Goal: Information Seeking & Learning: Compare options

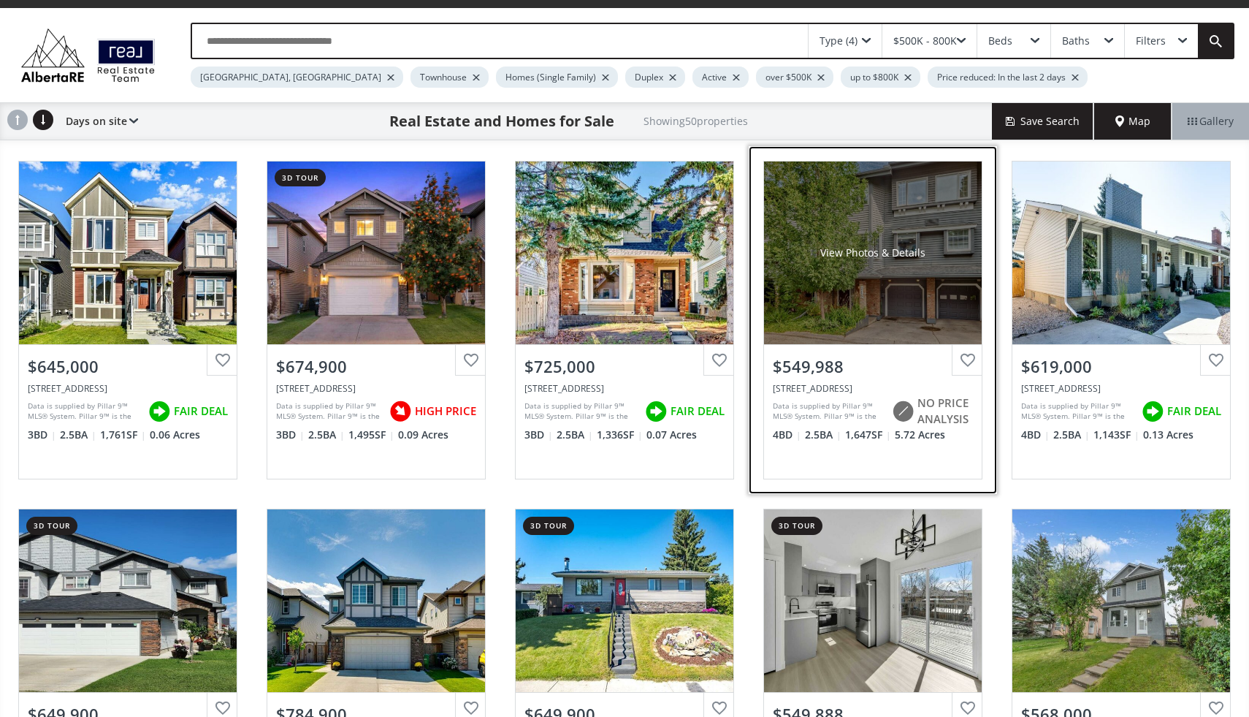
click at [911, 304] on div "View Photos & Details" at bounding box center [873, 252] width 218 height 183
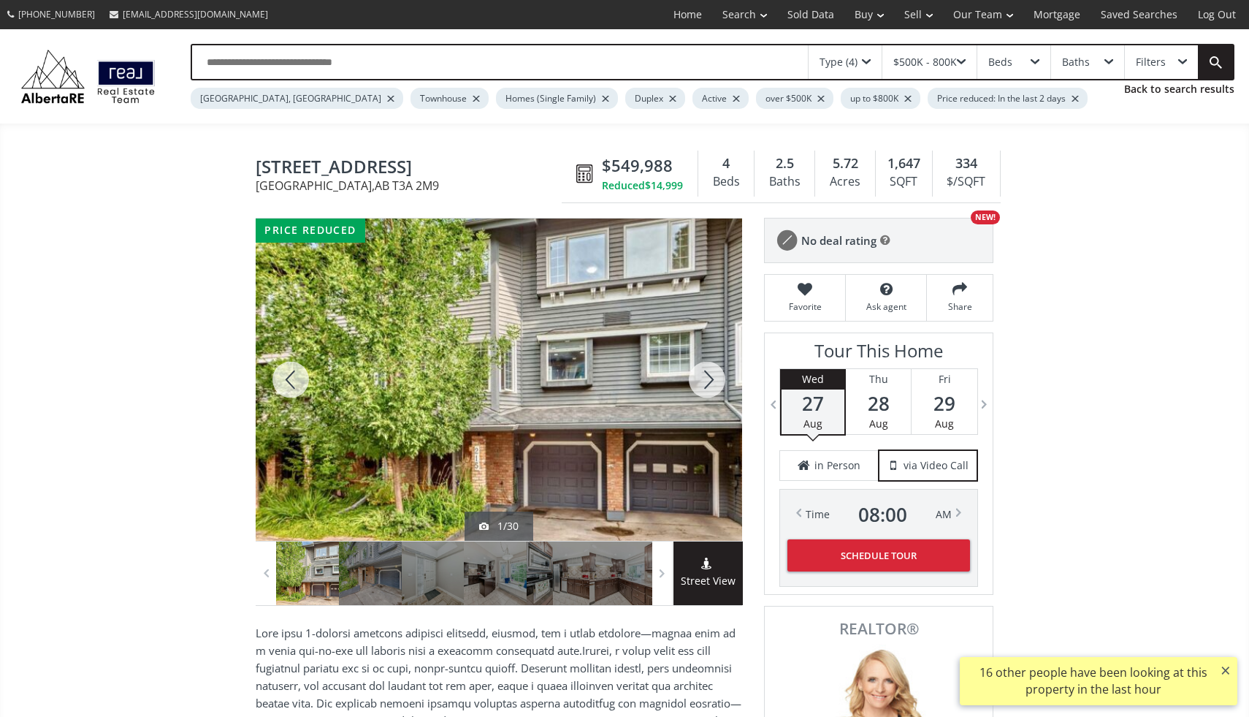
click at [709, 370] on div at bounding box center [707, 379] width 70 height 322
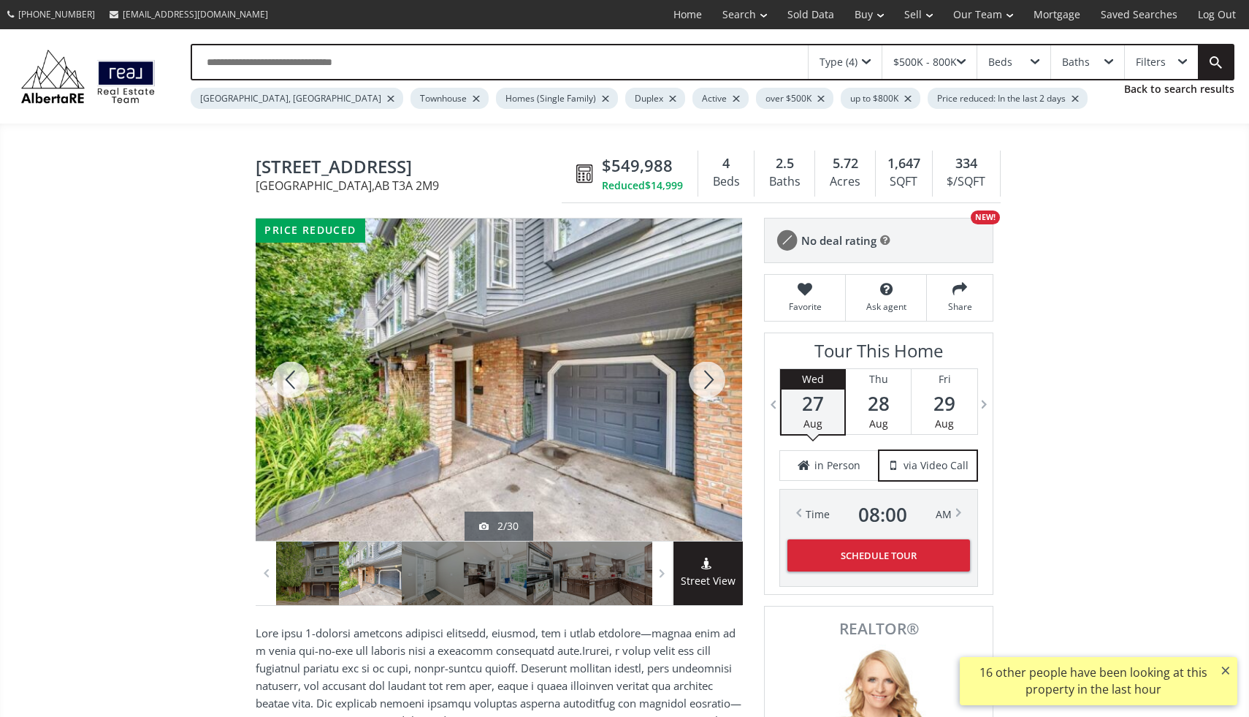
click at [709, 370] on div at bounding box center [707, 379] width 70 height 322
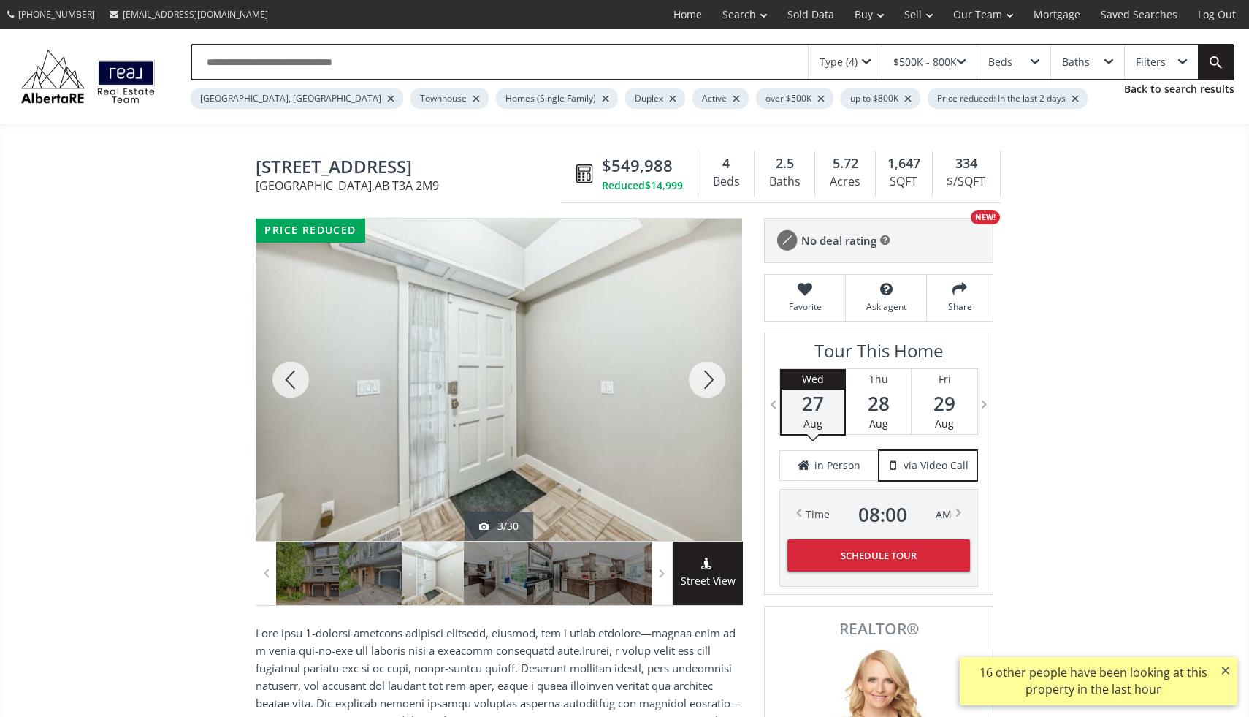
click at [709, 370] on div at bounding box center [707, 379] width 70 height 322
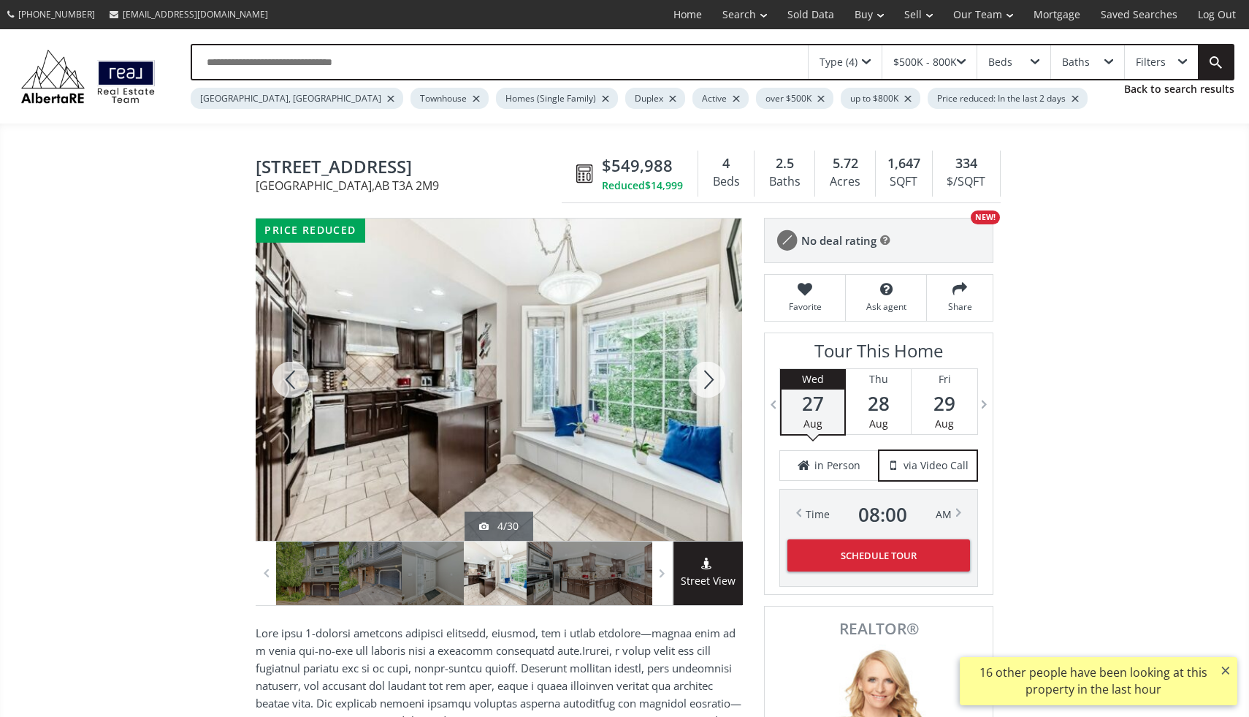
click at [709, 370] on div at bounding box center [707, 379] width 70 height 322
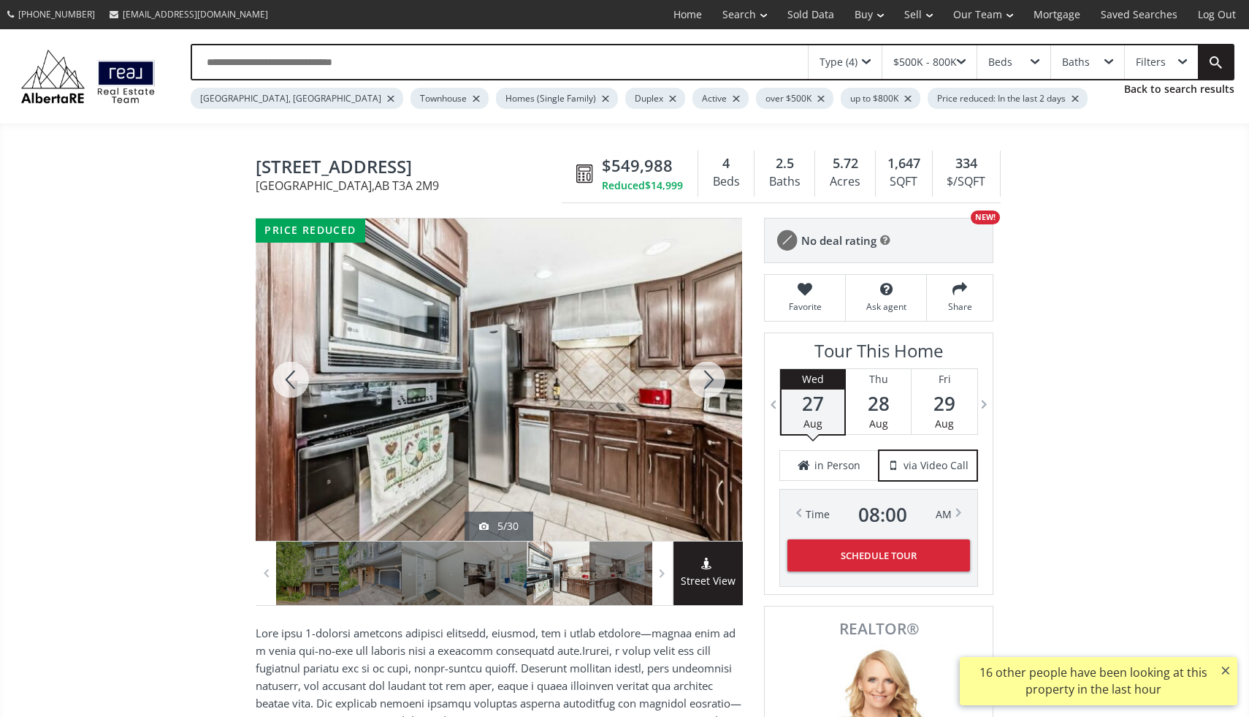
click at [709, 370] on div at bounding box center [707, 379] width 70 height 322
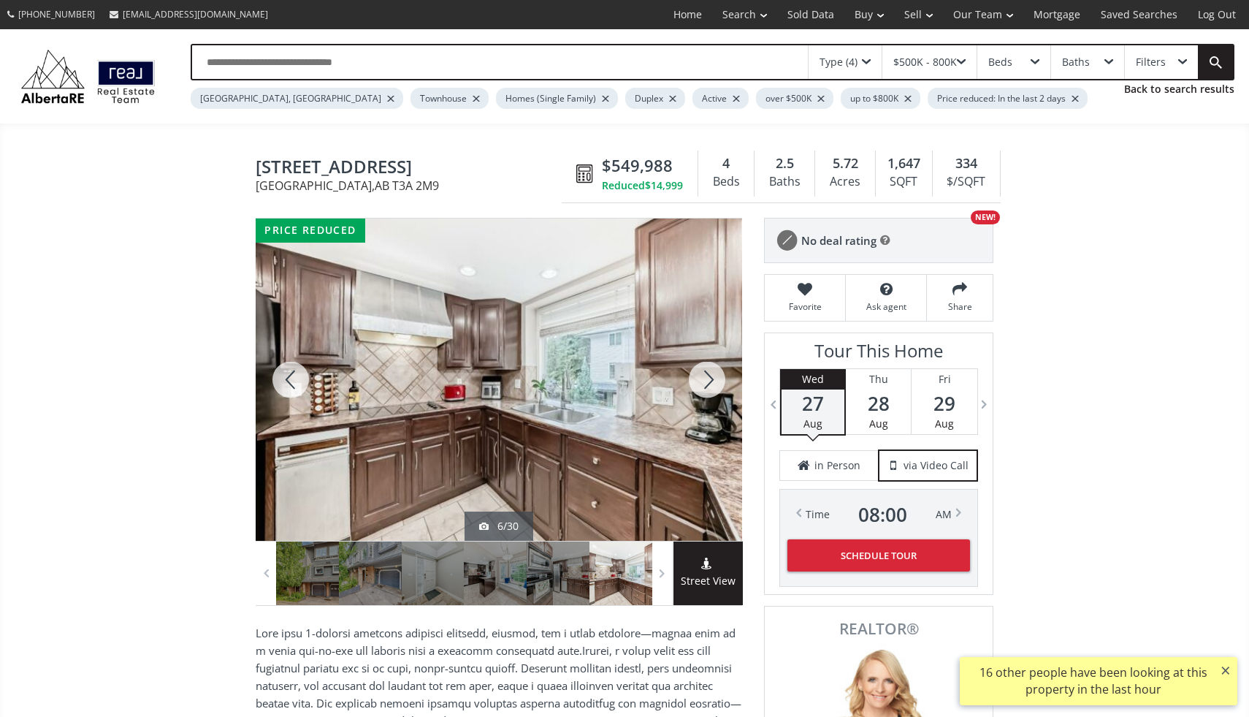
click at [709, 370] on div at bounding box center [707, 379] width 70 height 322
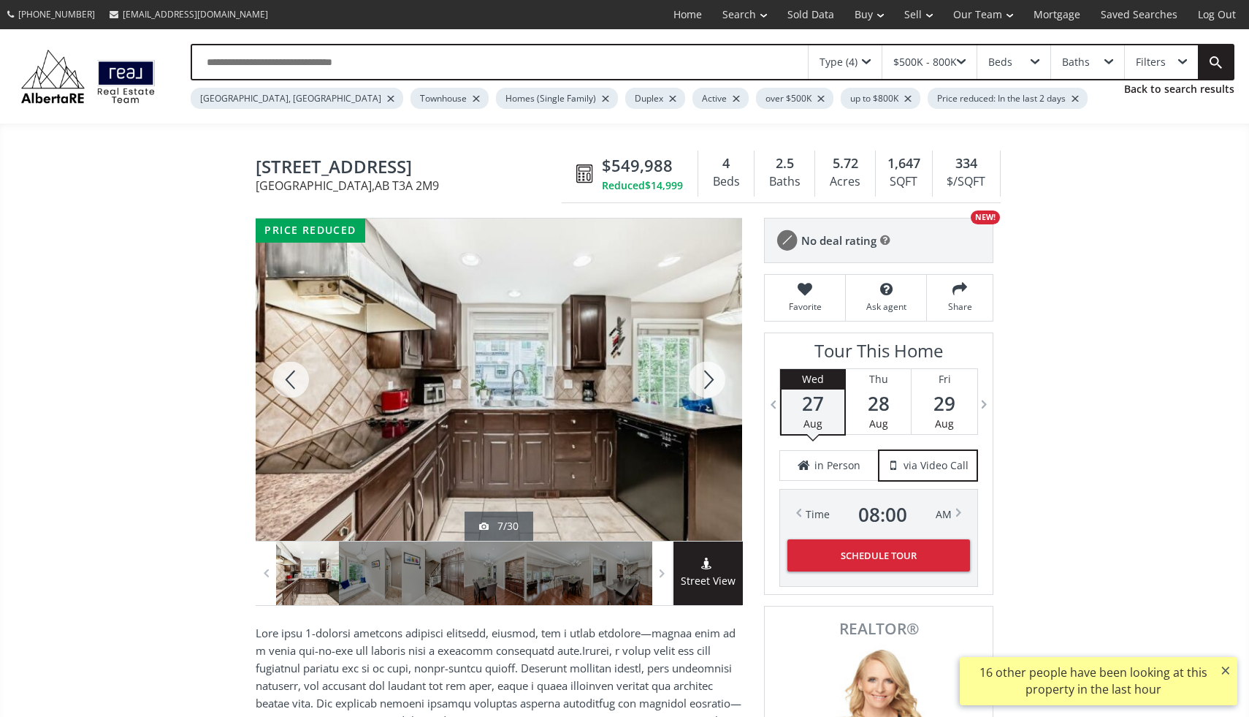
click at [709, 370] on div at bounding box center [707, 379] width 70 height 322
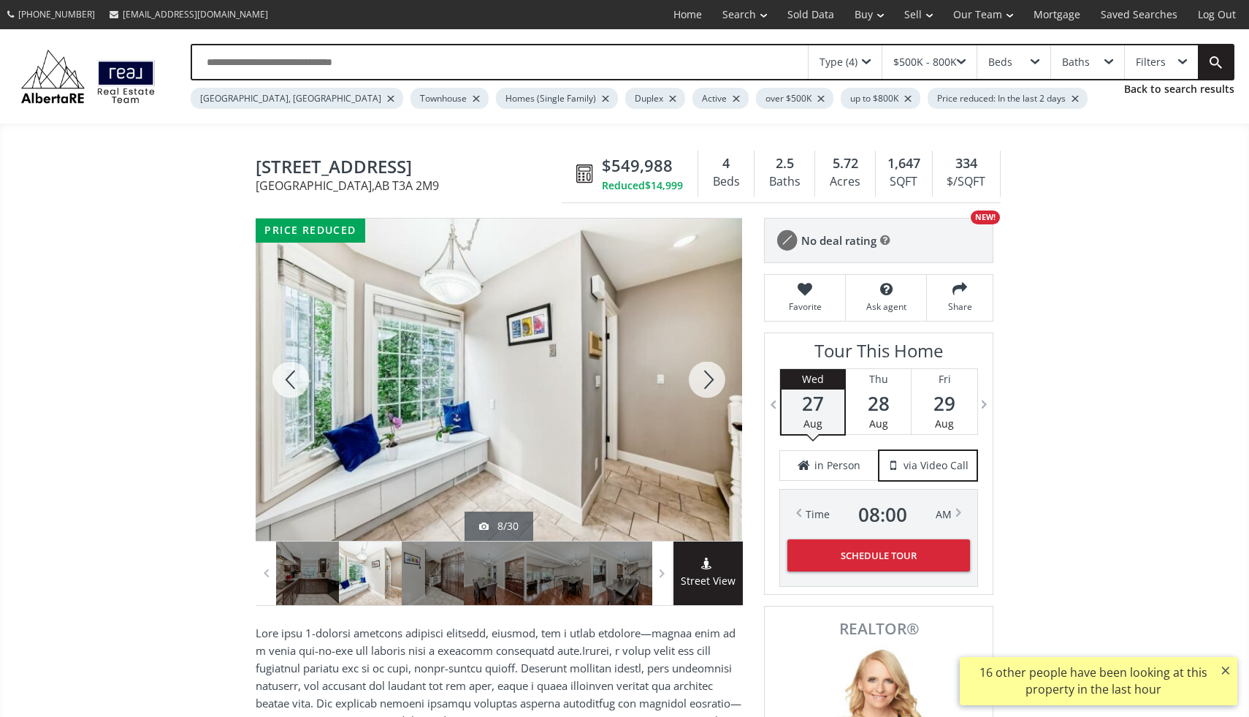
click at [709, 370] on div at bounding box center [707, 379] width 70 height 322
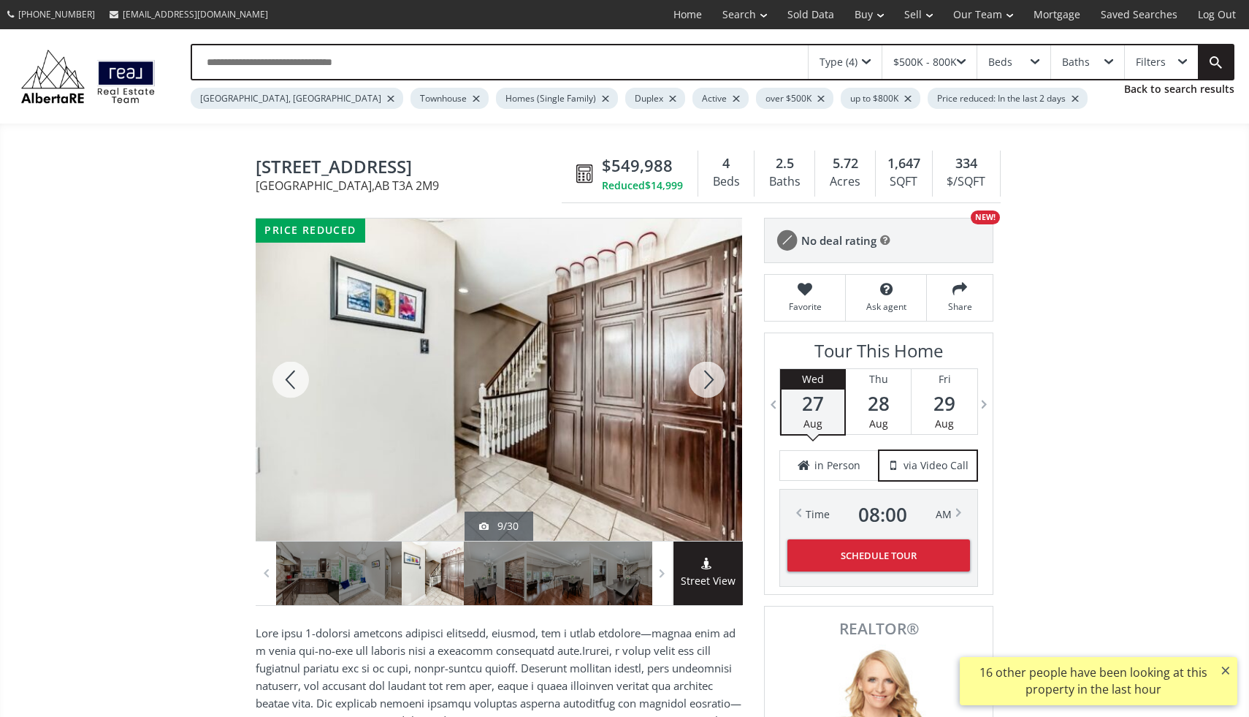
click at [709, 370] on div at bounding box center [707, 379] width 70 height 322
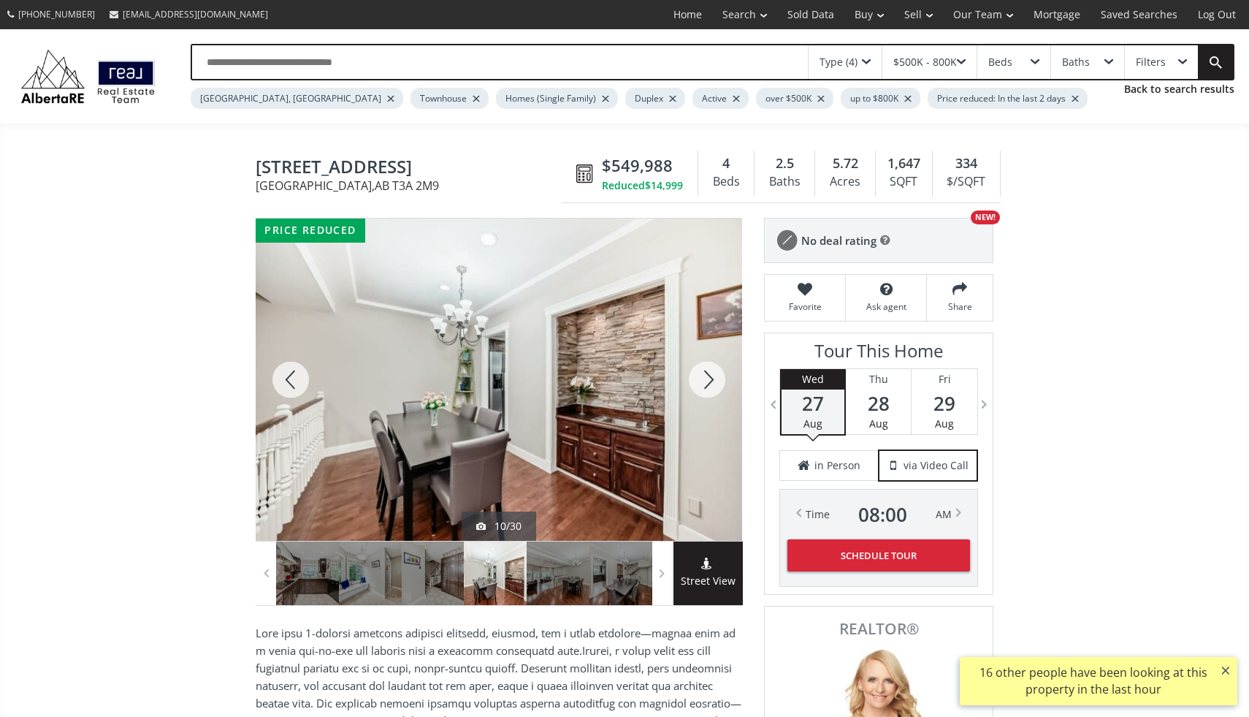
click at [709, 370] on div at bounding box center [707, 379] width 70 height 322
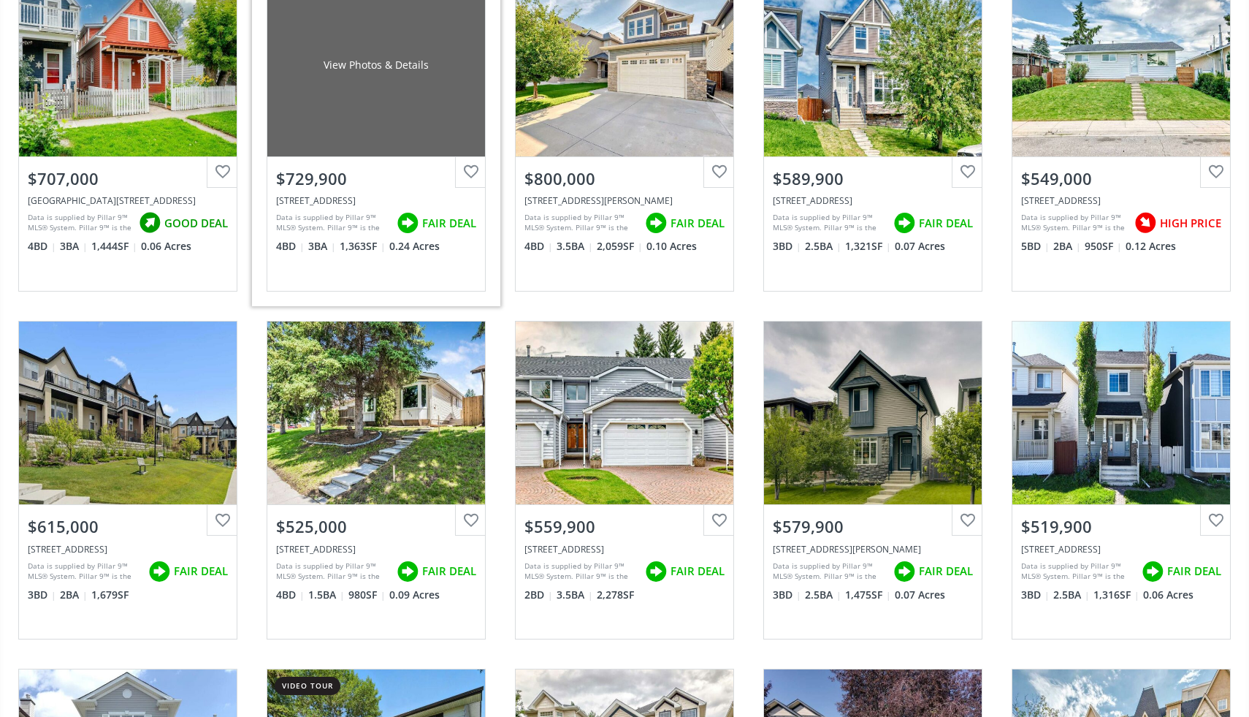
scroll to position [915, 0]
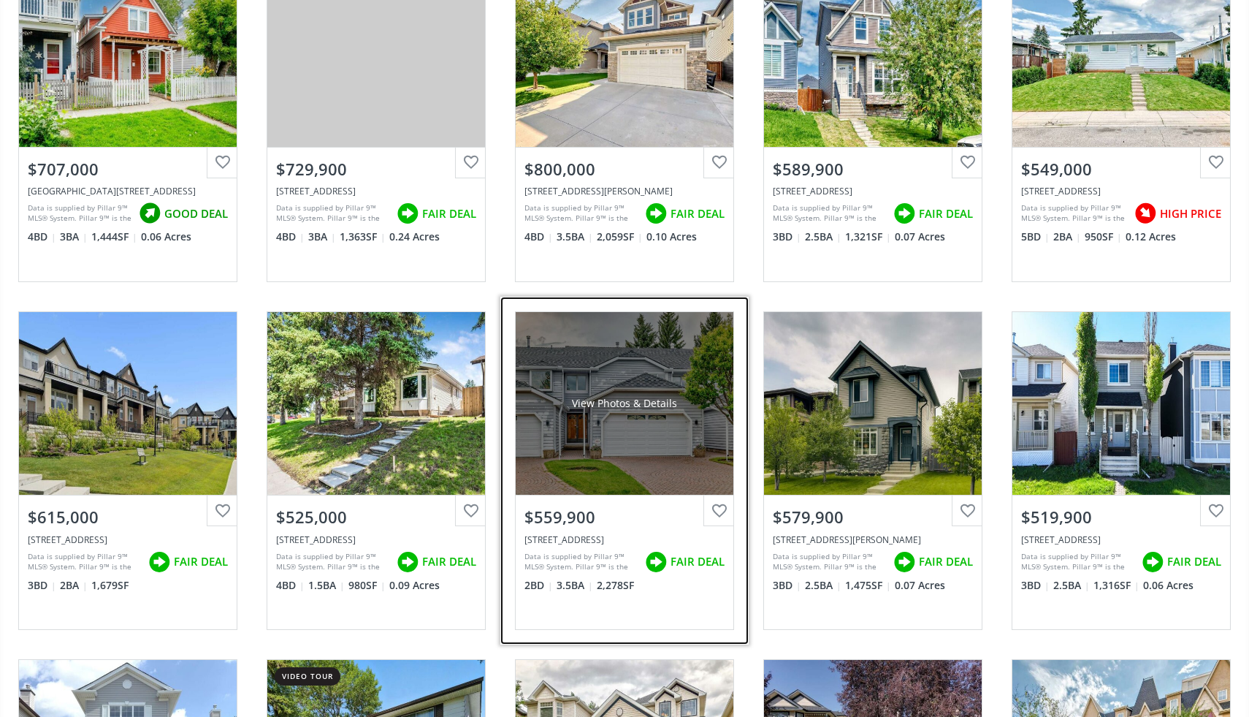
click at [611, 416] on div "View Photos & Details" at bounding box center [625, 403] width 218 height 183
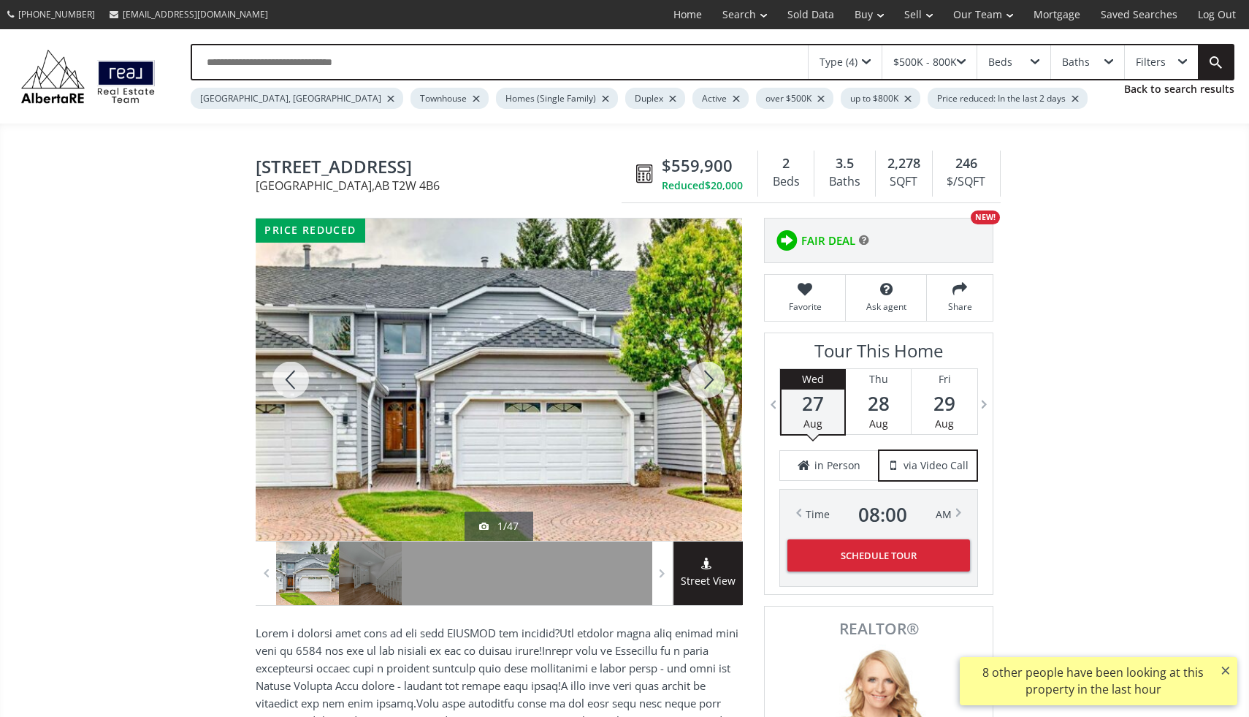
click at [699, 378] on div at bounding box center [707, 379] width 70 height 322
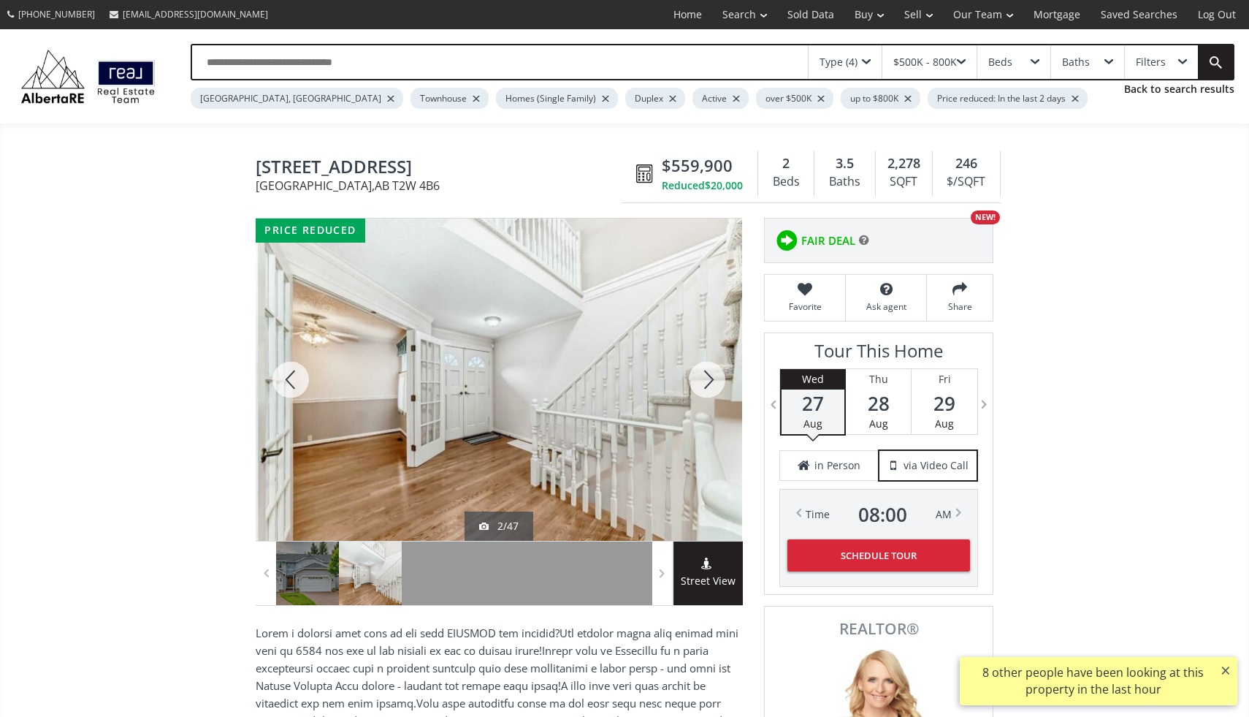
click at [699, 378] on div at bounding box center [707, 379] width 70 height 322
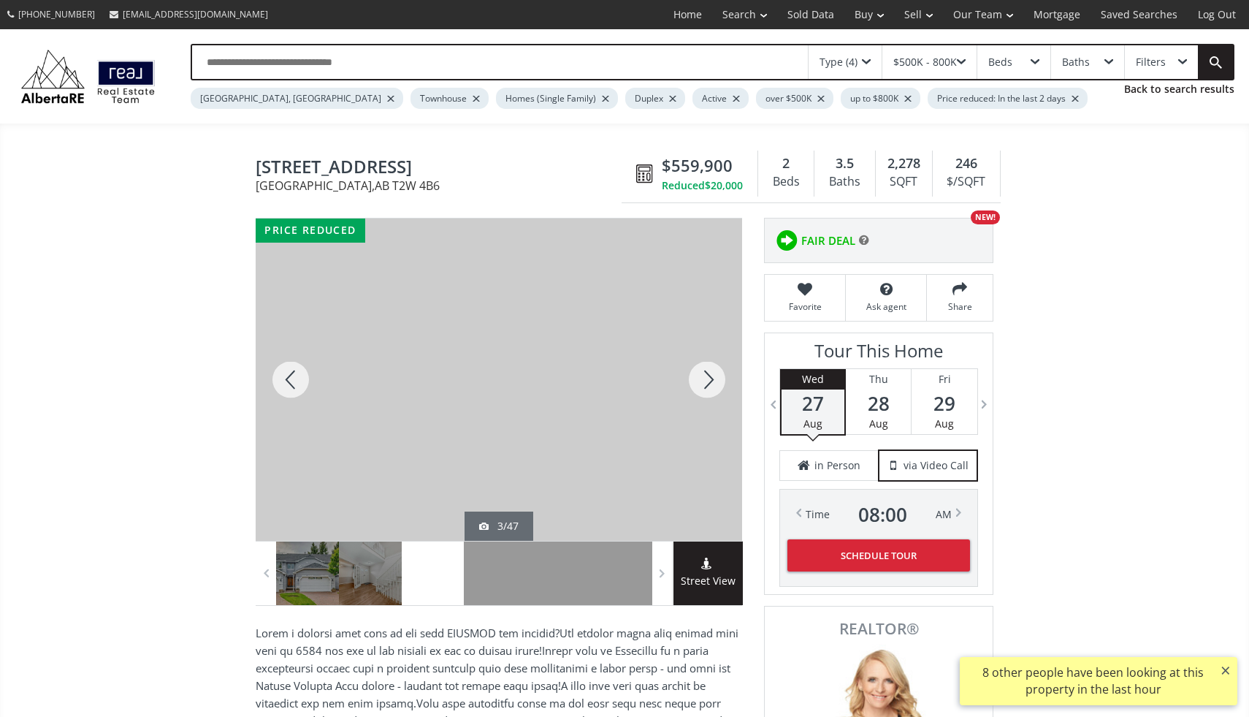
click at [699, 378] on div at bounding box center [707, 379] width 70 height 322
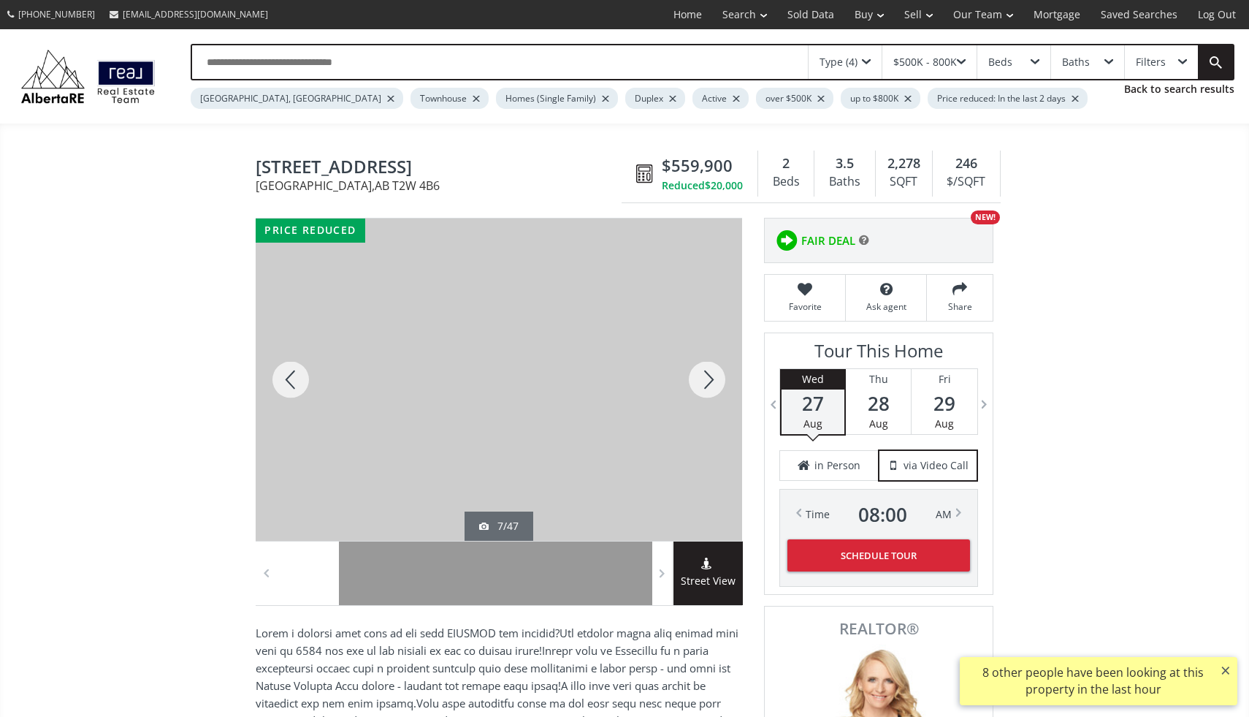
click at [699, 378] on div at bounding box center [707, 379] width 70 height 322
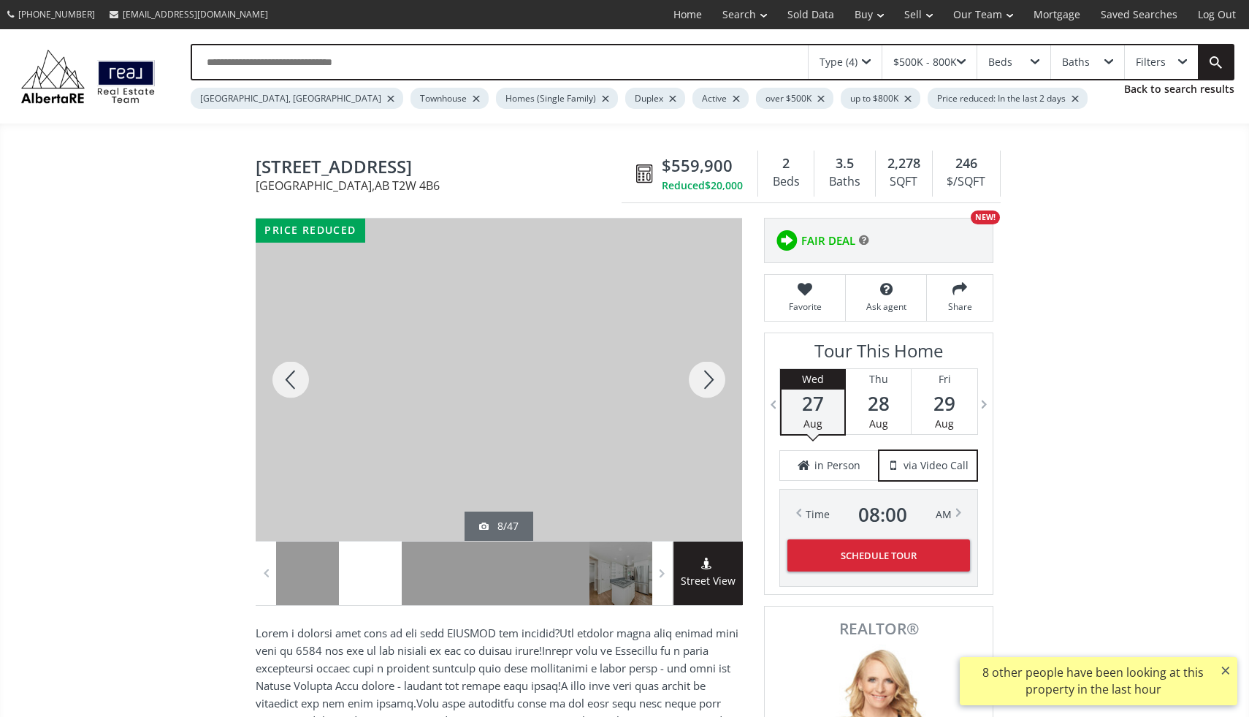
click at [699, 378] on div at bounding box center [707, 379] width 70 height 322
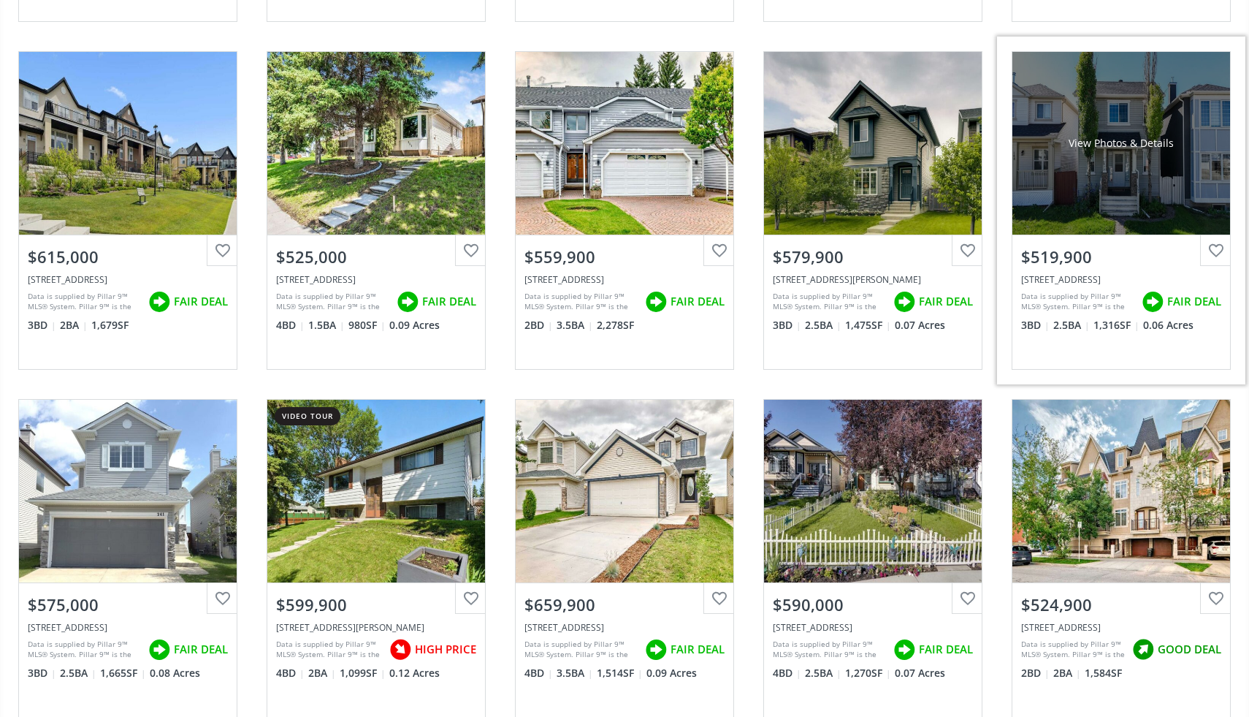
scroll to position [1179, 0]
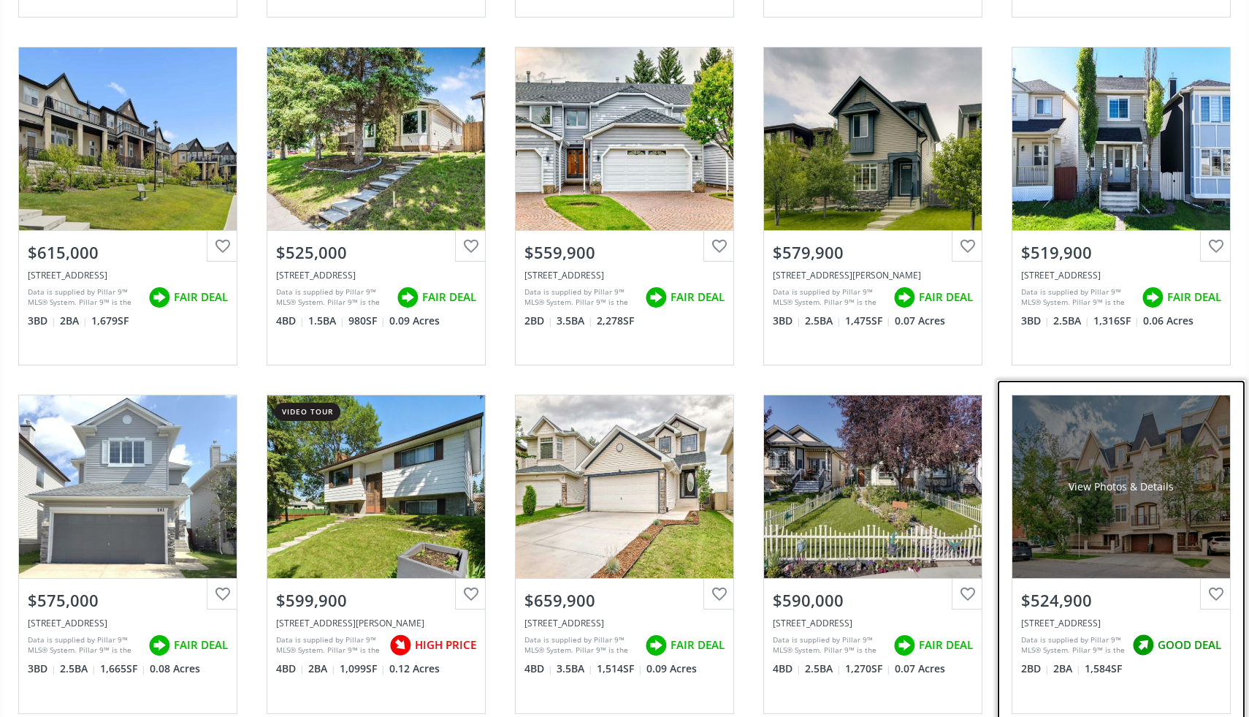
click at [1099, 492] on div "View Photos & Details" at bounding box center [1121, 486] width 105 height 15
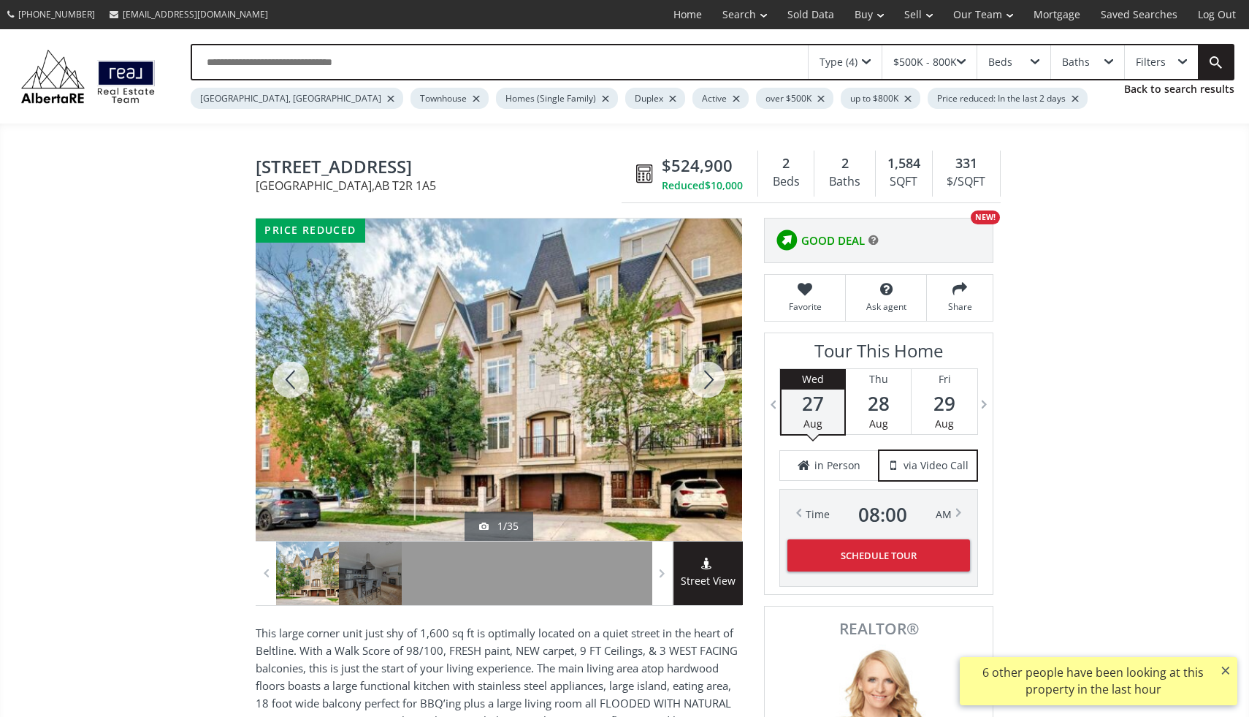
click at [704, 375] on div at bounding box center [707, 379] width 70 height 322
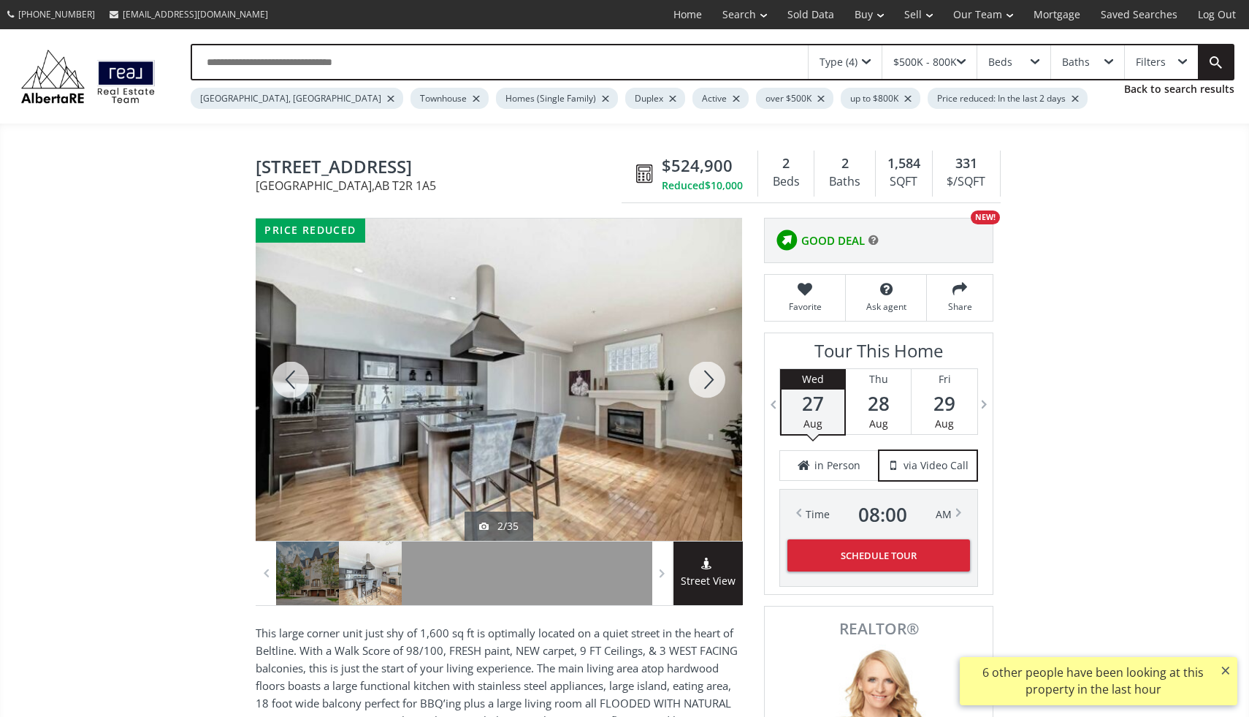
click at [704, 375] on div at bounding box center [707, 379] width 70 height 322
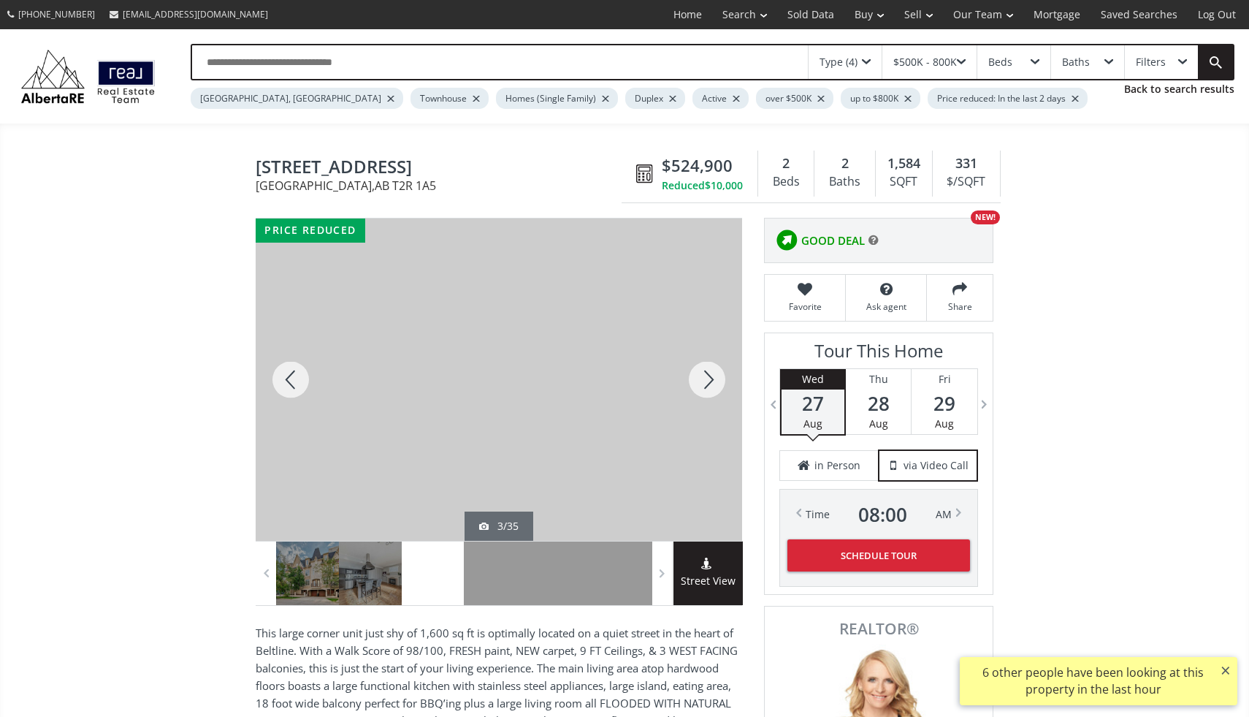
click at [704, 375] on div at bounding box center [707, 379] width 70 height 322
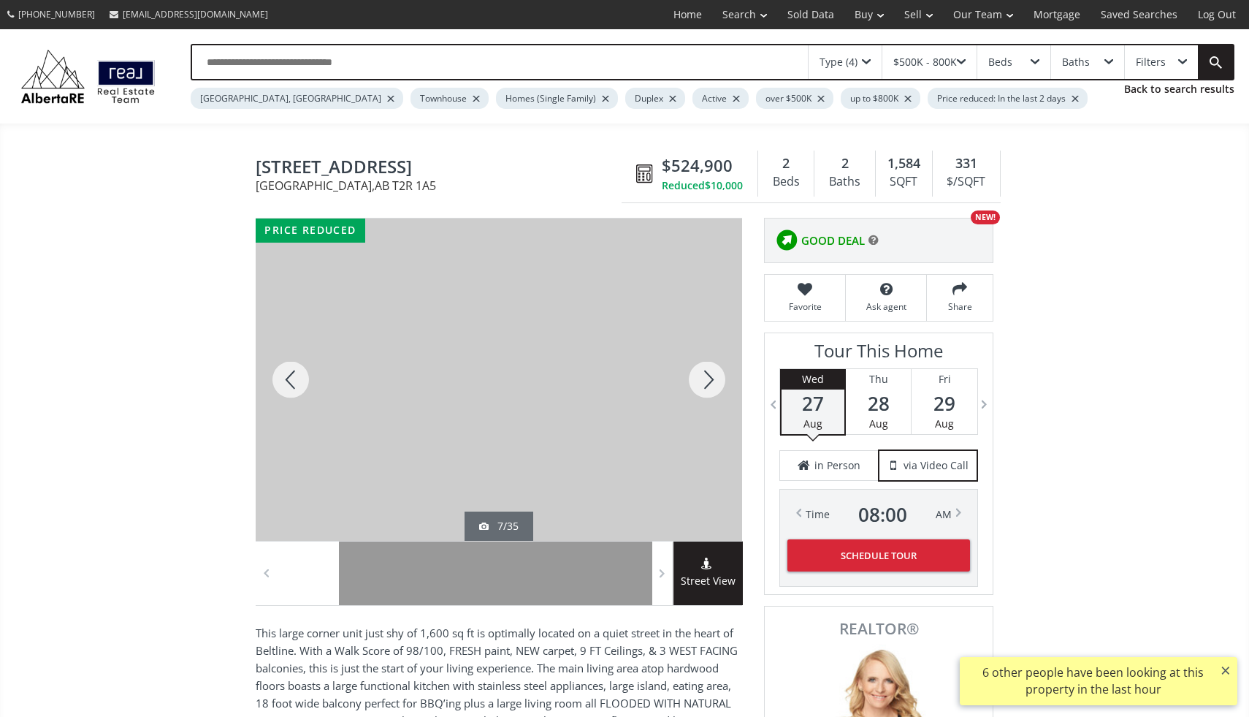
click at [704, 375] on div at bounding box center [707, 379] width 70 height 322
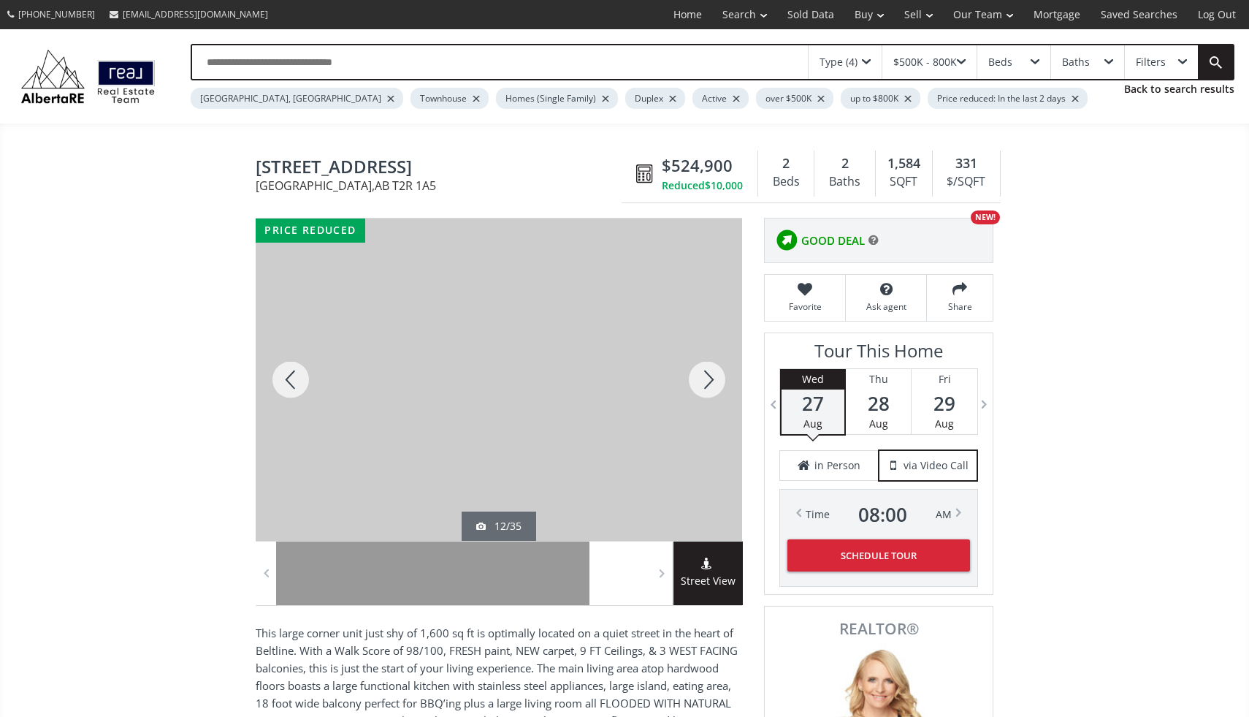
click at [704, 375] on div at bounding box center [707, 379] width 70 height 322
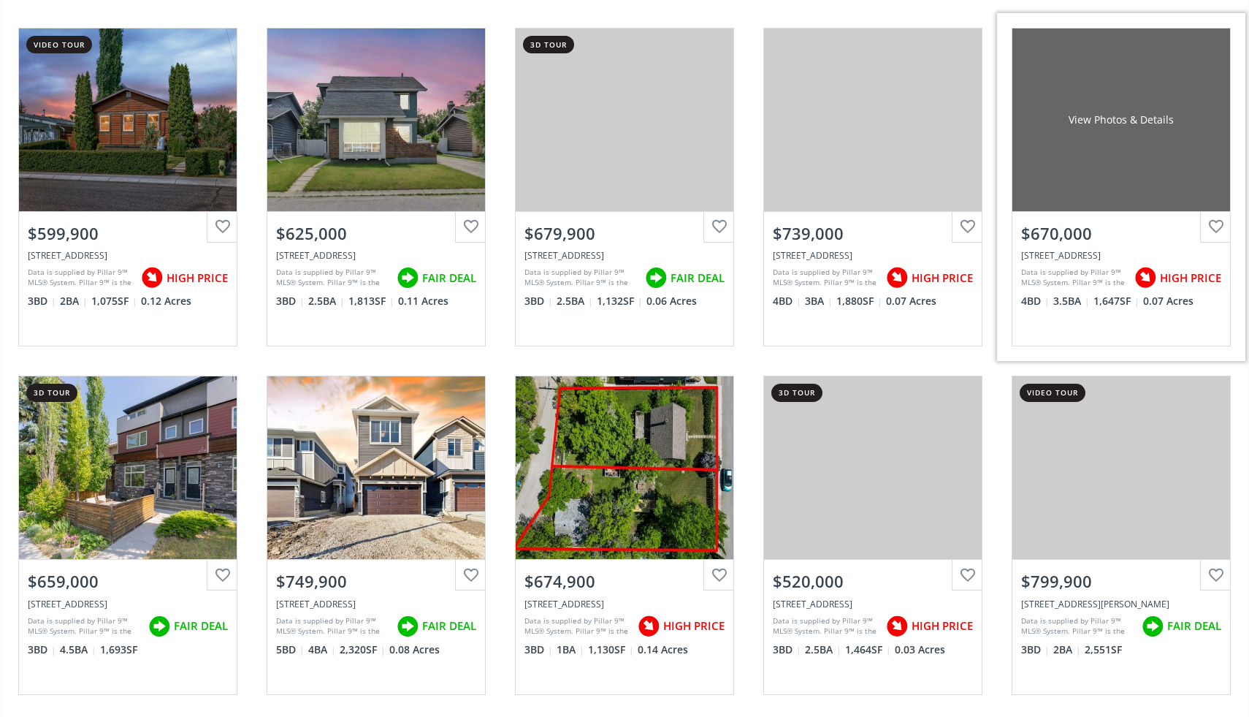
scroll to position [2941, 0]
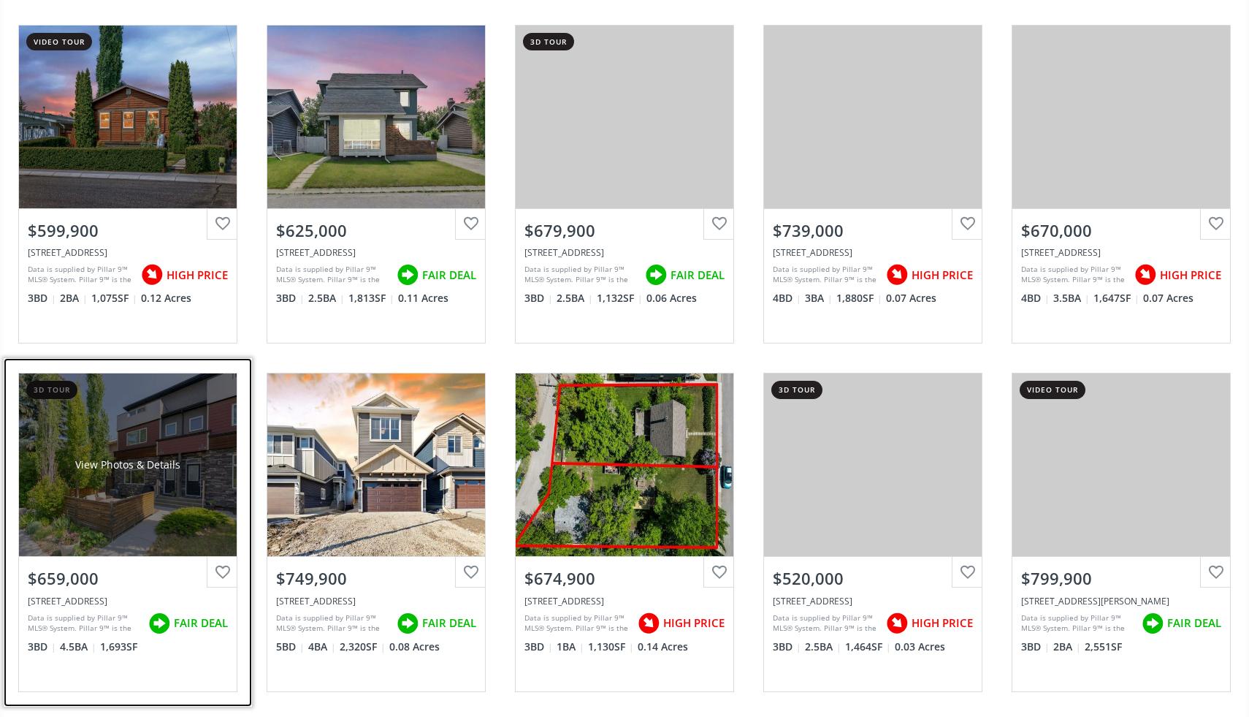
click at [159, 484] on div "View Photos & Details" at bounding box center [128, 464] width 218 height 183
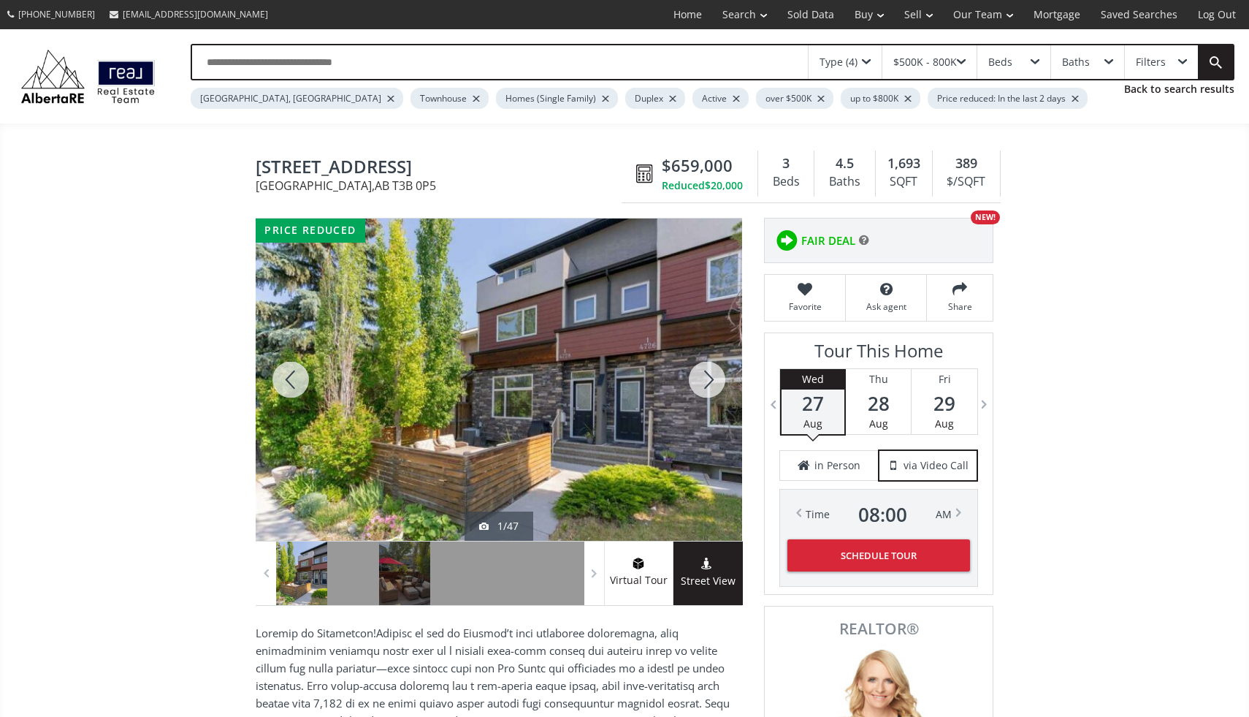
click at [706, 375] on div at bounding box center [707, 379] width 70 height 322
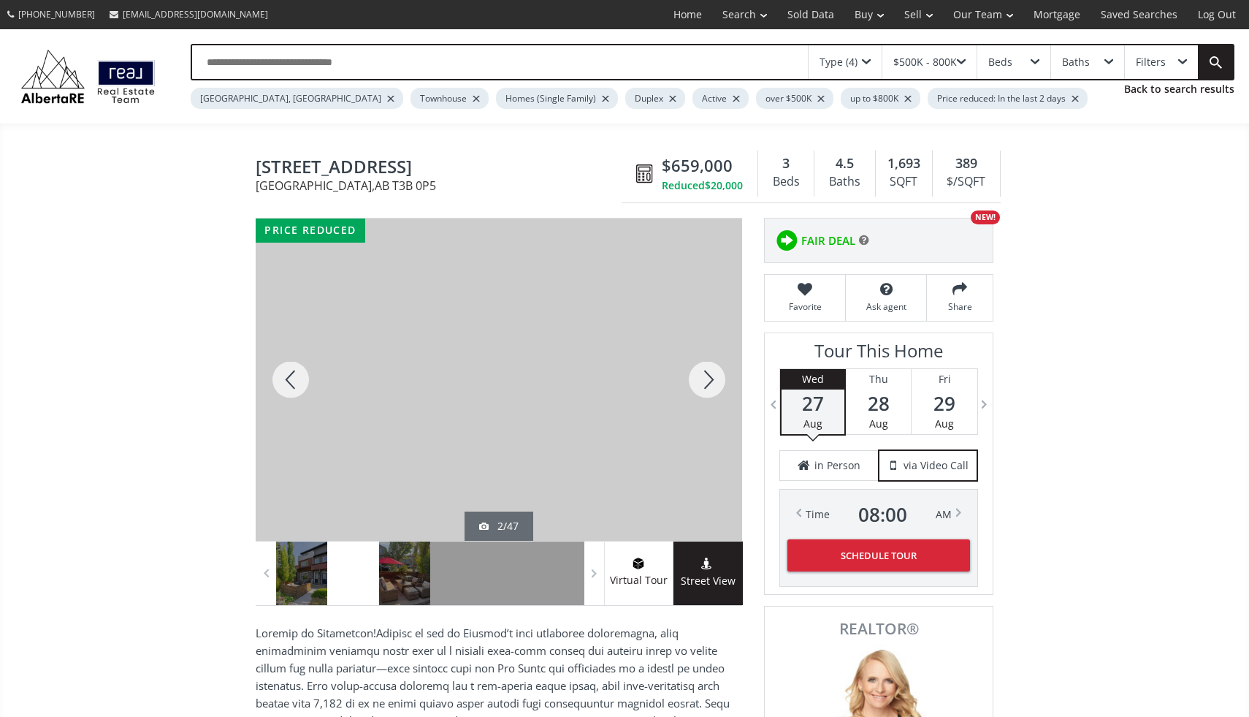
click at [706, 375] on div at bounding box center [707, 379] width 70 height 322
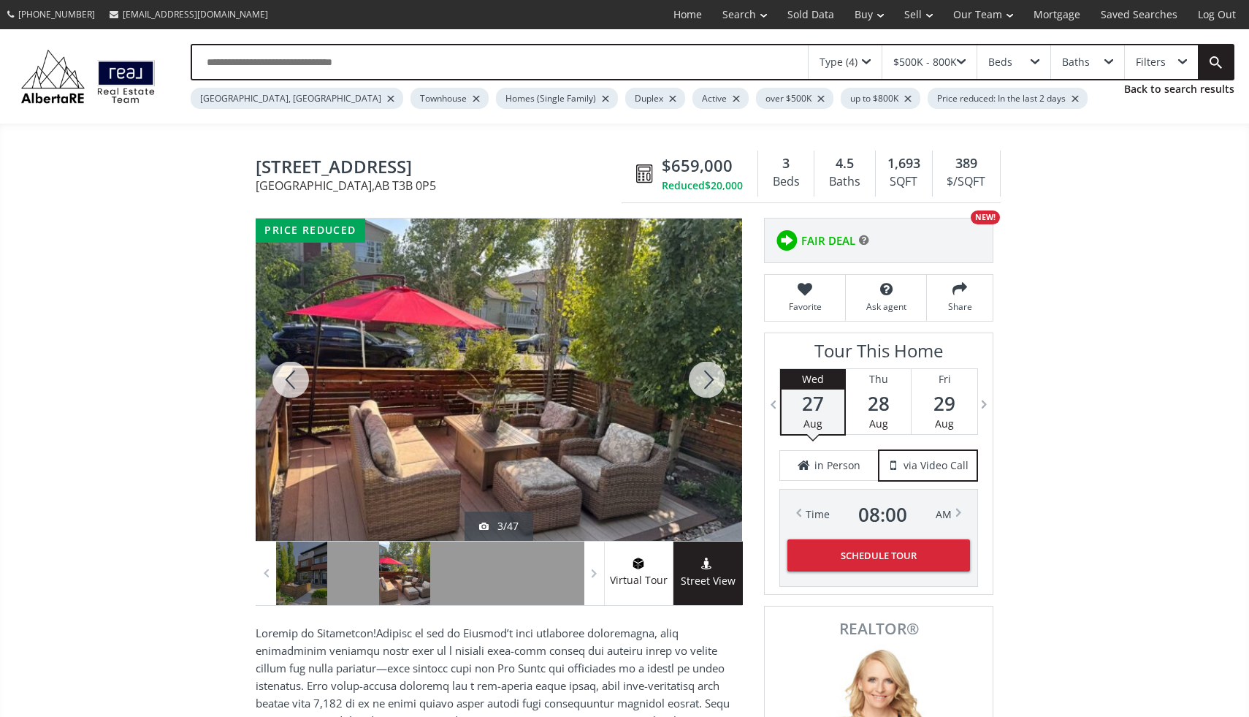
click at [706, 375] on div at bounding box center [707, 379] width 70 height 322
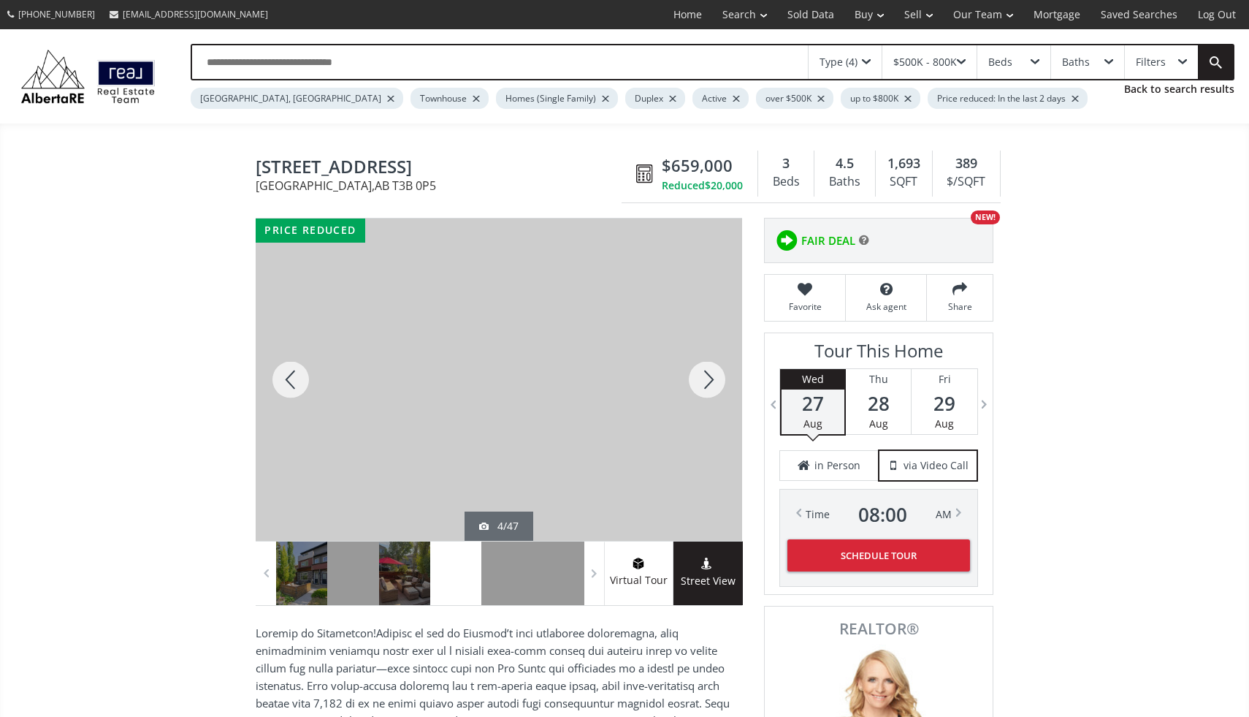
click at [706, 375] on div at bounding box center [707, 379] width 70 height 322
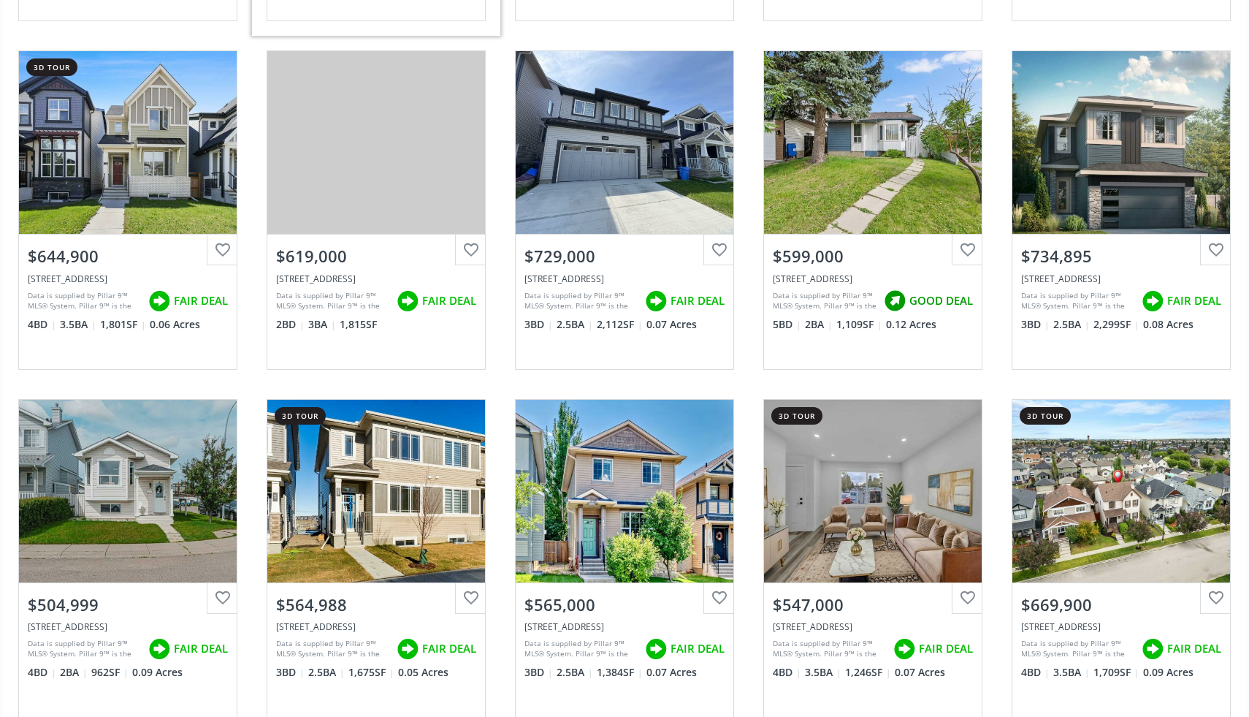
scroll to position [1898, 0]
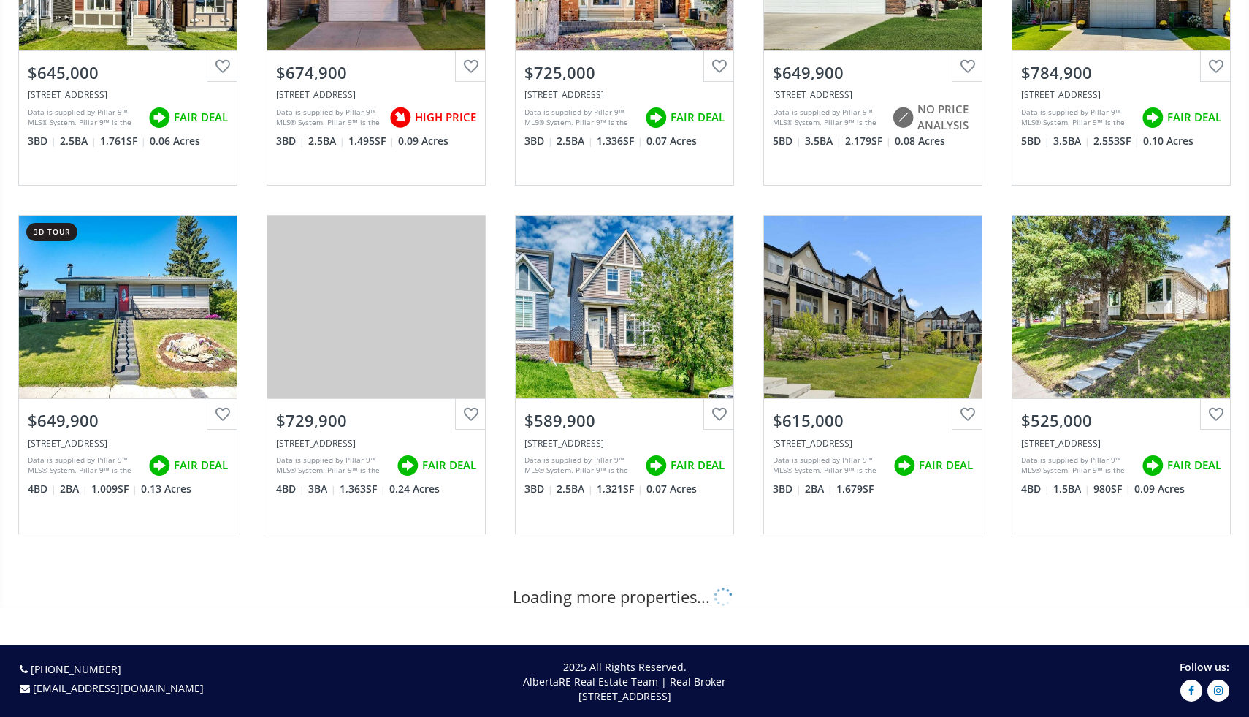
scroll to position [317, 0]
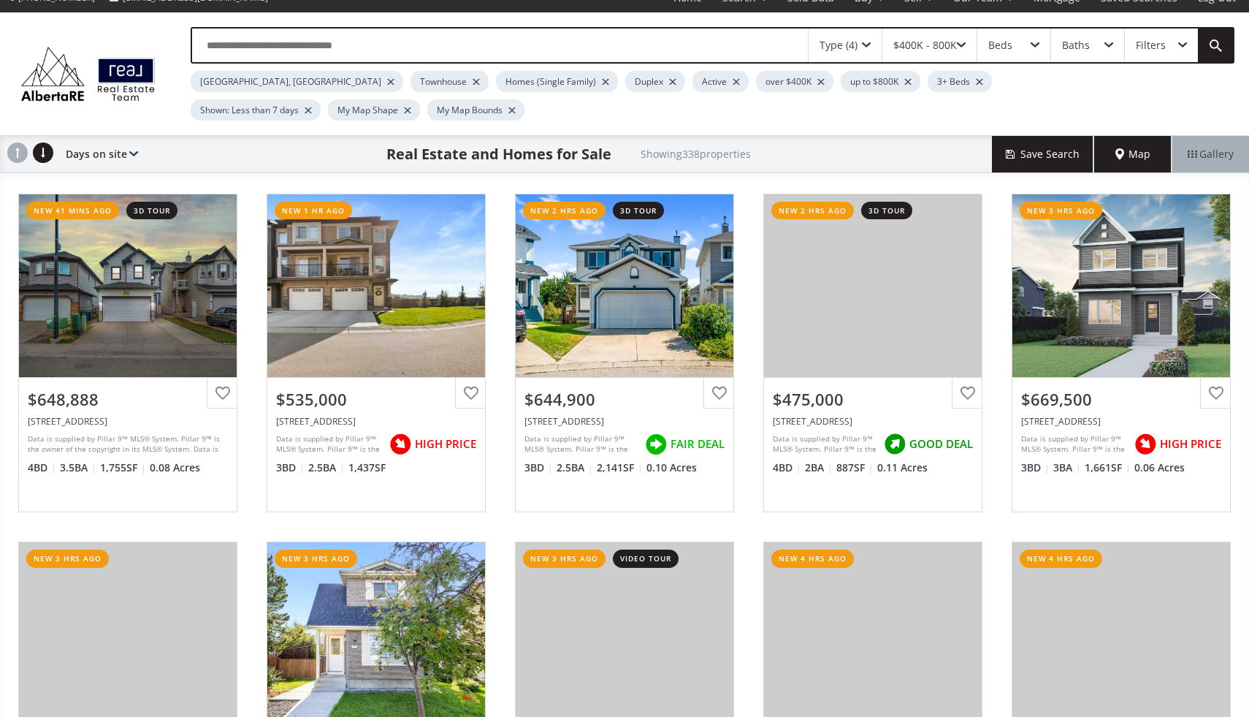
scroll to position [18, 0]
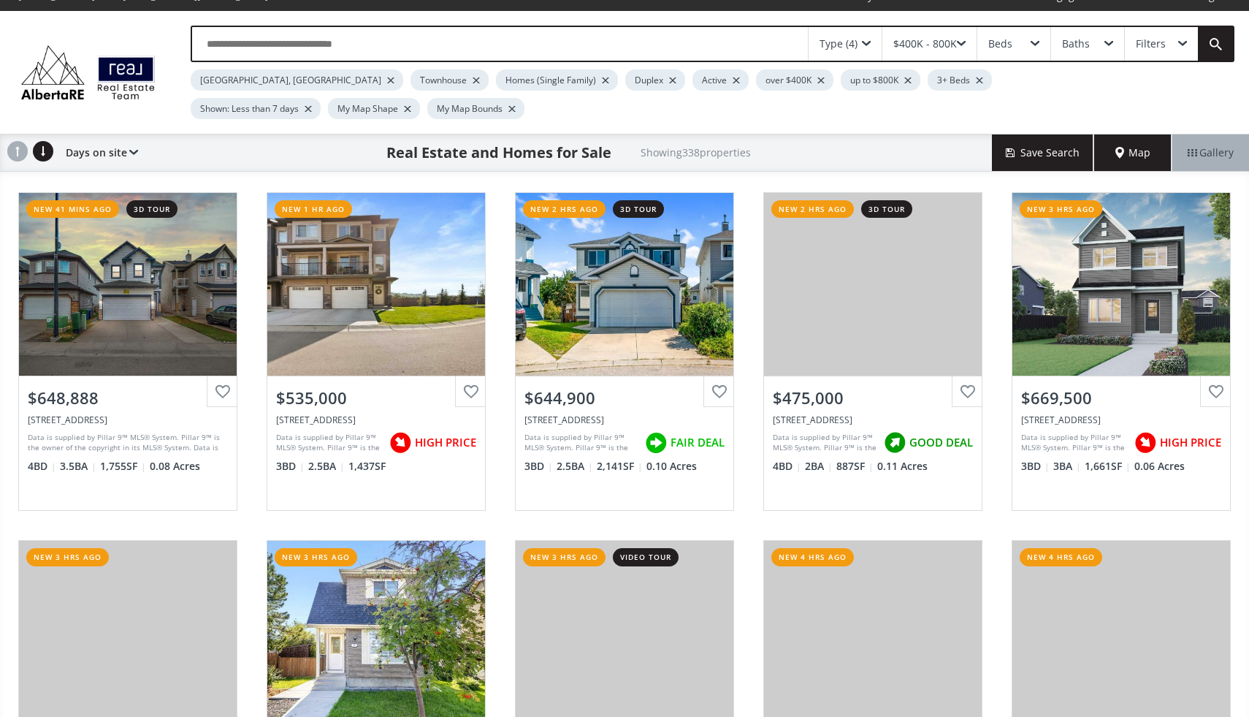
scroll to position [21, 0]
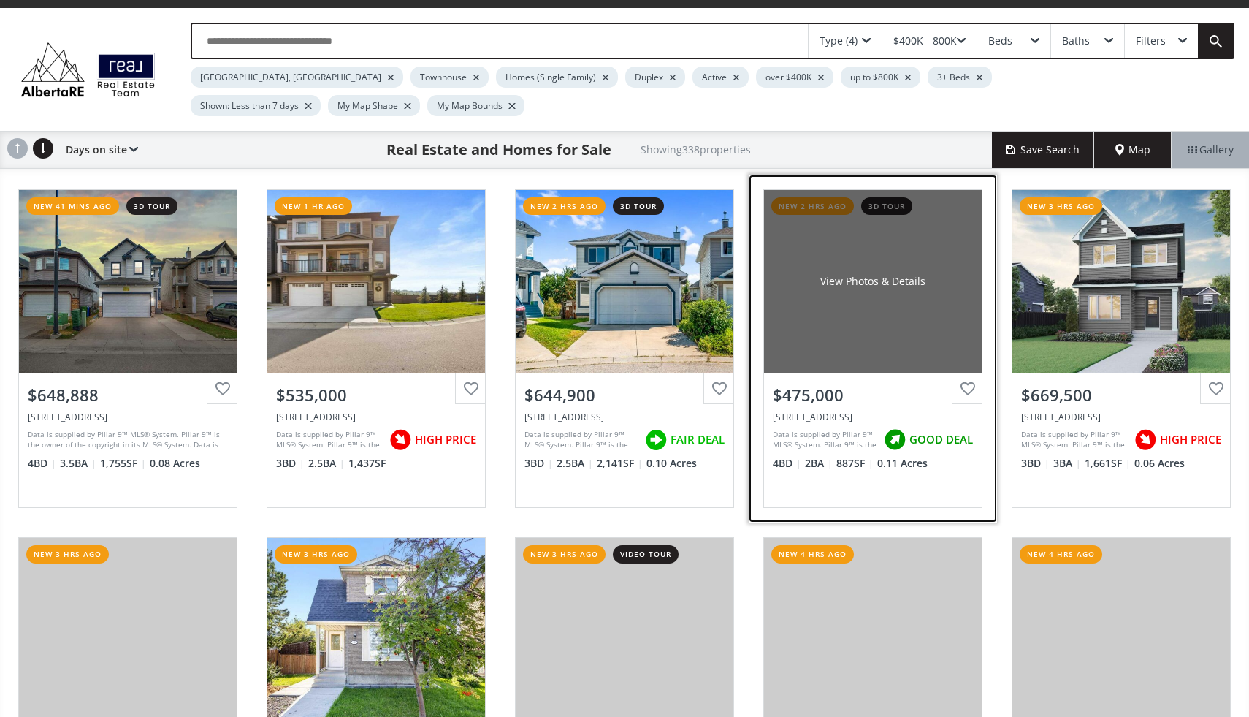
click at [909, 311] on div "View Photos & Details" at bounding box center [873, 281] width 218 height 183
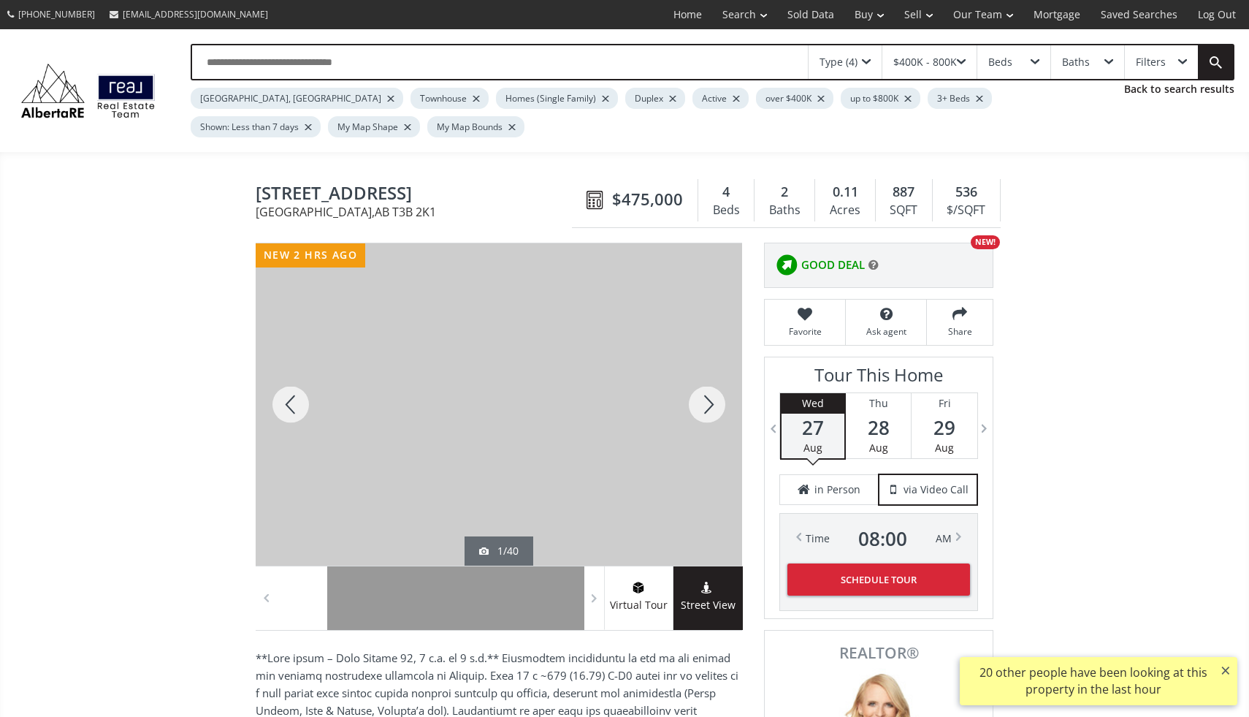
click at [707, 401] on div at bounding box center [707, 404] width 70 height 322
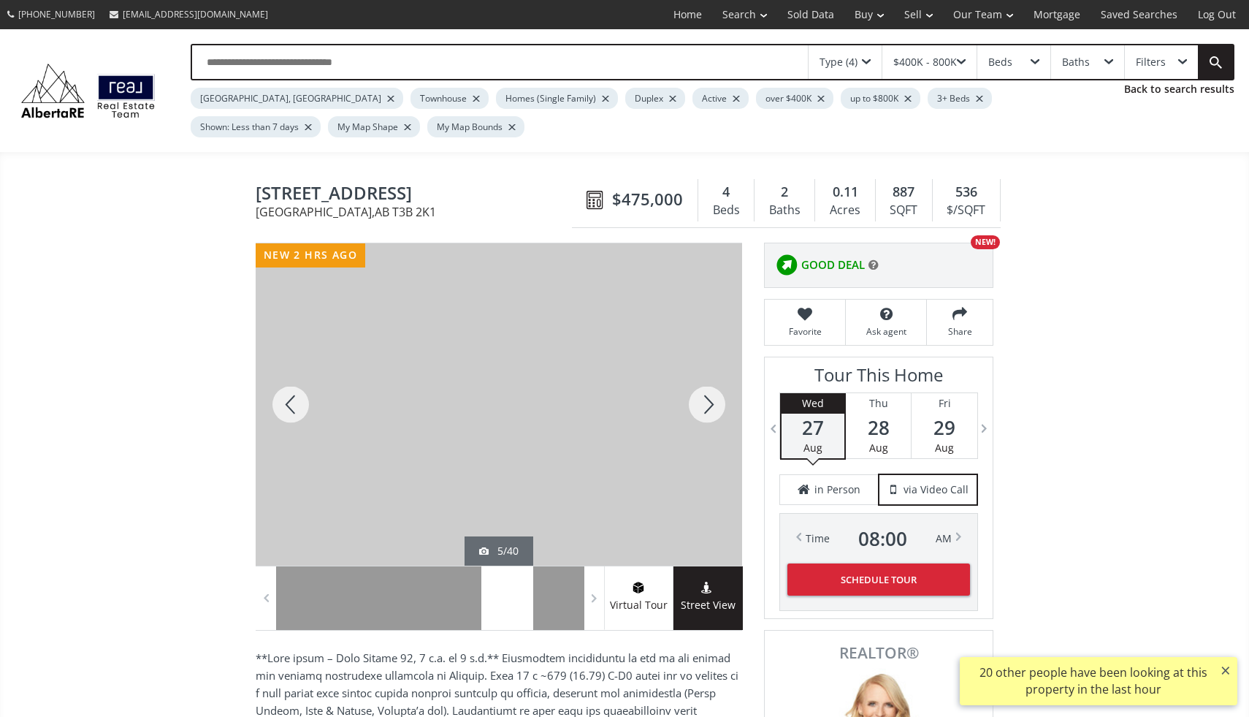
click at [707, 401] on div at bounding box center [707, 404] width 70 height 322
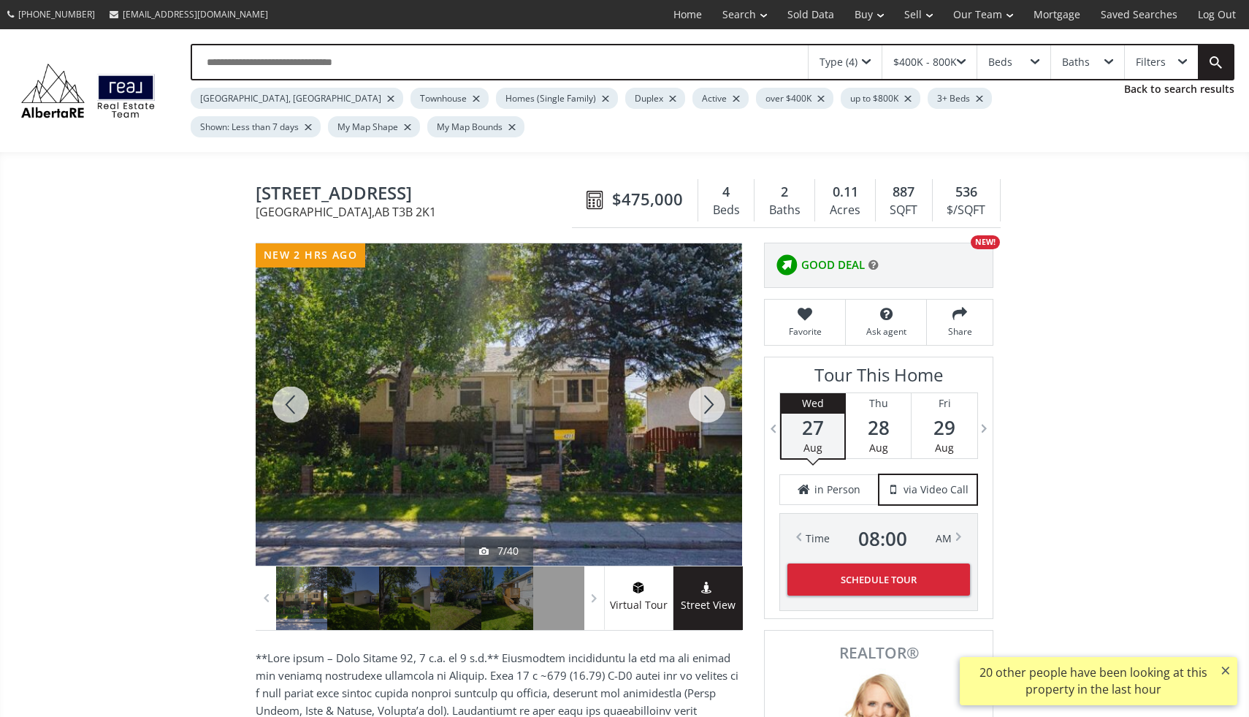
click at [707, 401] on div at bounding box center [707, 404] width 70 height 322
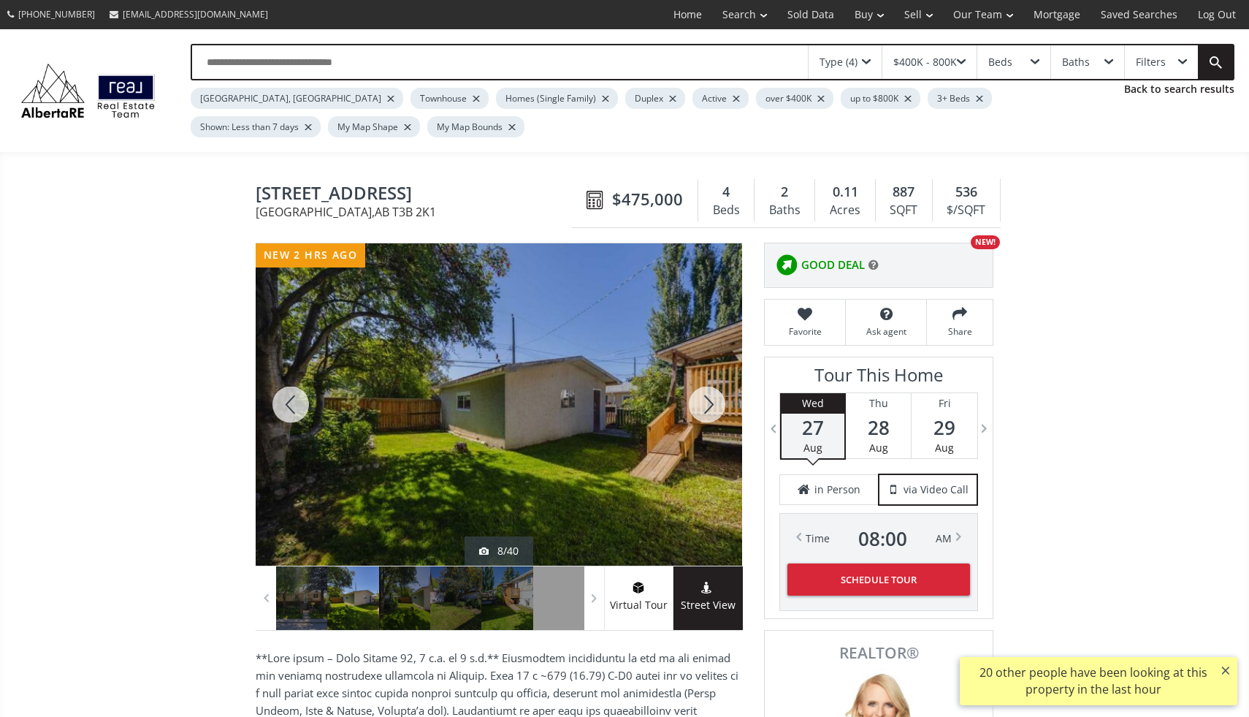
click at [707, 401] on div at bounding box center [707, 404] width 70 height 322
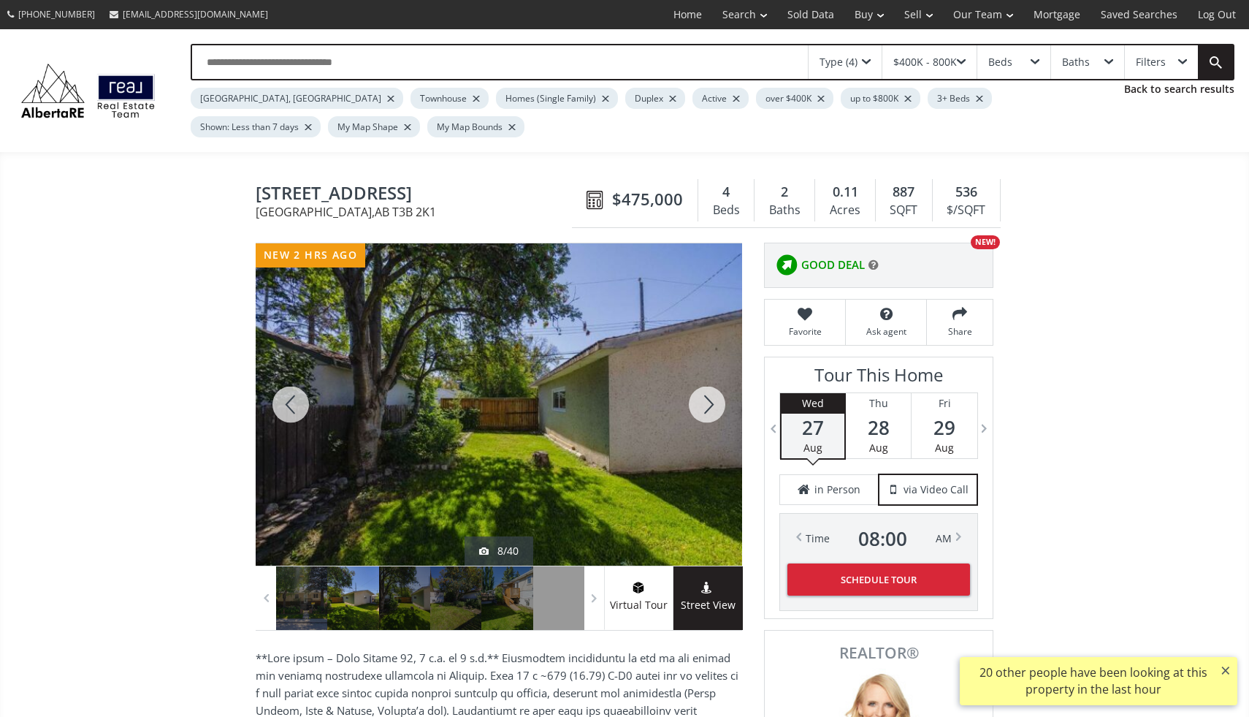
click at [707, 401] on div at bounding box center [707, 404] width 70 height 322
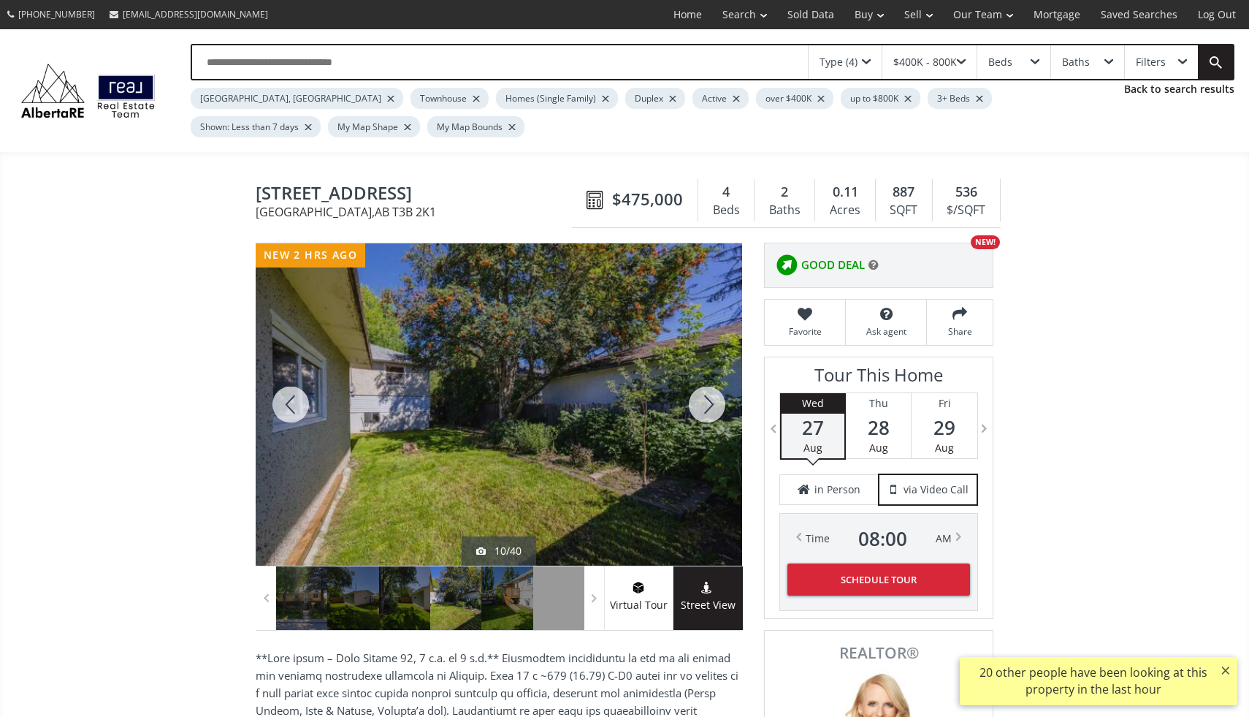
click at [707, 401] on div at bounding box center [707, 404] width 70 height 322
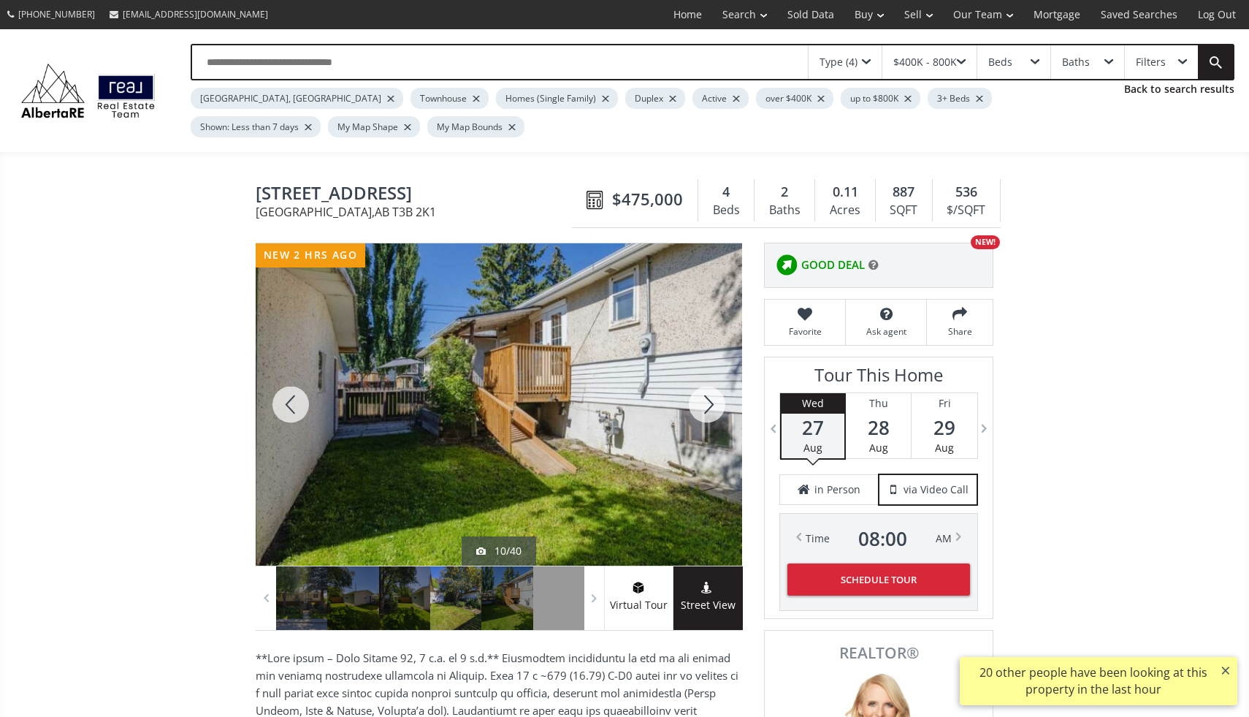
click at [707, 401] on div at bounding box center [707, 404] width 70 height 322
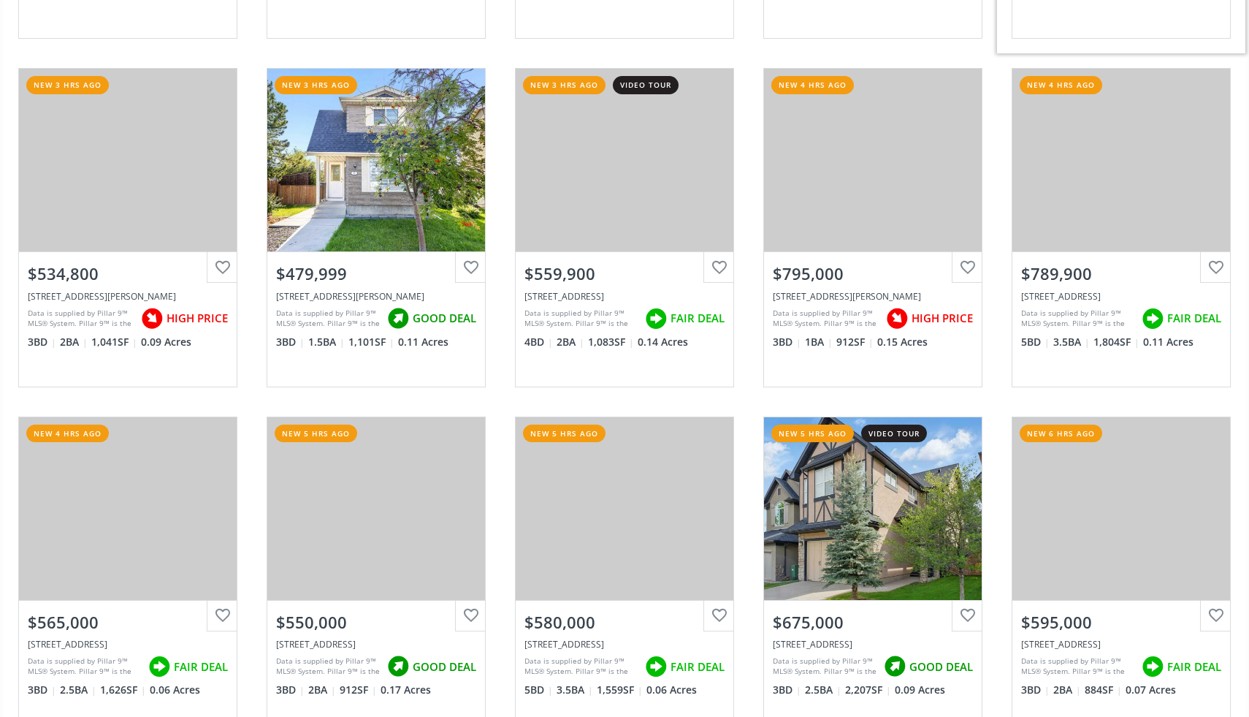
scroll to position [493, 0]
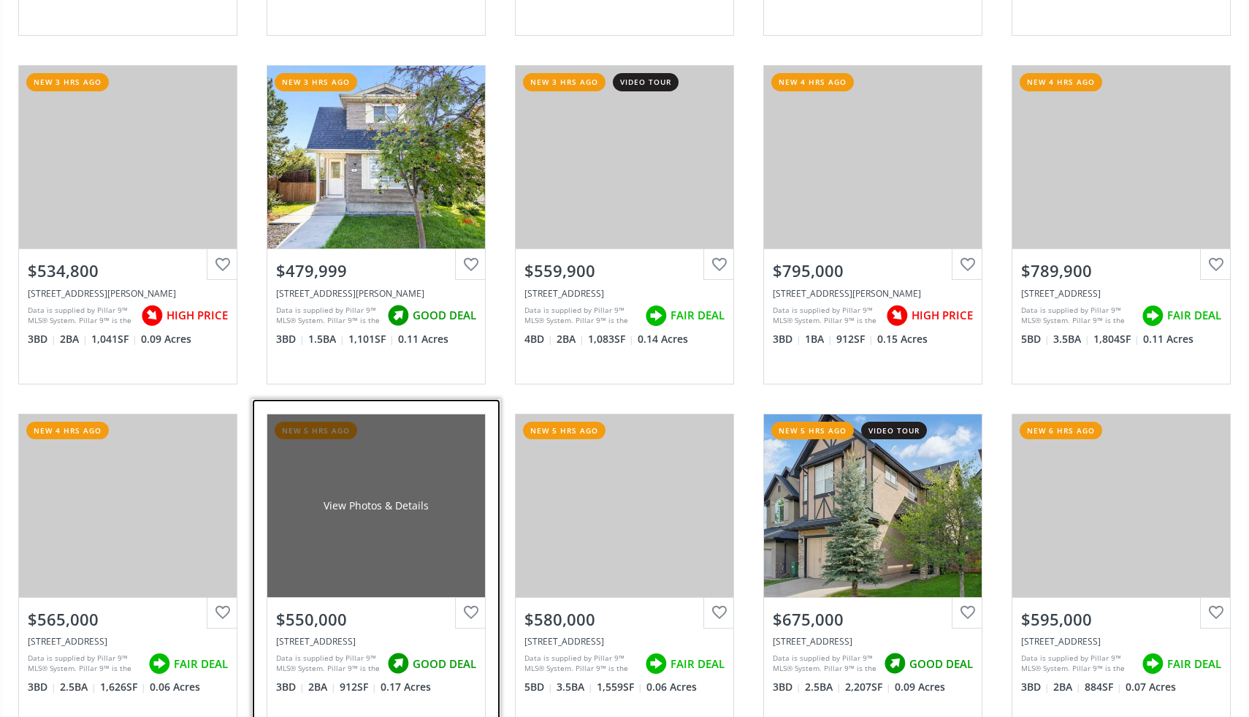
click at [419, 549] on div "View Photos & Details" at bounding box center [376, 505] width 218 height 183
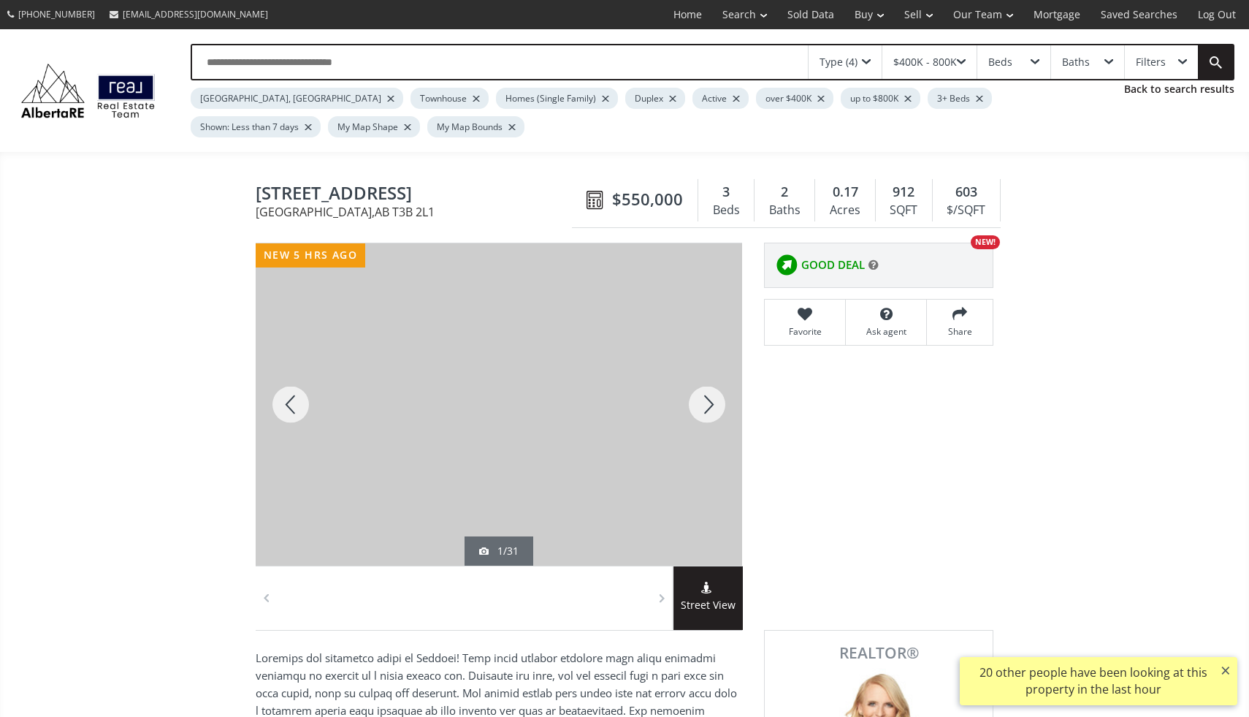
click at [706, 415] on div at bounding box center [707, 404] width 70 height 322
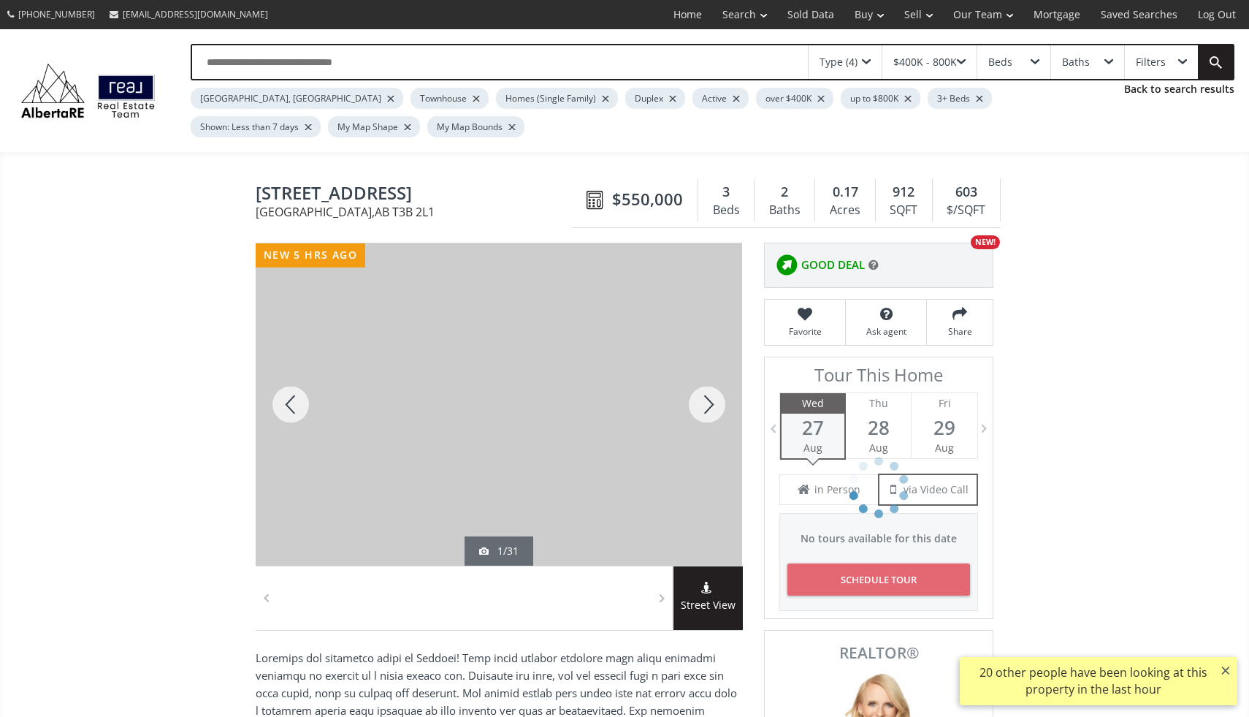
click at [706, 415] on div at bounding box center [707, 404] width 70 height 322
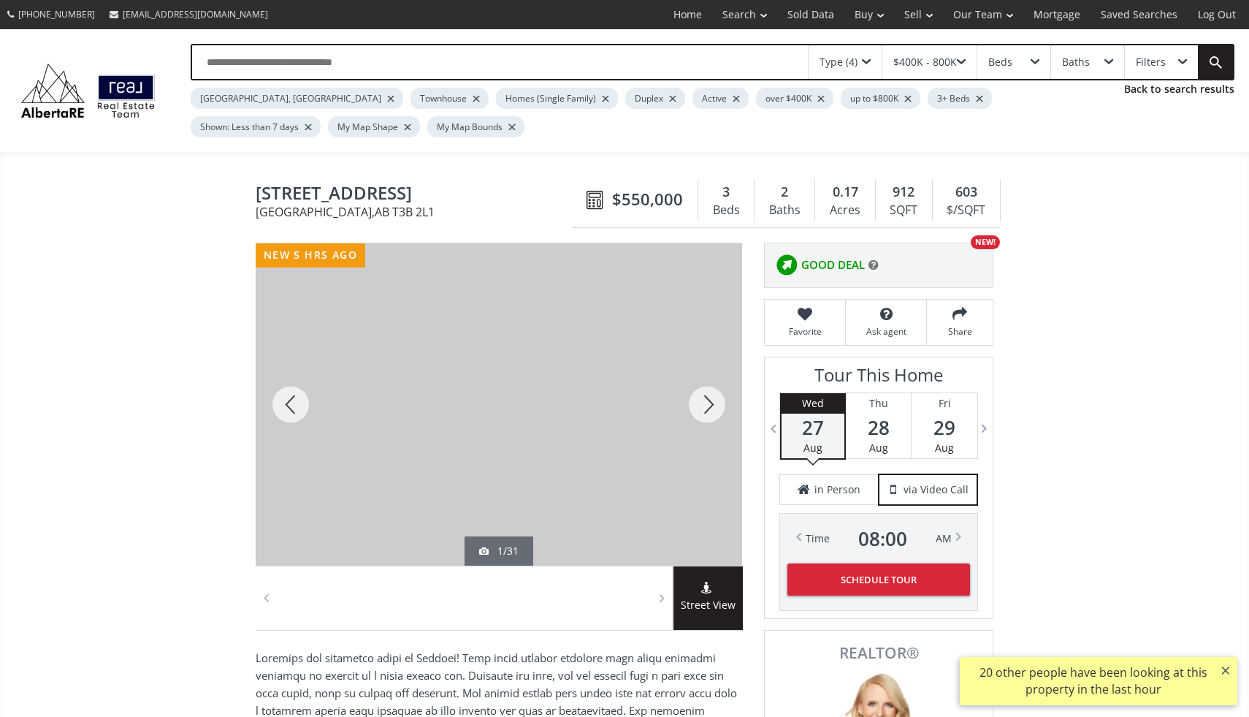
click at [706, 415] on div at bounding box center [707, 404] width 70 height 322
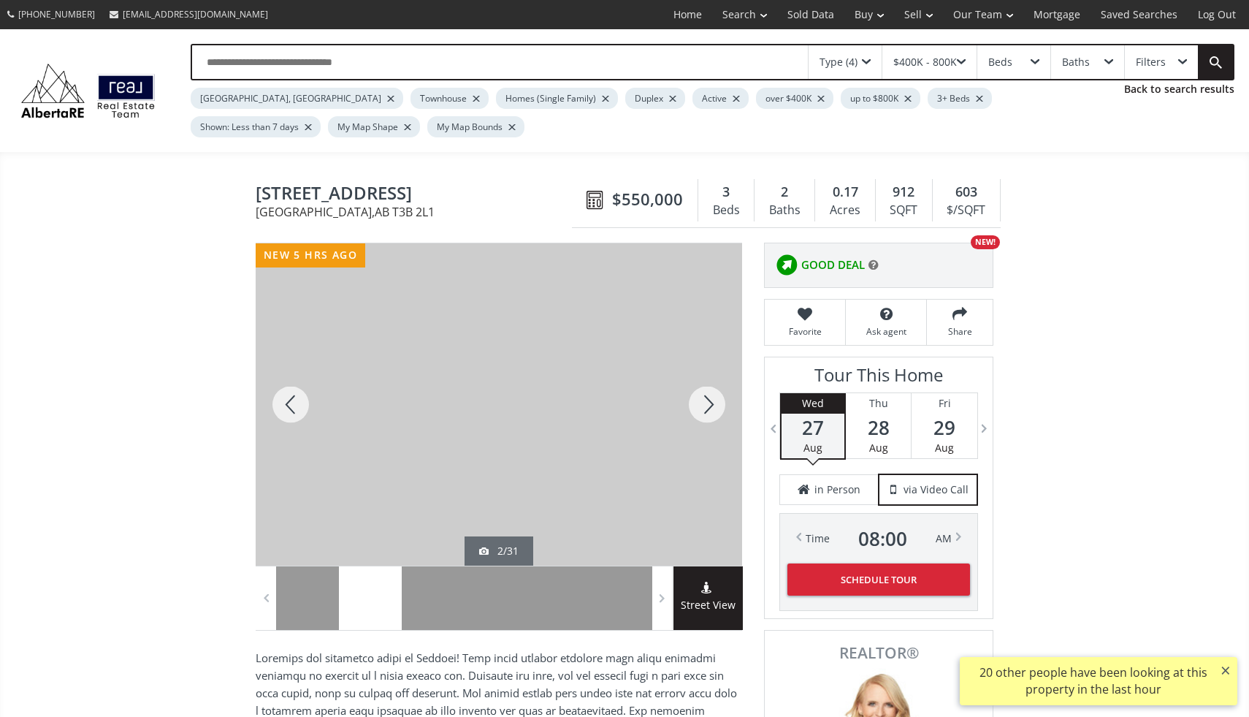
click at [706, 415] on div at bounding box center [707, 404] width 70 height 322
click at [706, 414] on div at bounding box center [707, 404] width 70 height 322
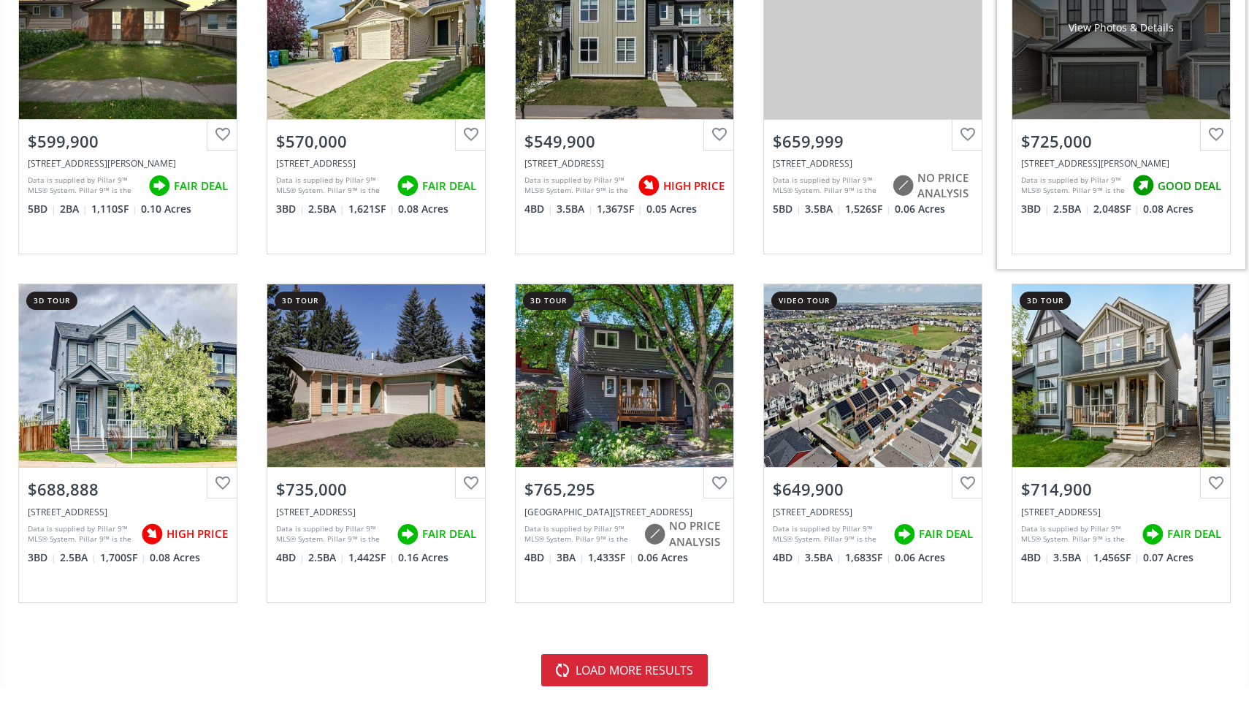
scroll to position [3062, 0]
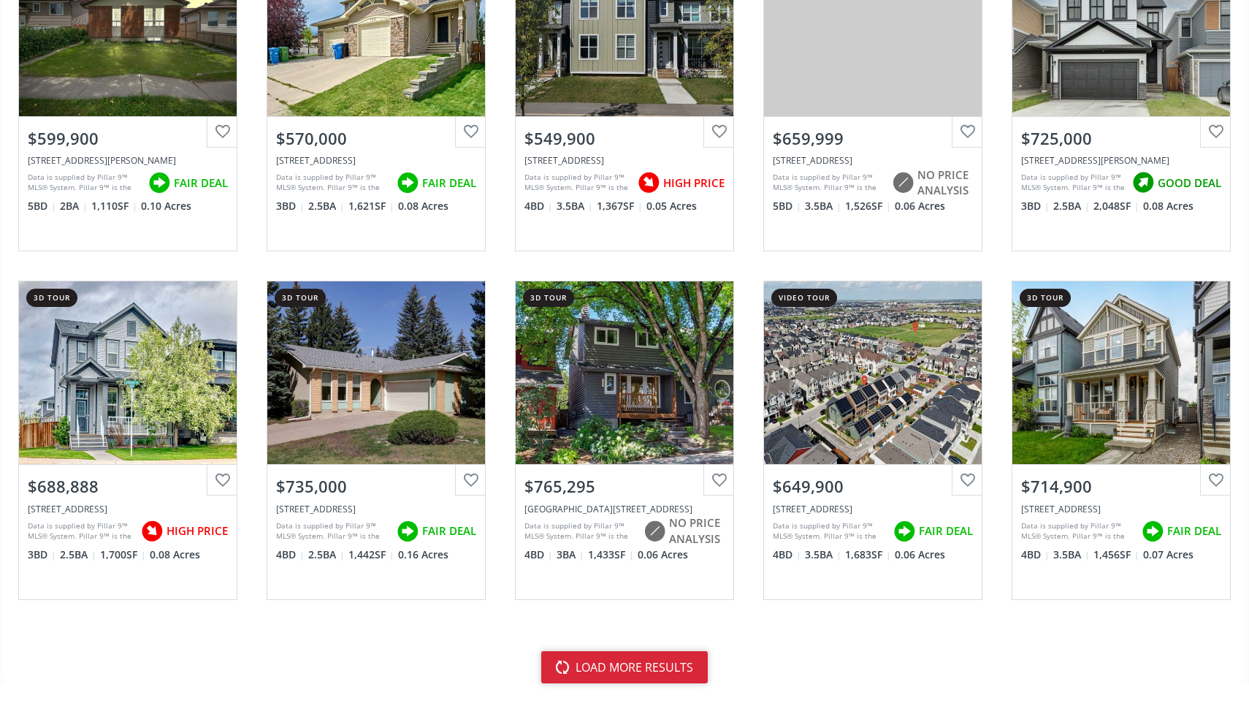
click at [576, 665] on button "load more results" at bounding box center [624, 667] width 167 height 32
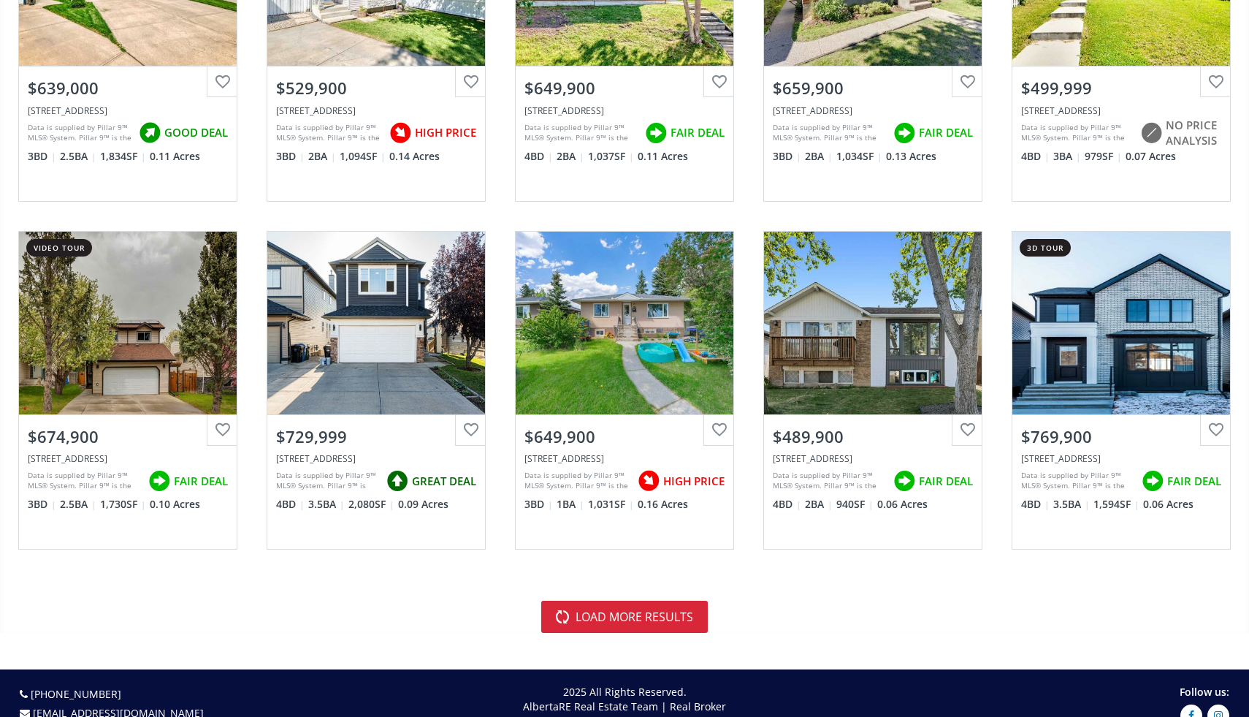
scroll to position [6594, 0]
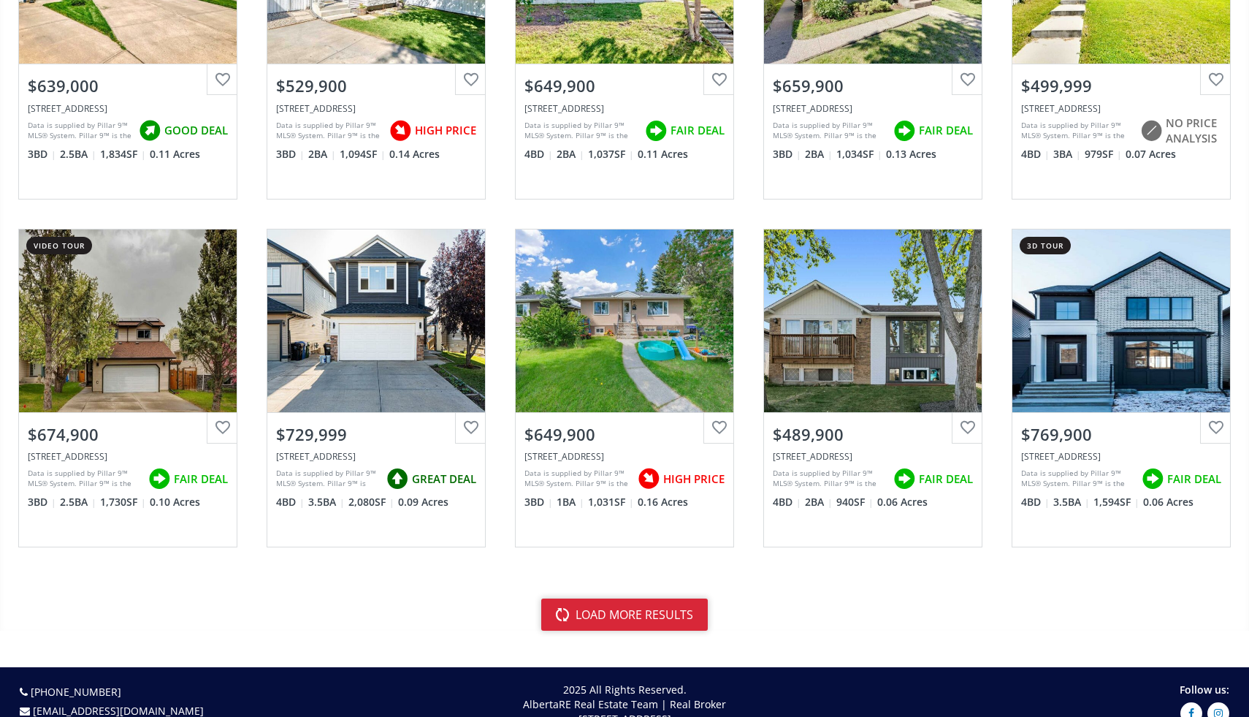
click at [640, 614] on button "load more results" at bounding box center [624, 614] width 167 height 32
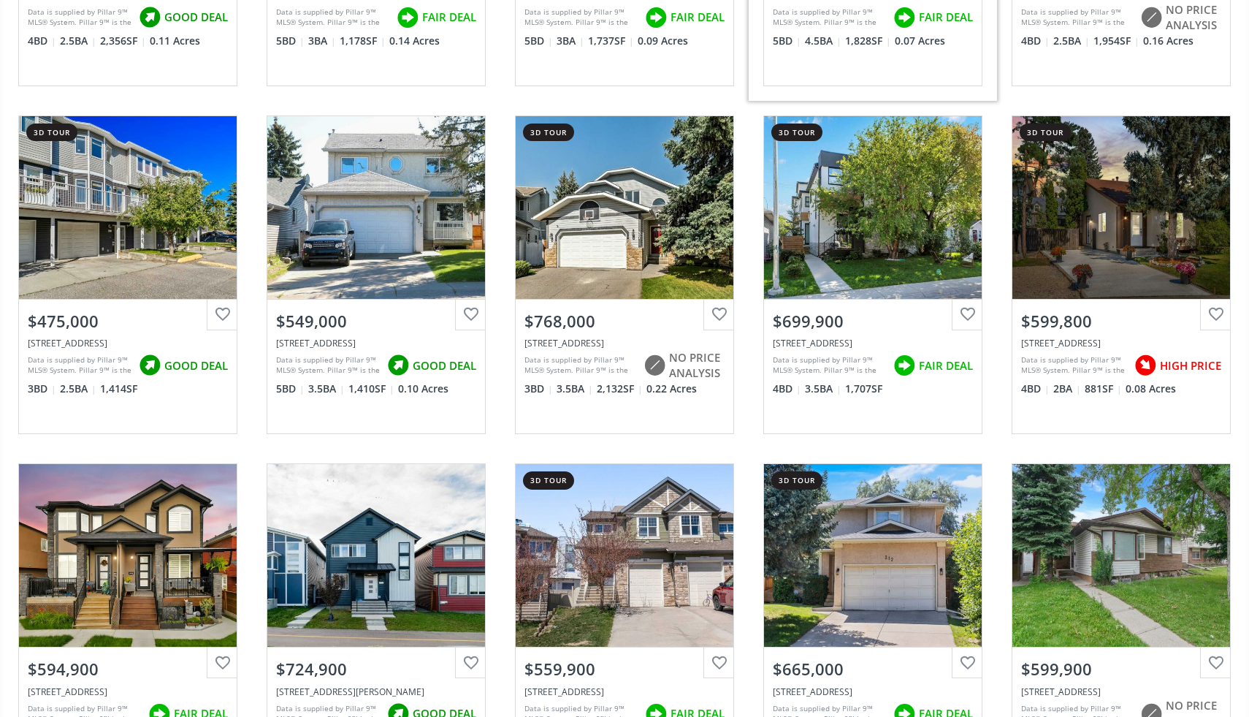
scroll to position [7802, 0]
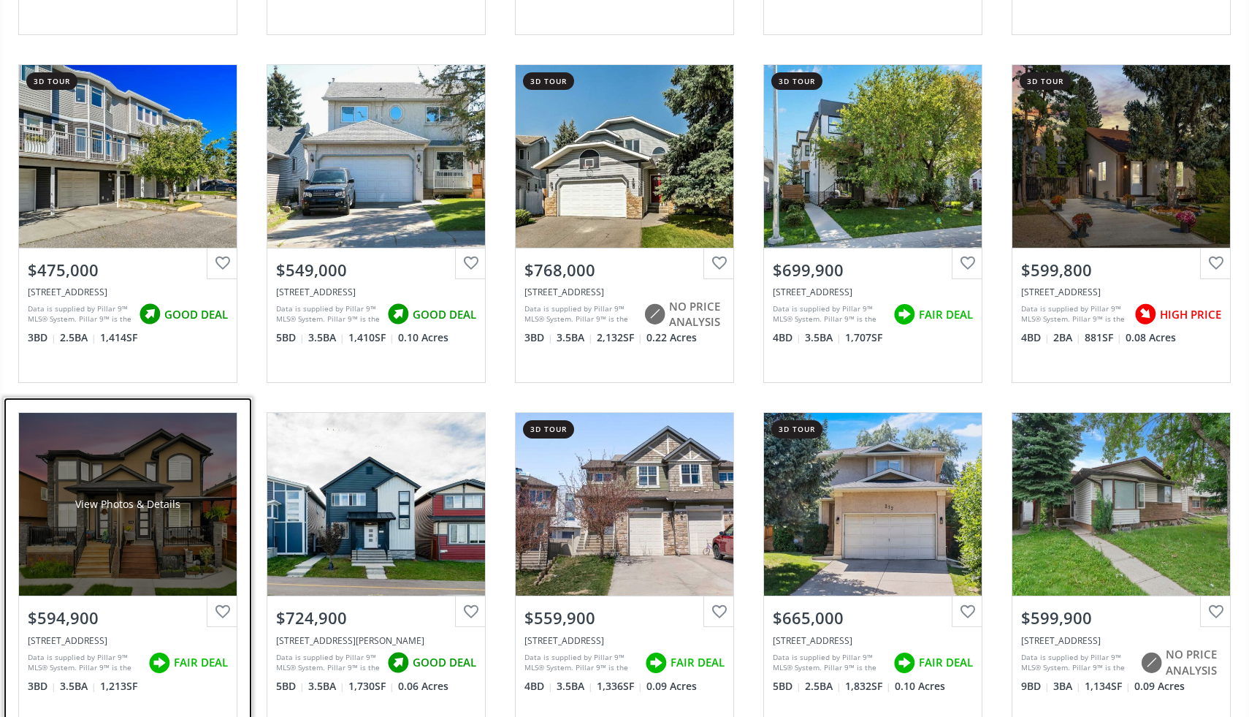
click at [176, 538] on div "View Photos & Details" at bounding box center [128, 504] width 218 height 183
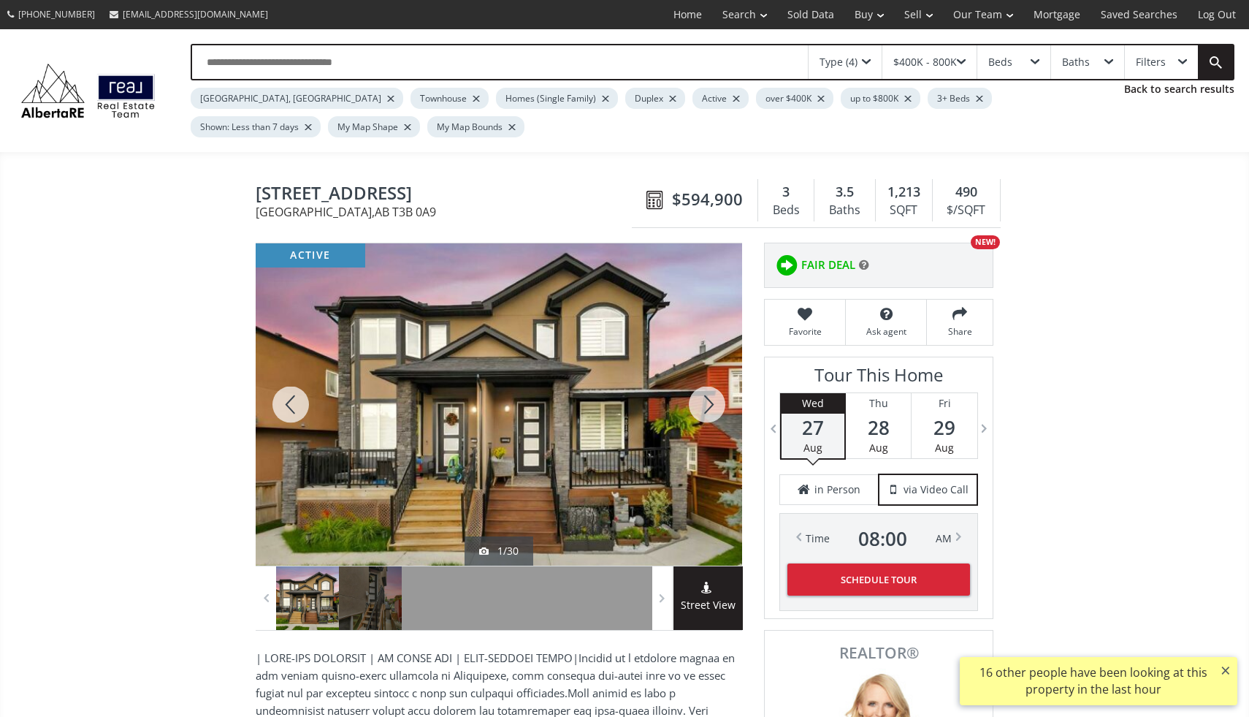
click at [704, 410] on div at bounding box center [707, 404] width 70 height 322
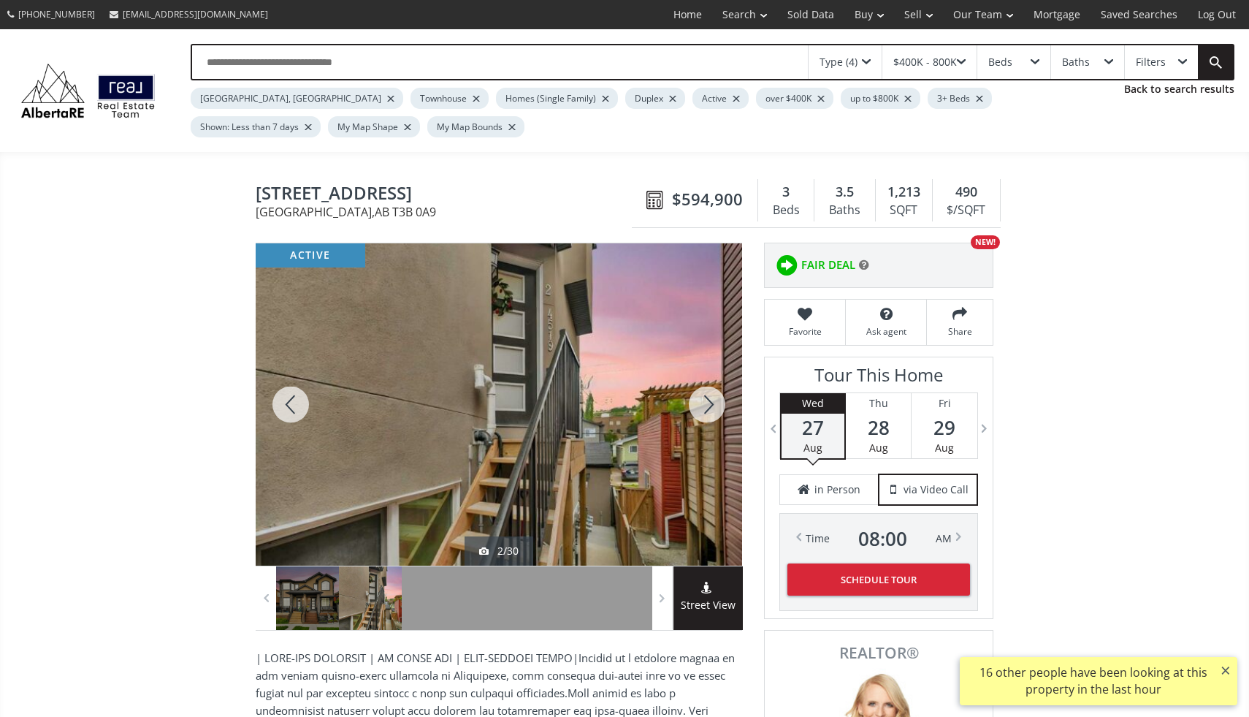
click at [704, 410] on div at bounding box center [707, 404] width 70 height 322
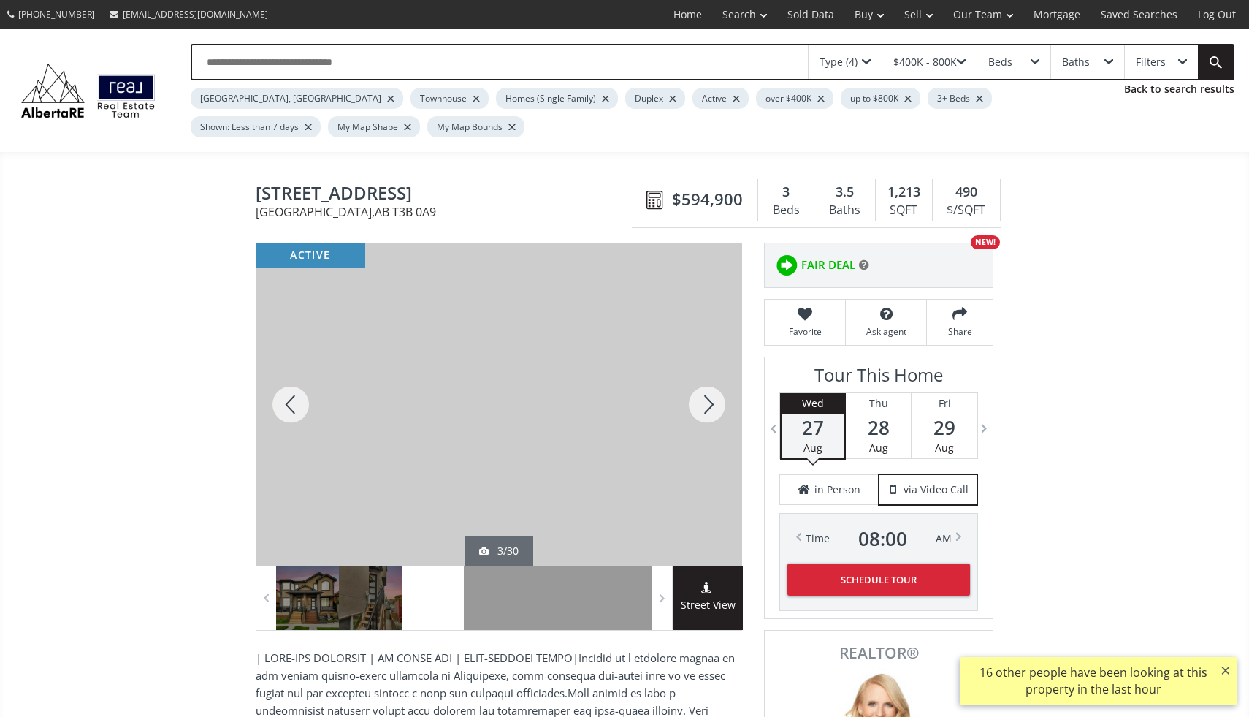
click at [704, 410] on div at bounding box center [707, 404] width 70 height 322
click at [708, 407] on div at bounding box center [707, 404] width 70 height 322
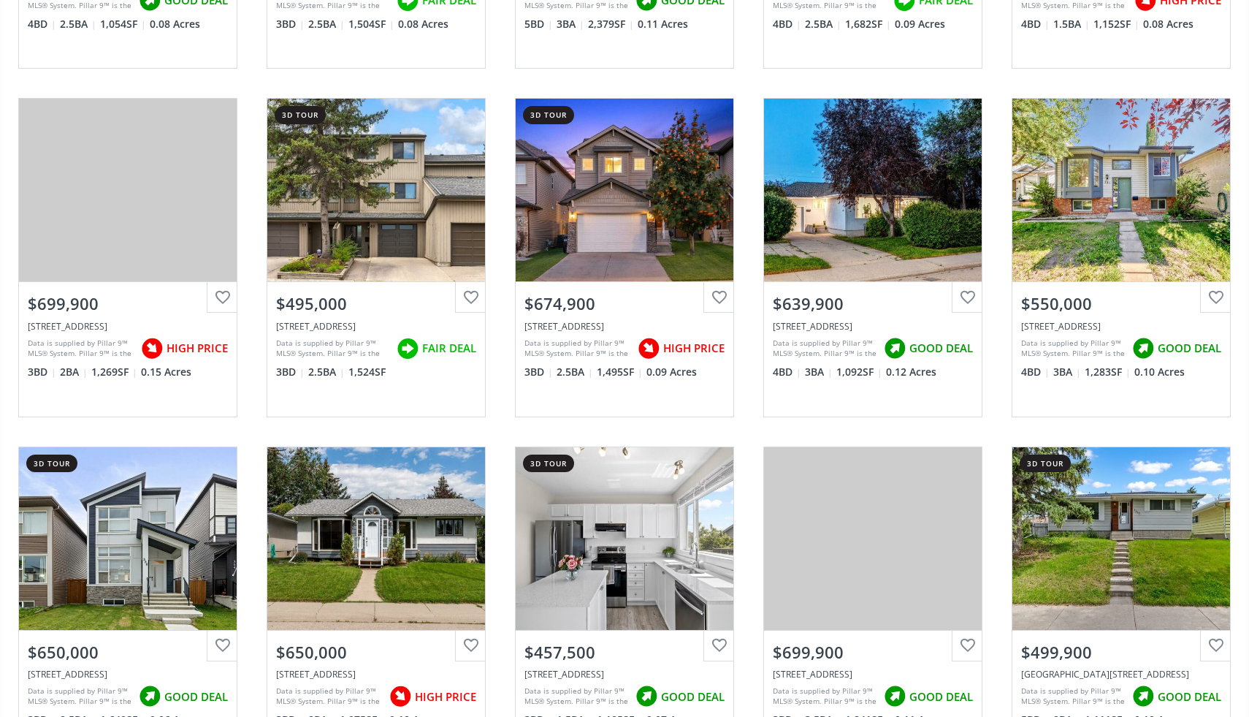
scroll to position [9151, 0]
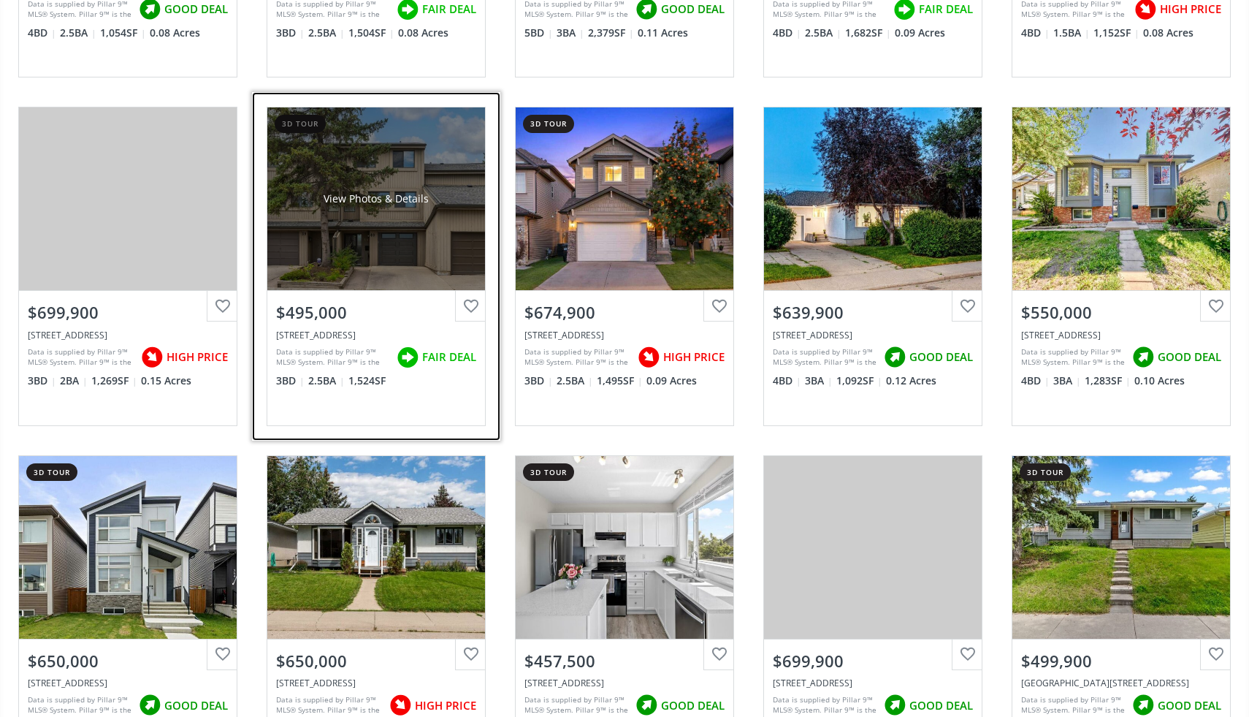
click at [343, 193] on div "View Photos & Details" at bounding box center [376, 198] width 105 height 15
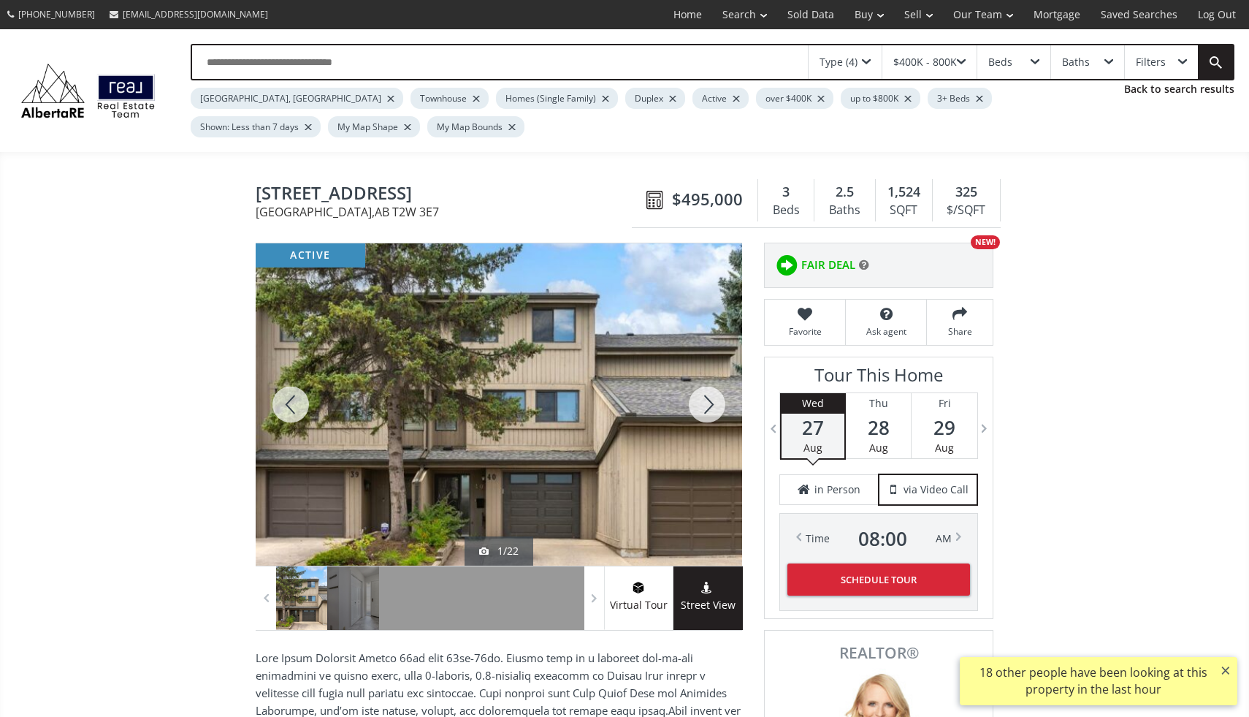
click at [712, 403] on div at bounding box center [707, 404] width 70 height 322
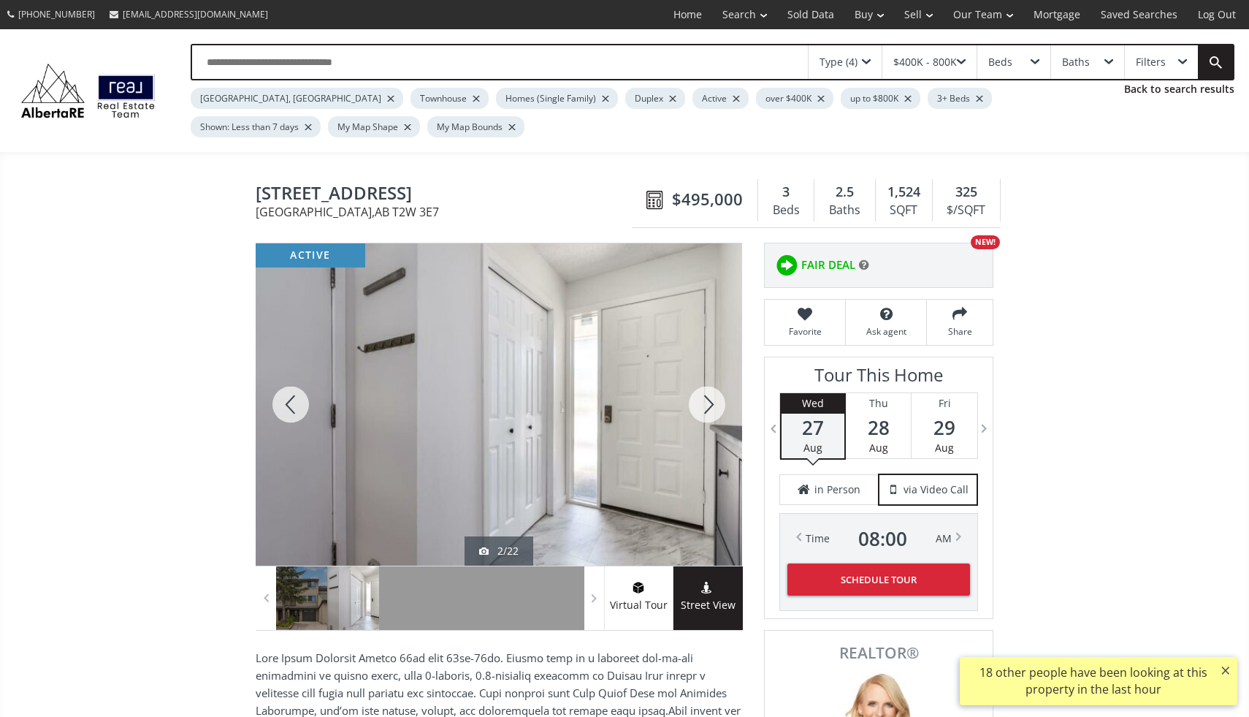
click at [712, 403] on div at bounding box center [707, 404] width 70 height 322
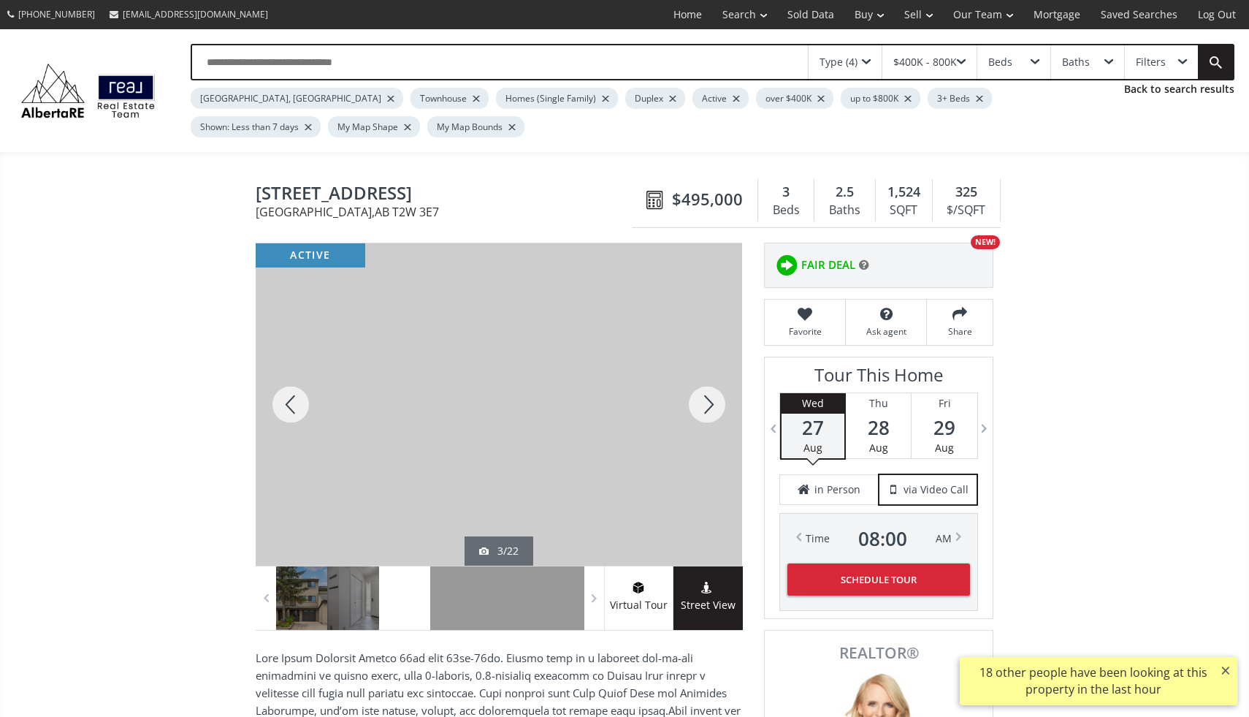
click at [712, 403] on div at bounding box center [707, 404] width 70 height 322
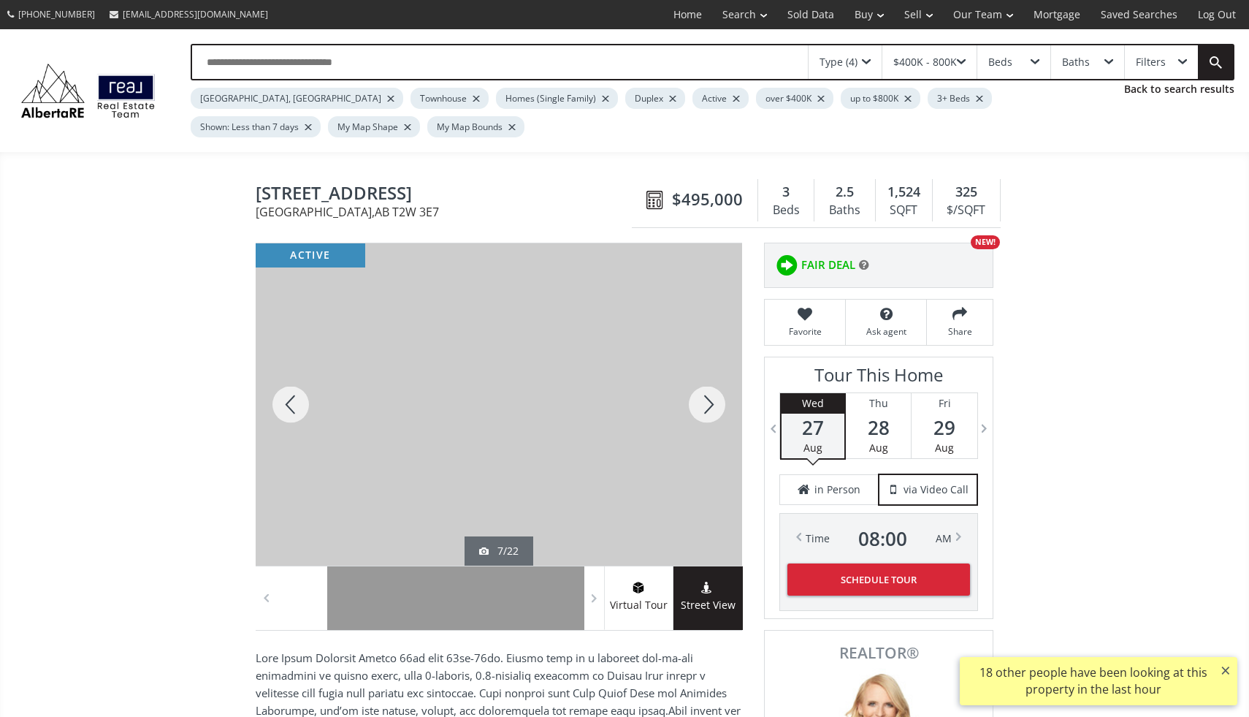
click at [712, 403] on div at bounding box center [707, 404] width 70 height 322
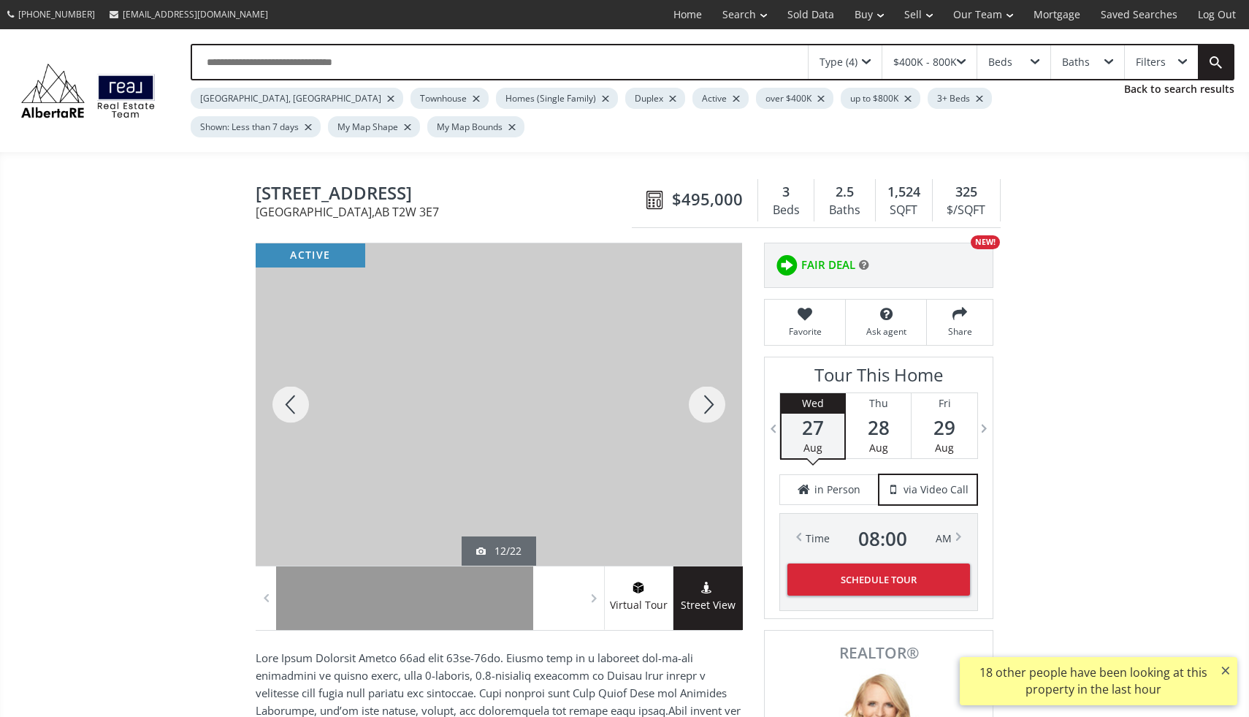
click at [712, 403] on div at bounding box center [707, 404] width 70 height 322
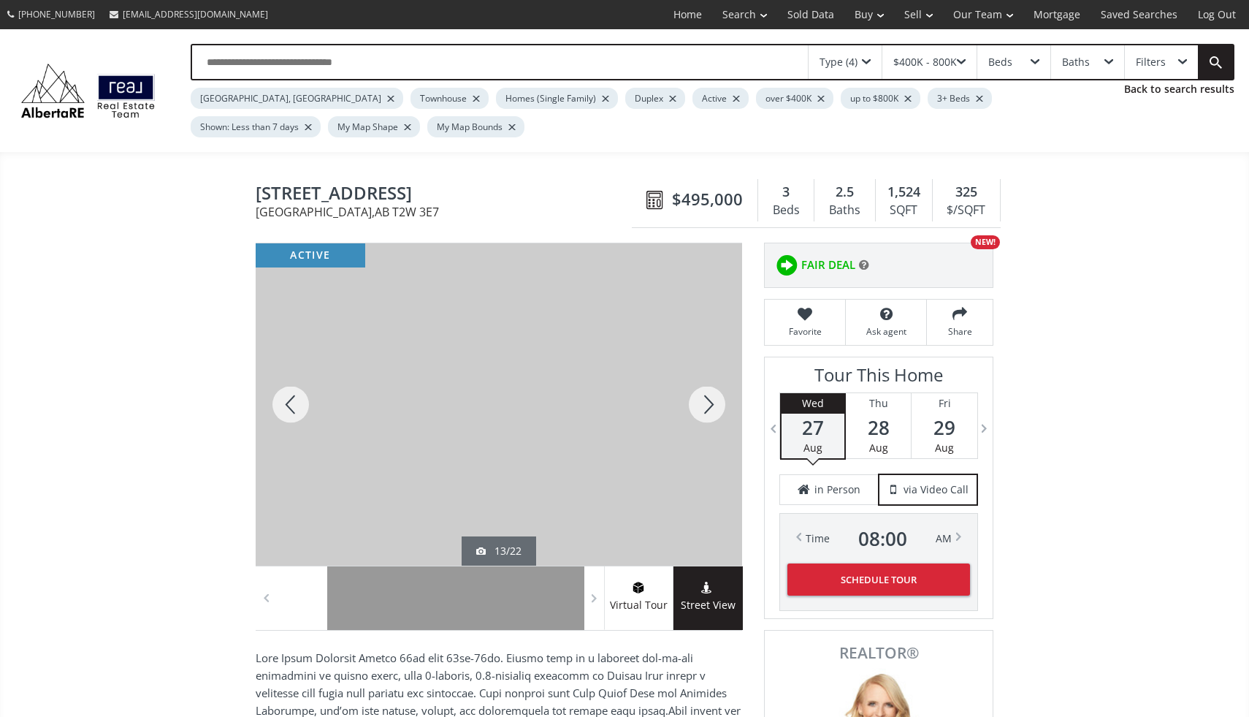
click at [712, 403] on div at bounding box center [707, 404] width 70 height 322
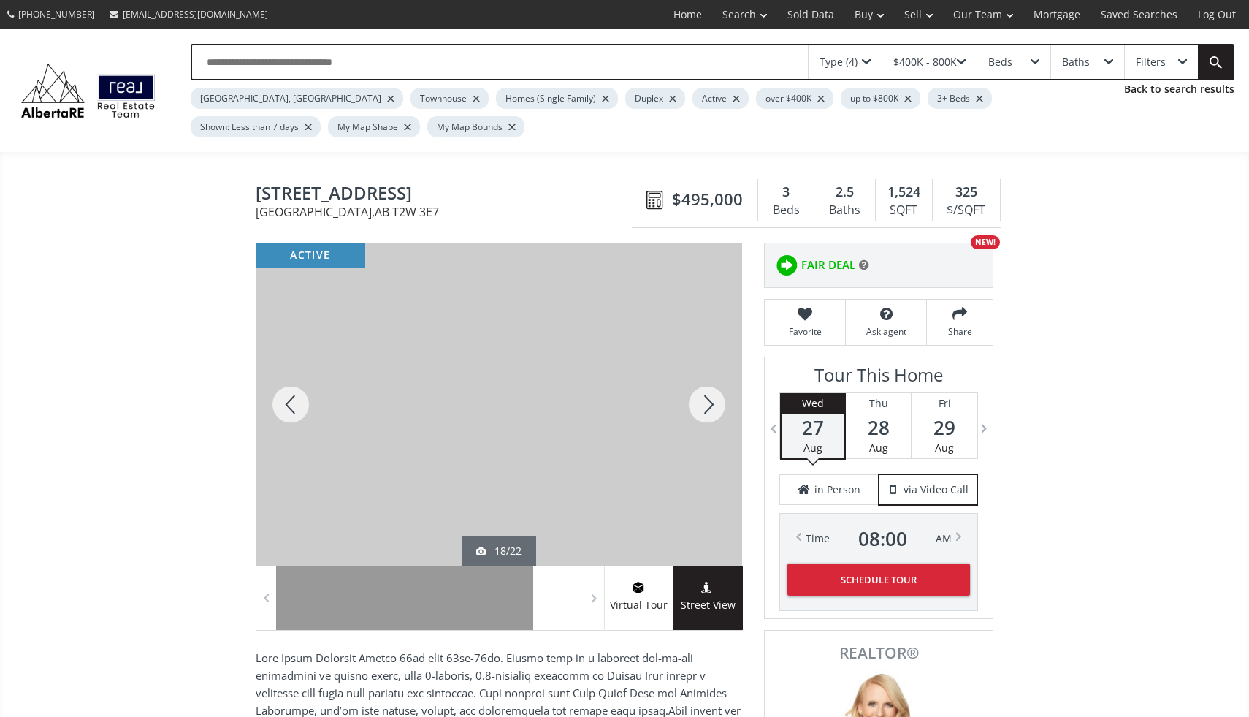
click at [712, 403] on div at bounding box center [707, 404] width 70 height 322
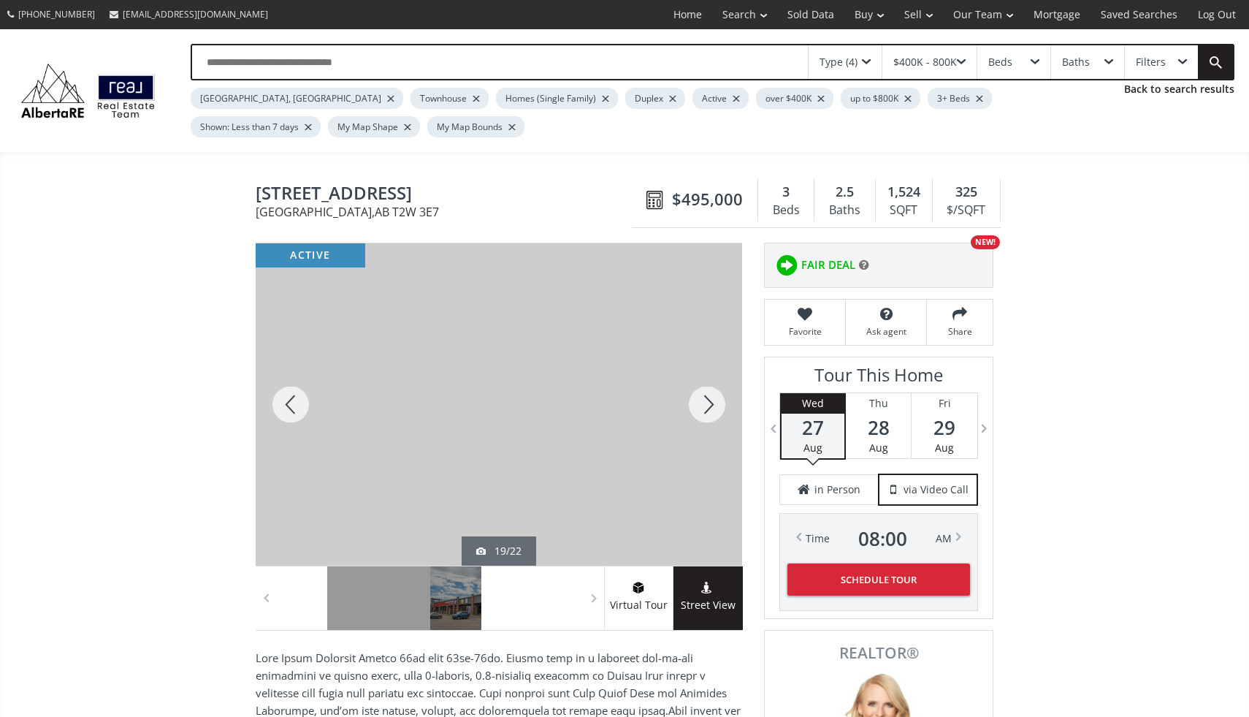
click at [712, 403] on div at bounding box center [707, 404] width 70 height 322
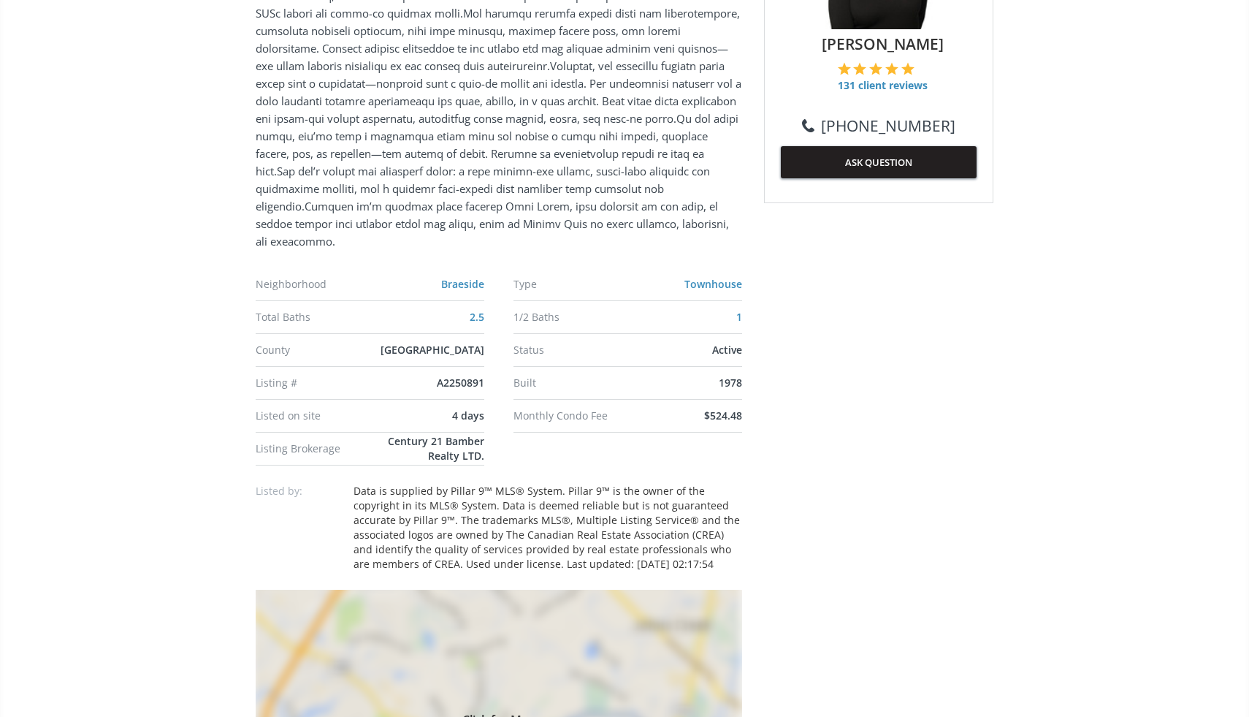
scroll to position [791, 0]
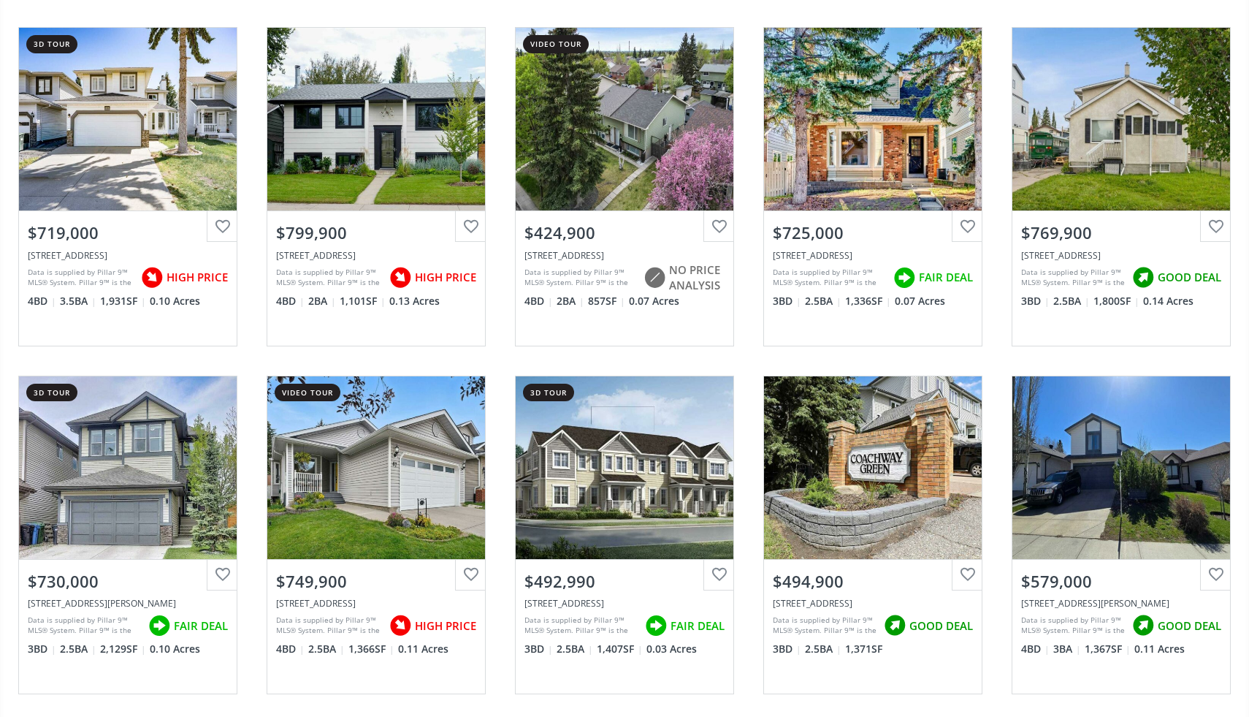
scroll to position [10329, 0]
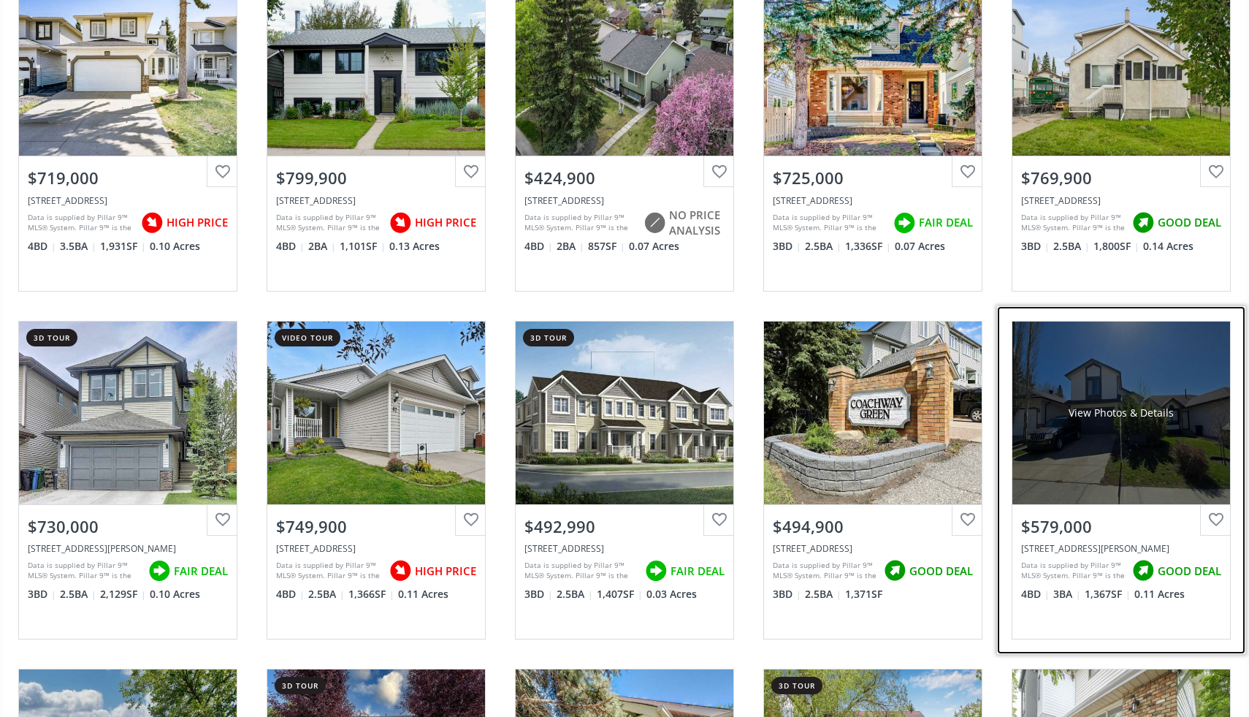
click at [1102, 438] on div "View Photos & Details" at bounding box center [1121, 412] width 218 height 183
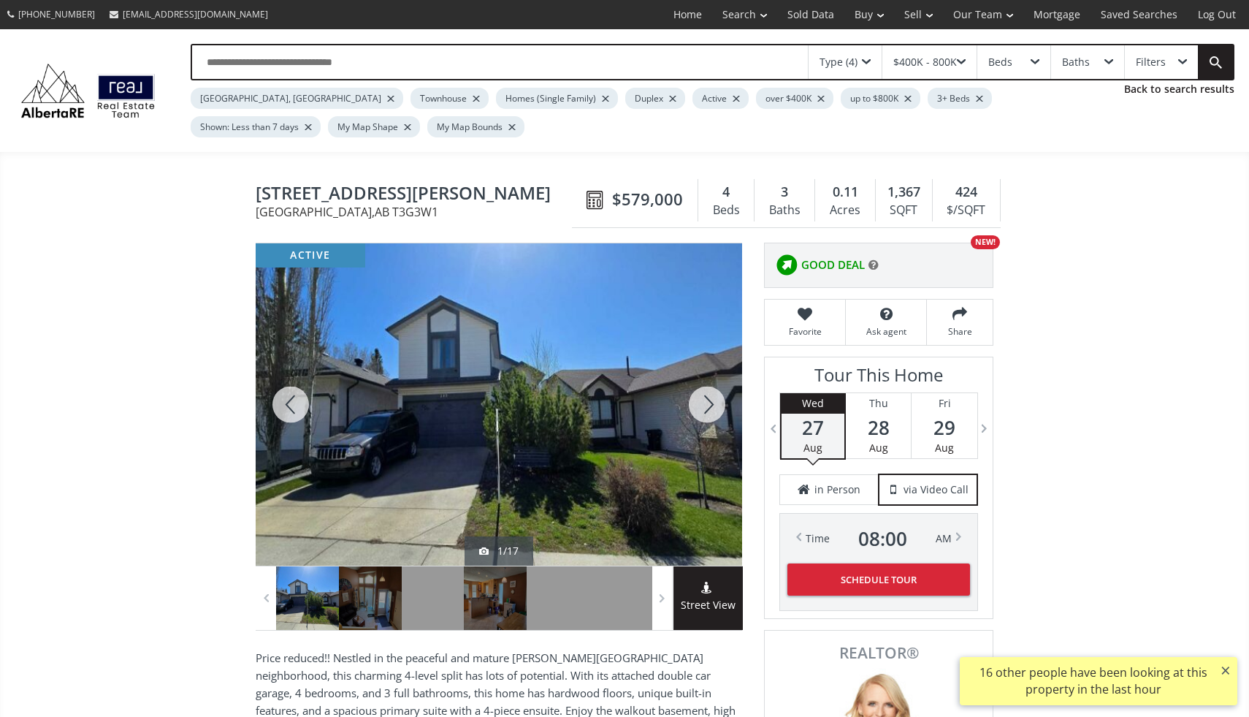
click at [707, 408] on div at bounding box center [707, 404] width 70 height 322
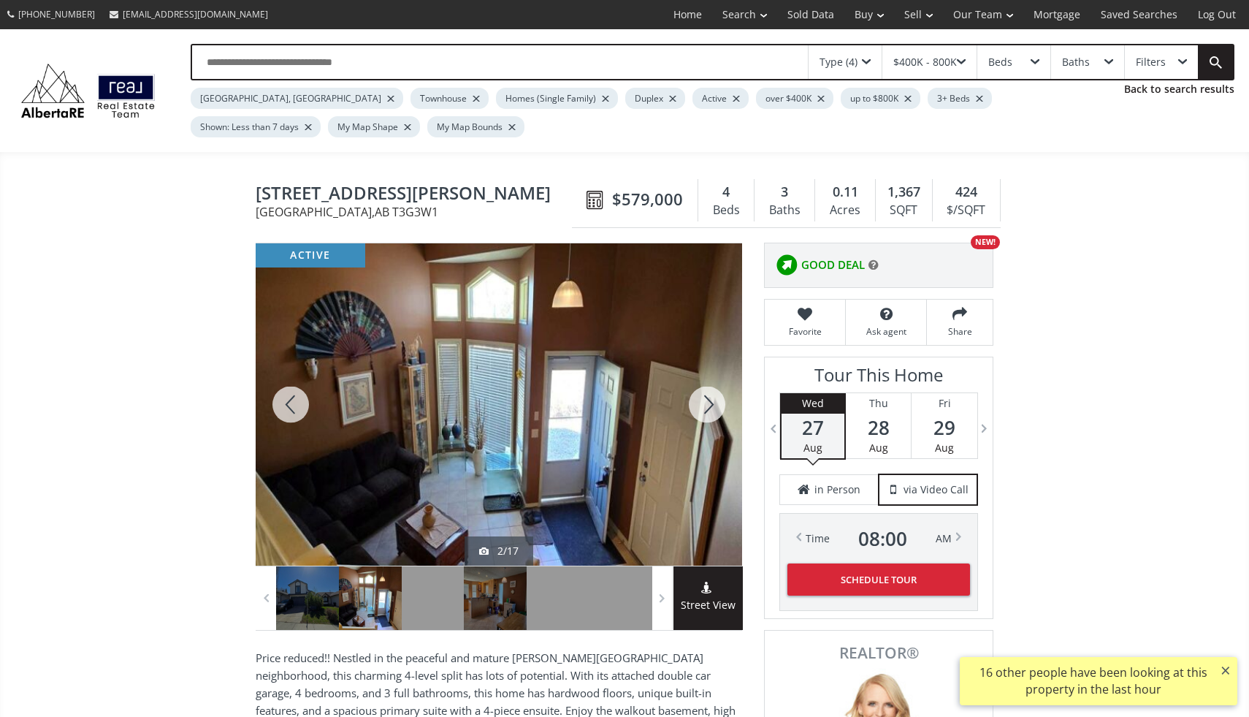
click at [707, 408] on div at bounding box center [707, 404] width 70 height 322
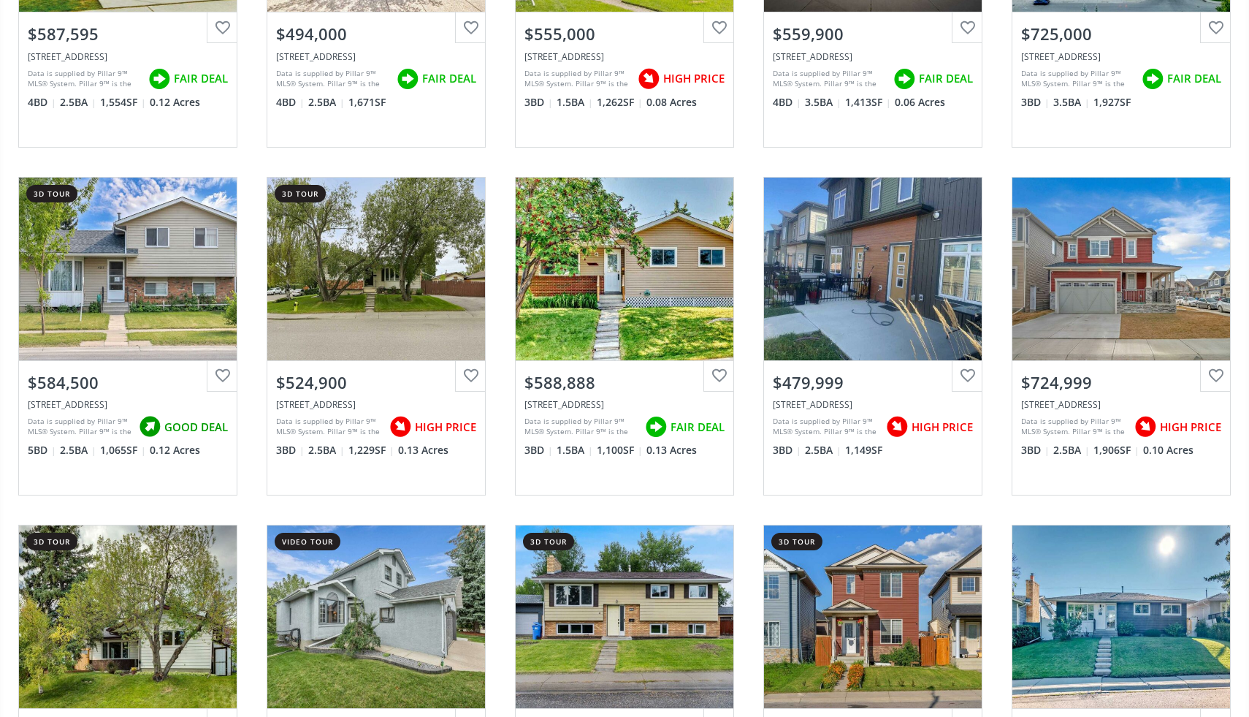
scroll to position [13261, 0]
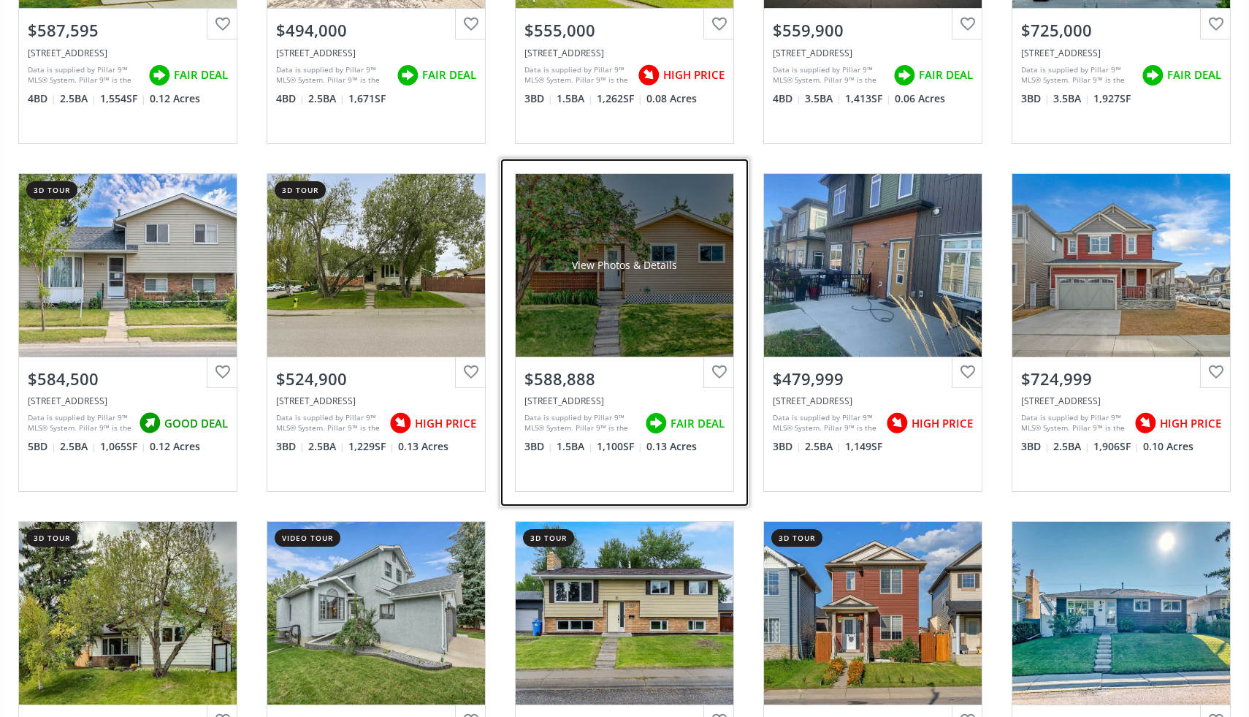
click at [701, 297] on div "View Photos & Details" at bounding box center [625, 265] width 218 height 183
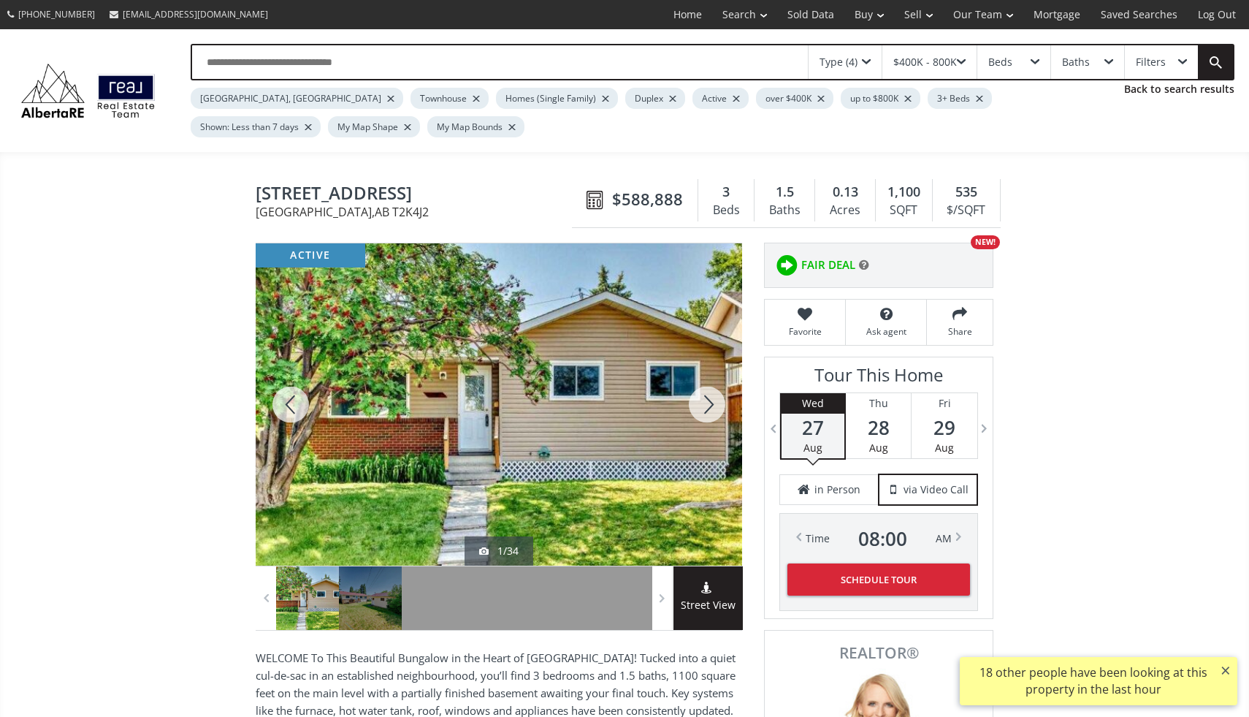
click at [717, 396] on div at bounding box center [707, 404] width 70 height 322
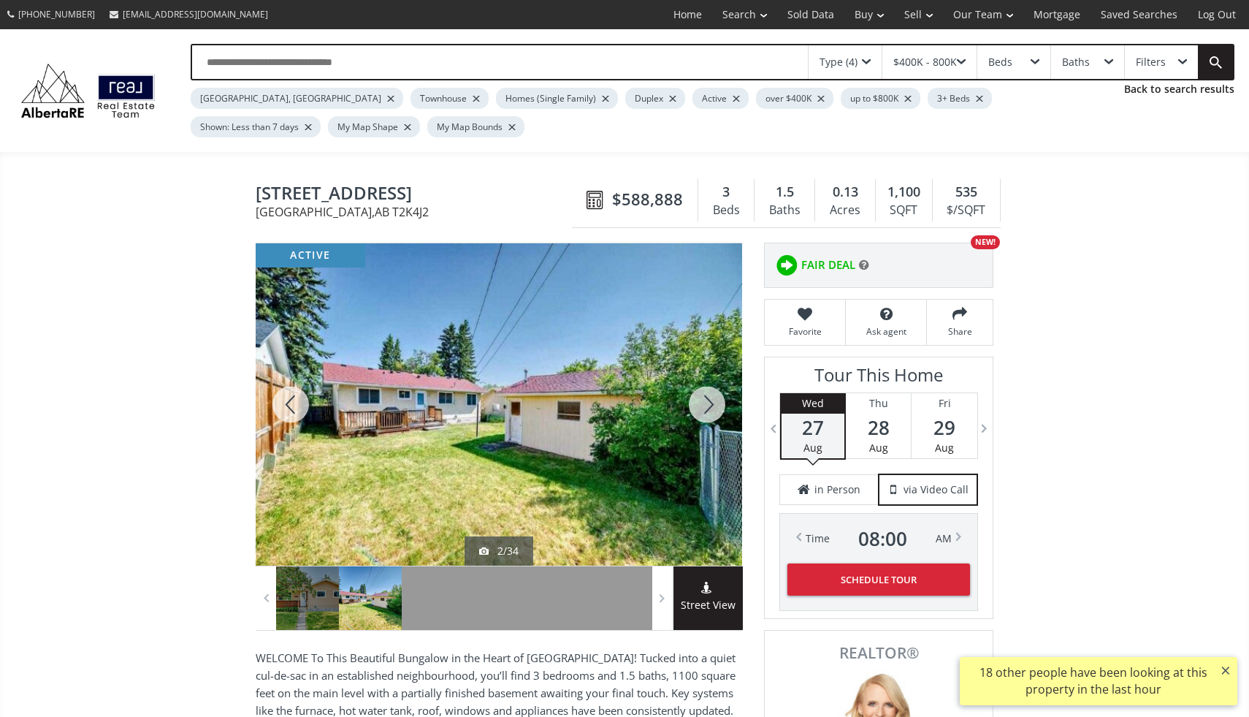
click at [717, 396] on div at bounding box center [707, 404] width 70 height 322
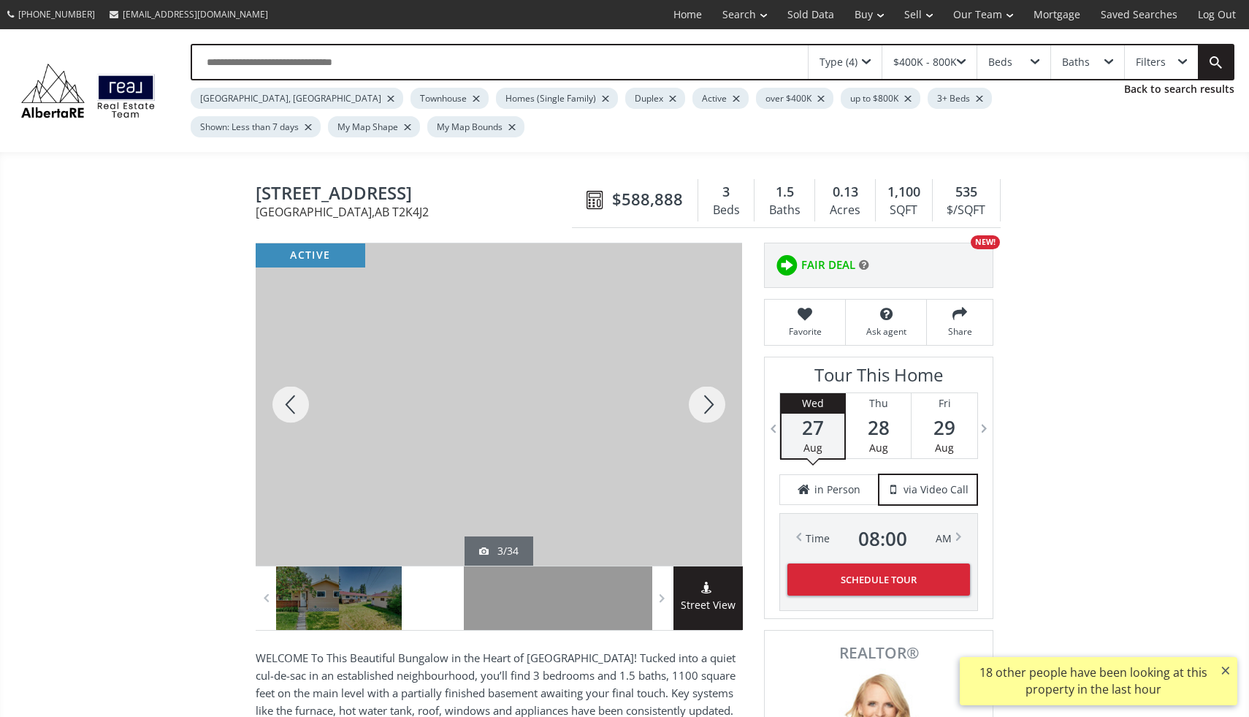
click at [717, 396] on div at bounding box center [707, 404] width 70 height 322
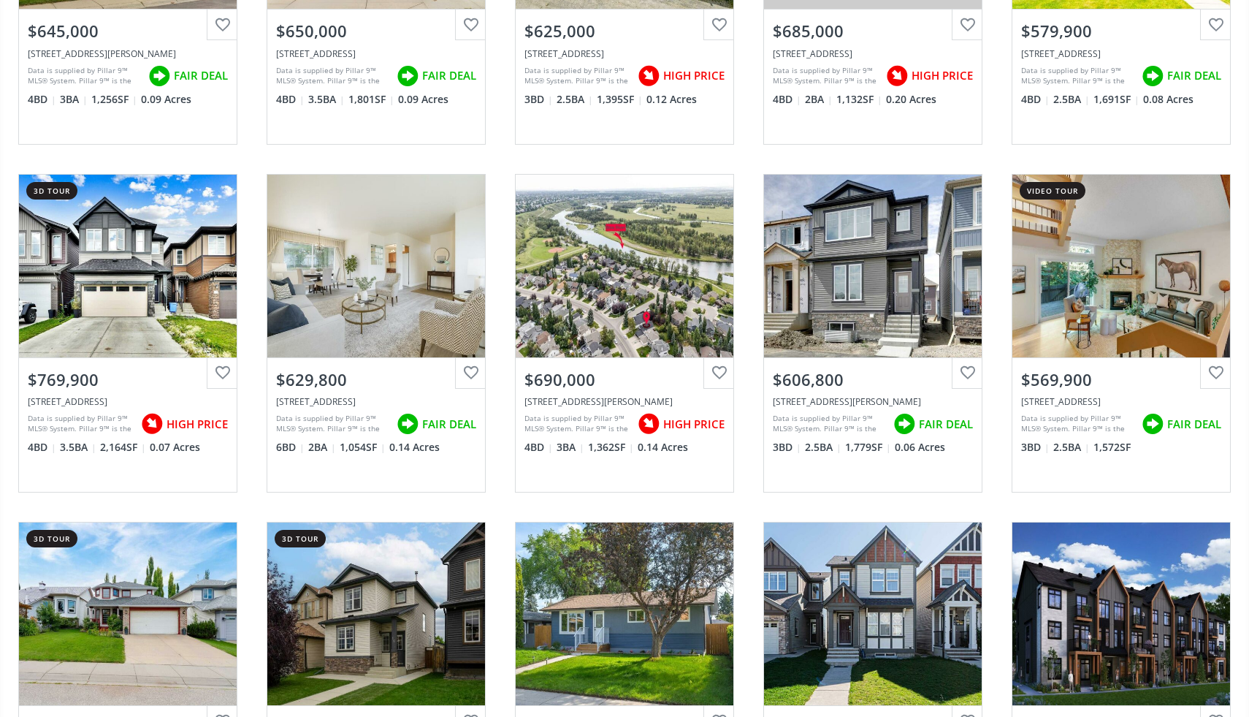
scroll to position [15350, 0]
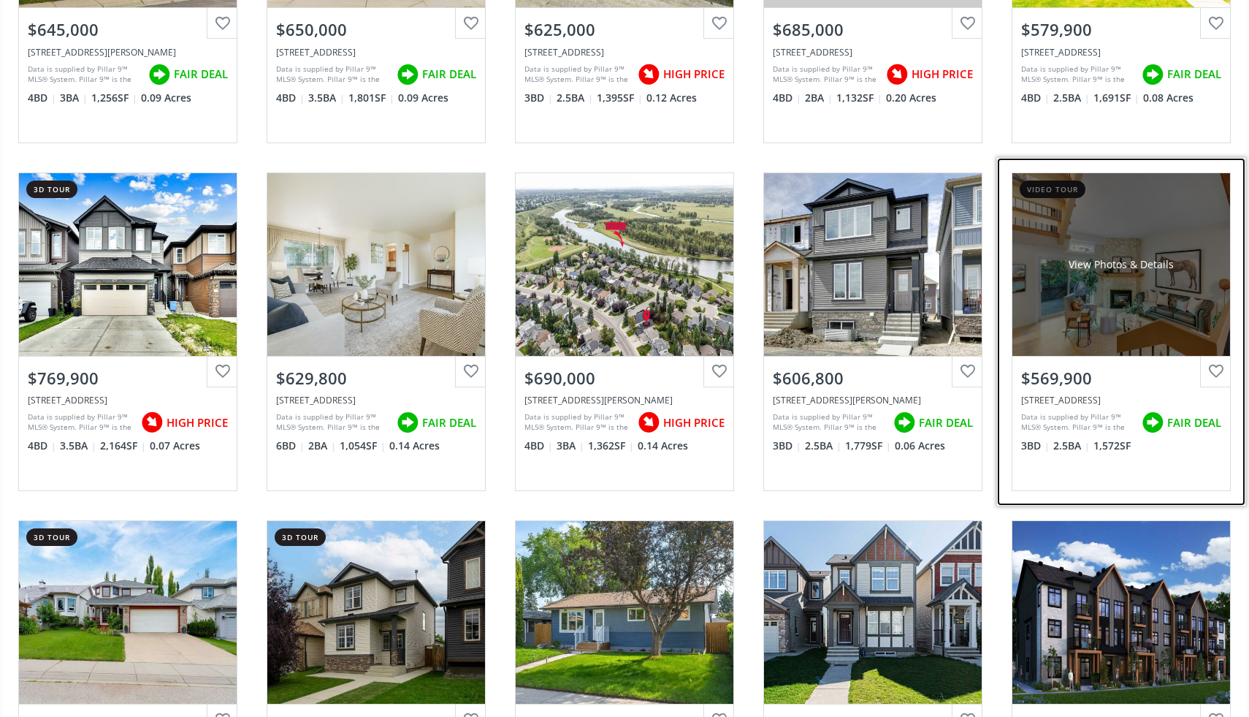
click at [1139, 262] on div "View Photos & Details" at bounding box center [1121, 264] width 105 height 15
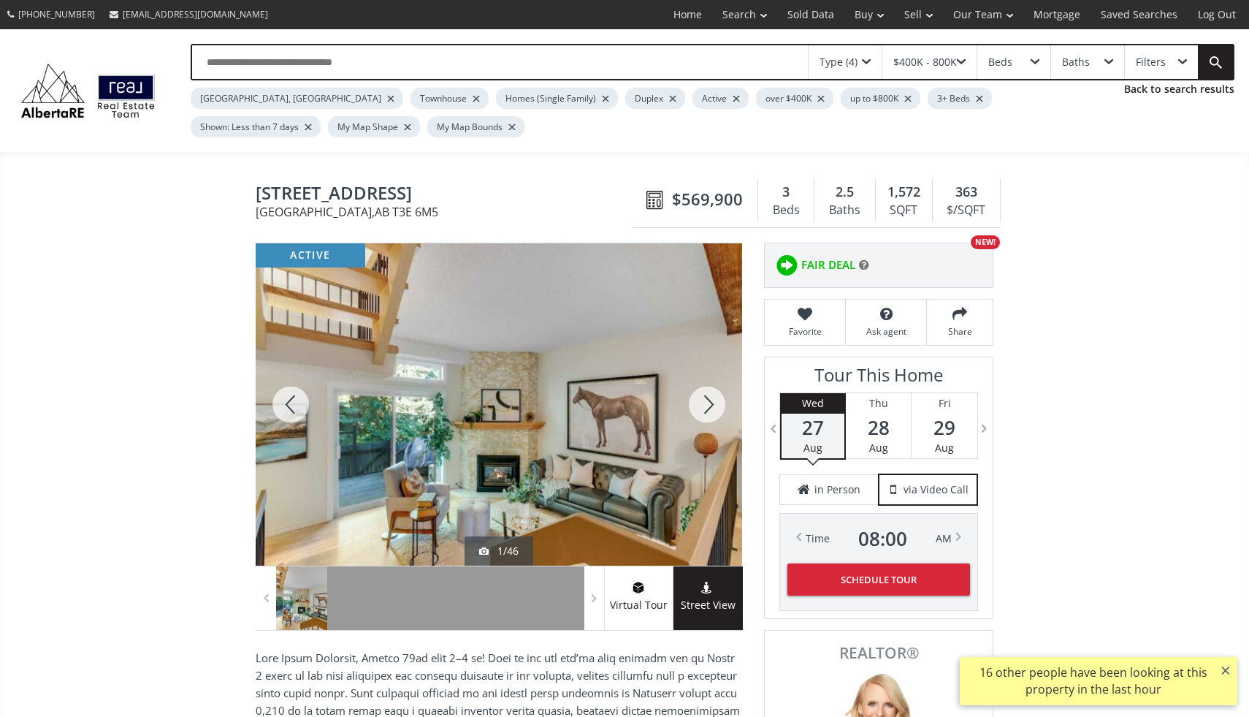
click at [701, 402] on div at bounding box center [707, 404] width 70 height 322
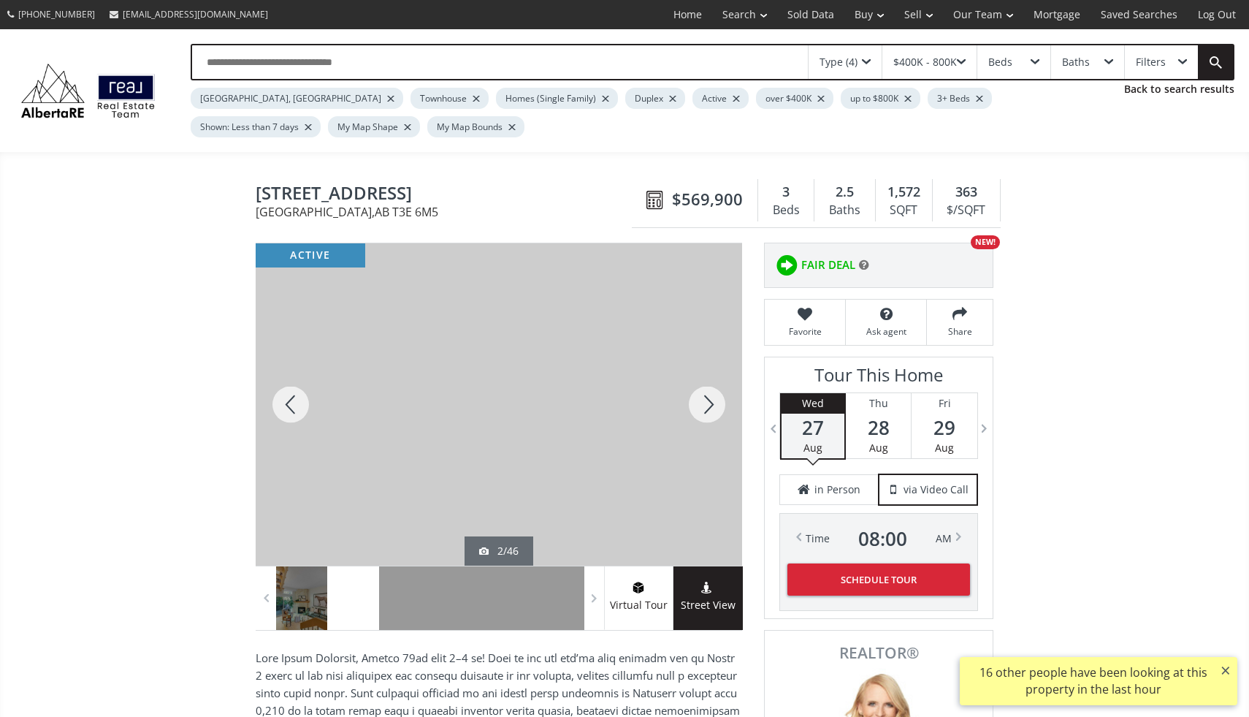
click at [701, 402] on div at bounding box center [707, 404] width 70 height 322
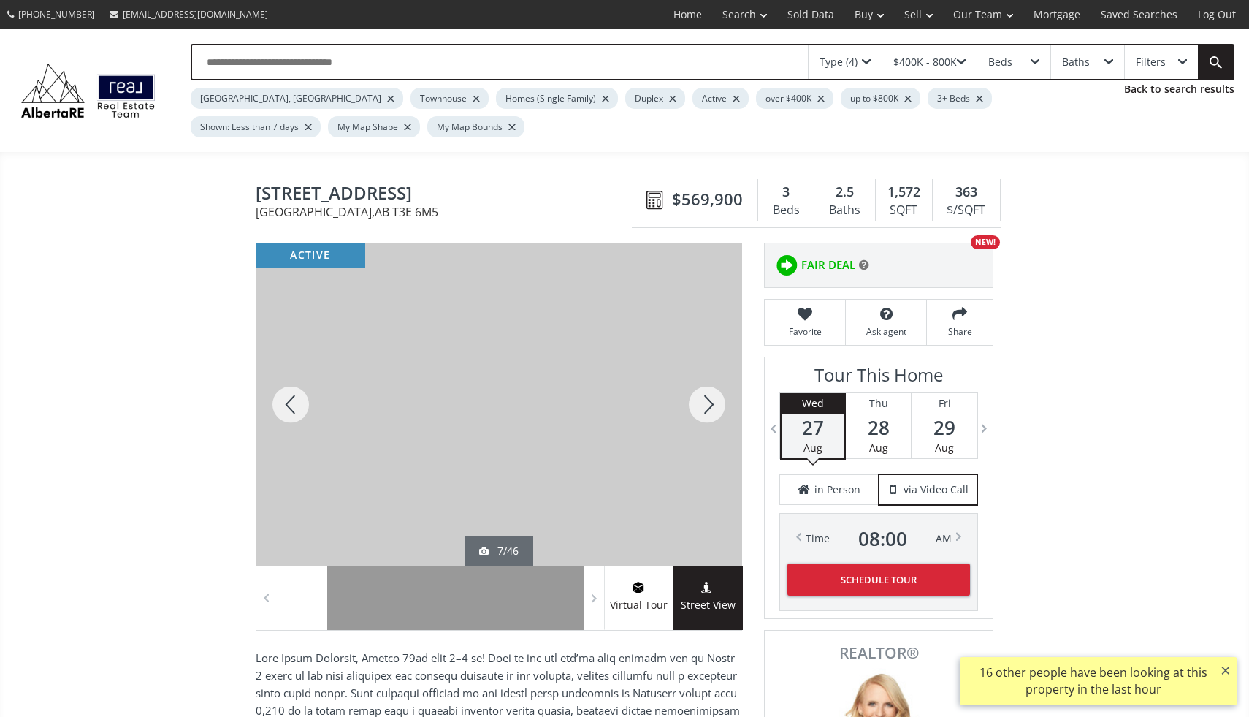
click at [701, 402] on div at bounding box center [707, 404] width 70 height 322
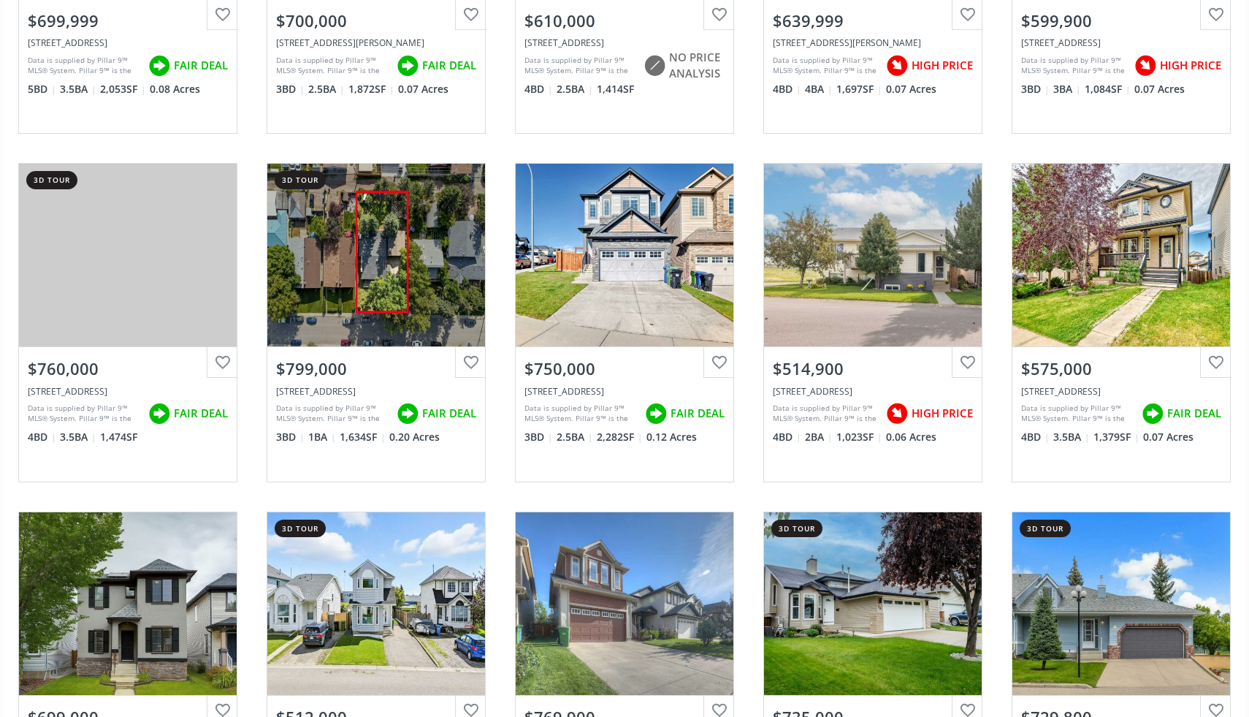
scroll to position [18862, 0]
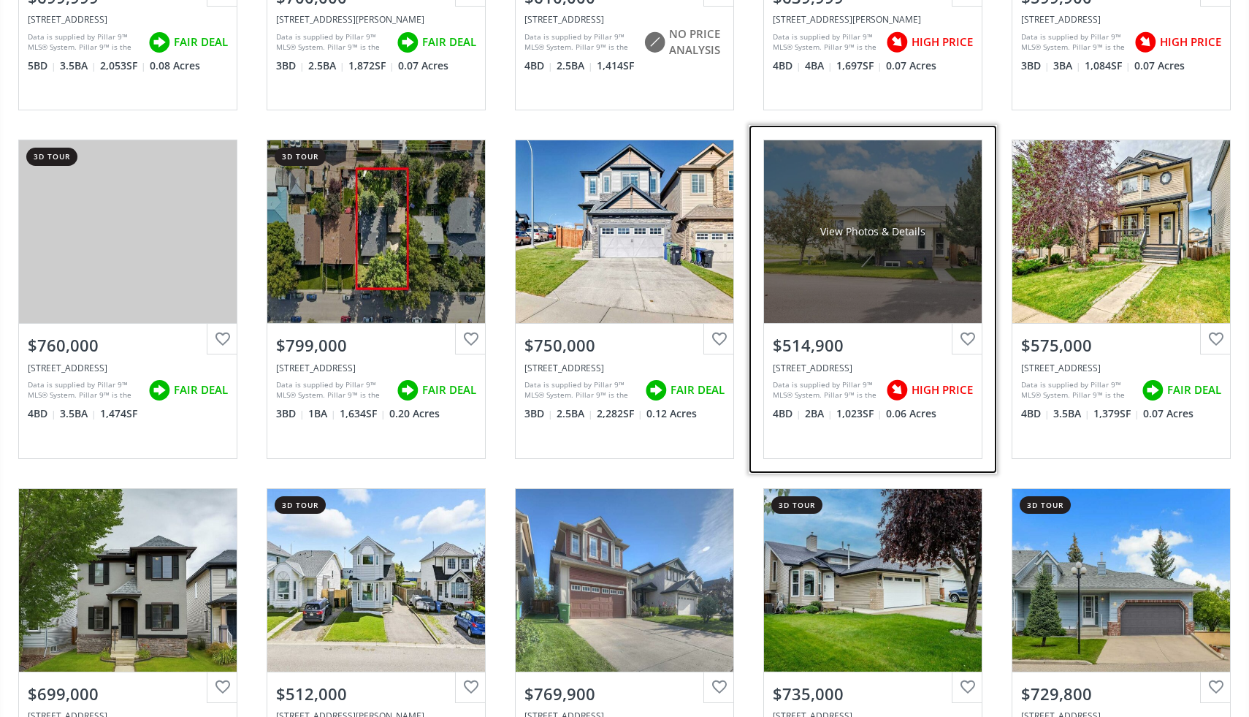
click at [927, 268] on div "View Photos & Details" at bounding box center [873, 231] width 218 height 183
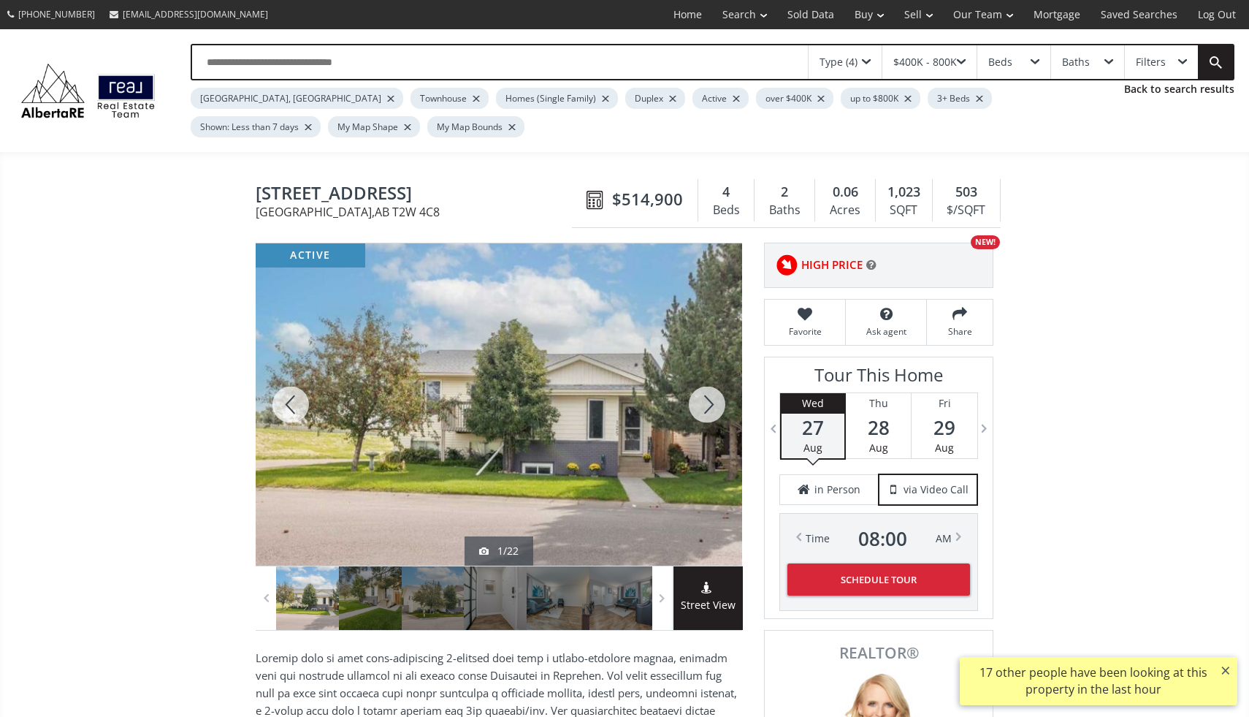
click at [715, 405] on div at bounding box center [707, 404] width 70 height 322
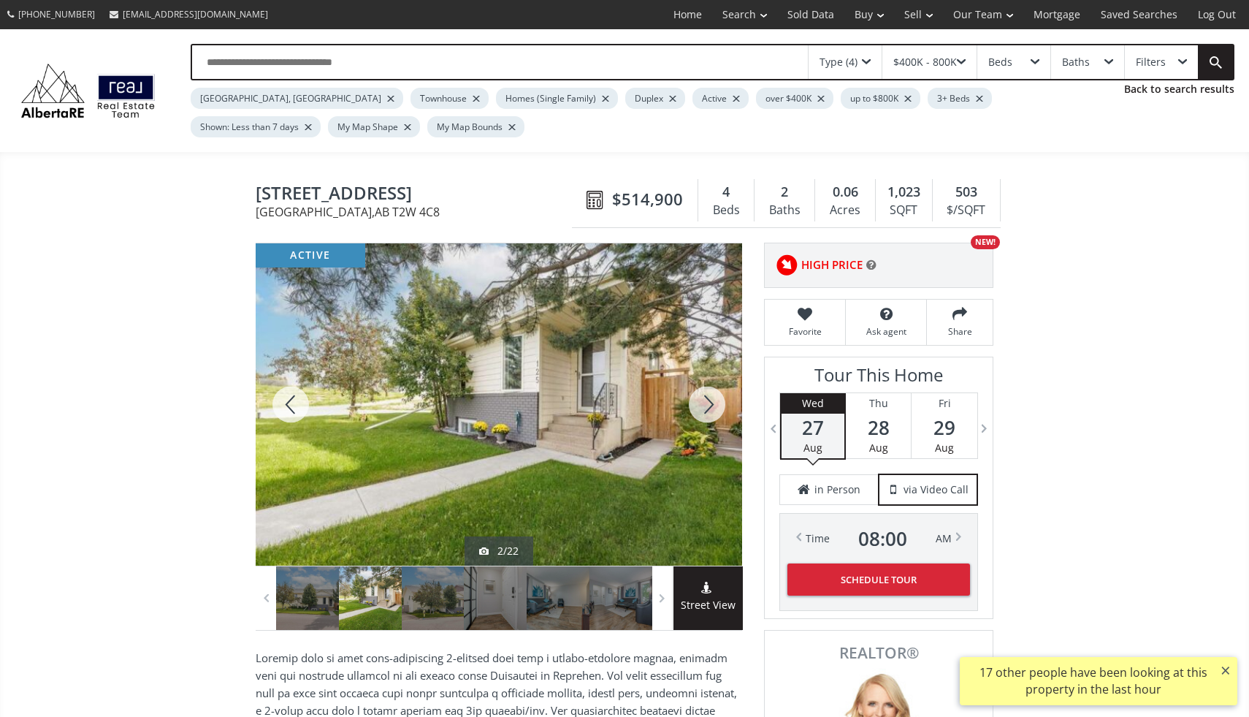
click at [715, 405] on div at bounding box center [707, 404] width 70 height 322
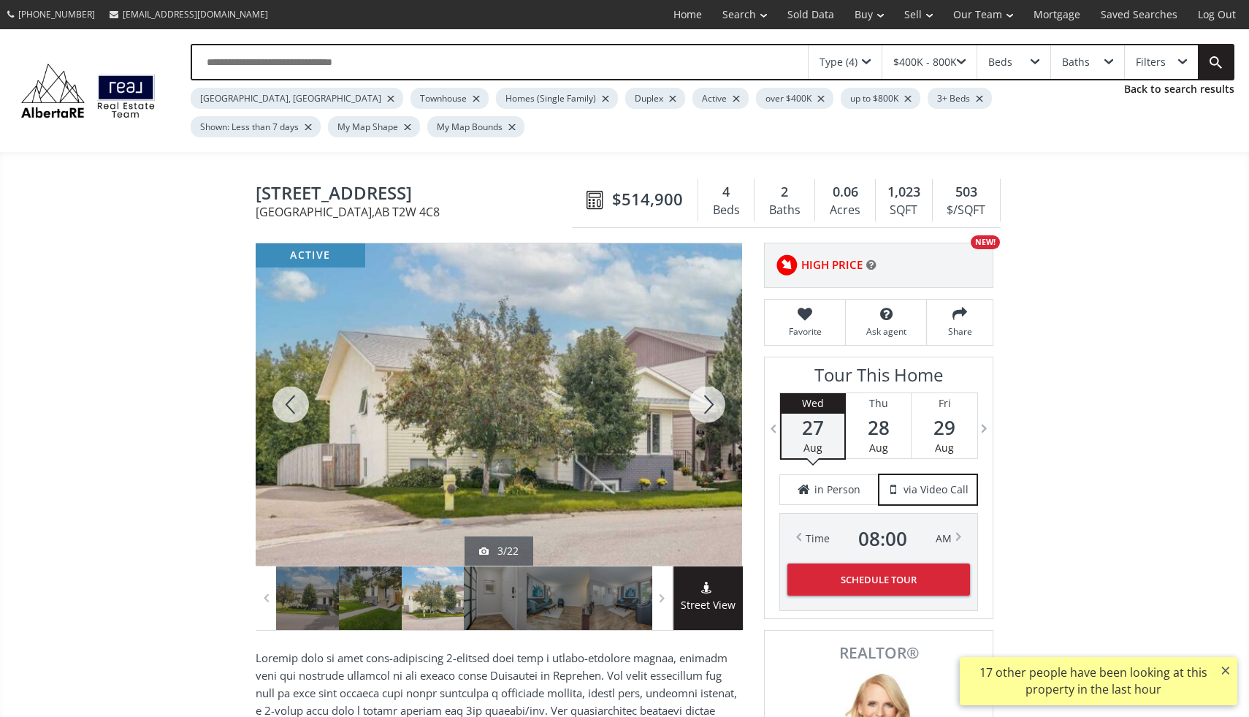
click at [715, 405] on div at bounding box center [707, 404] width 70 height 322
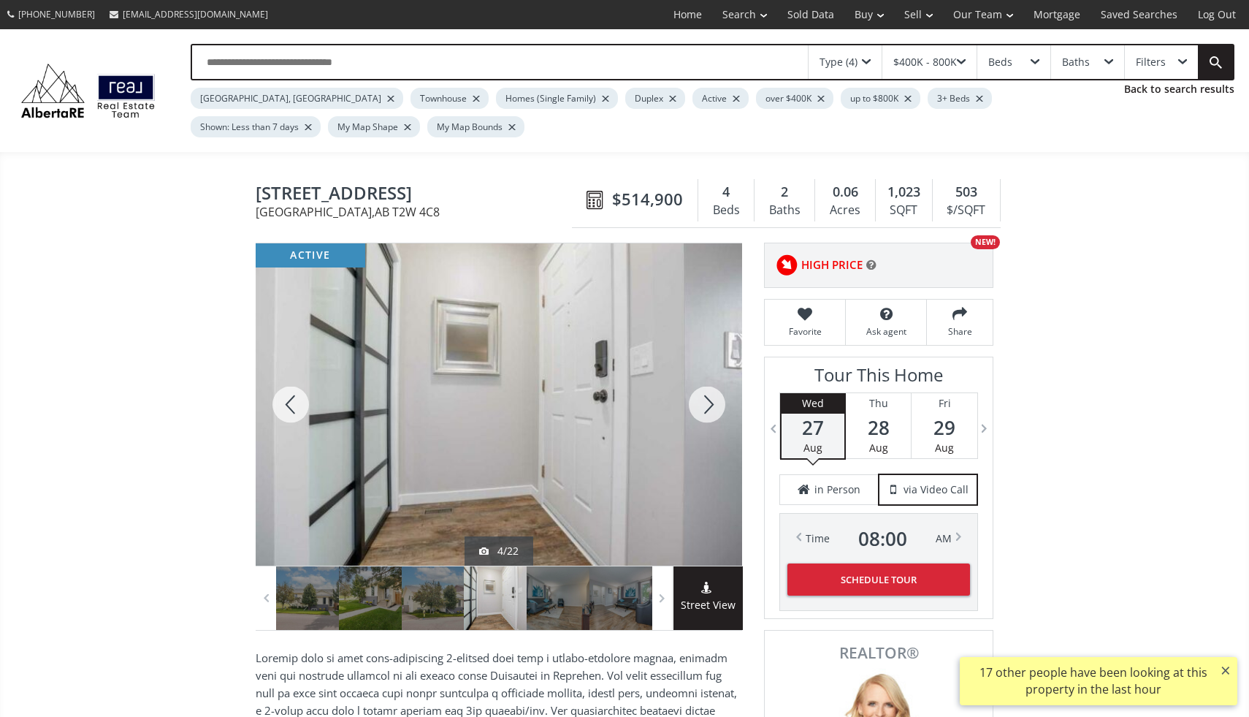
click at [715, 405] on div at bounding box center [707, 404] width 70 height 322
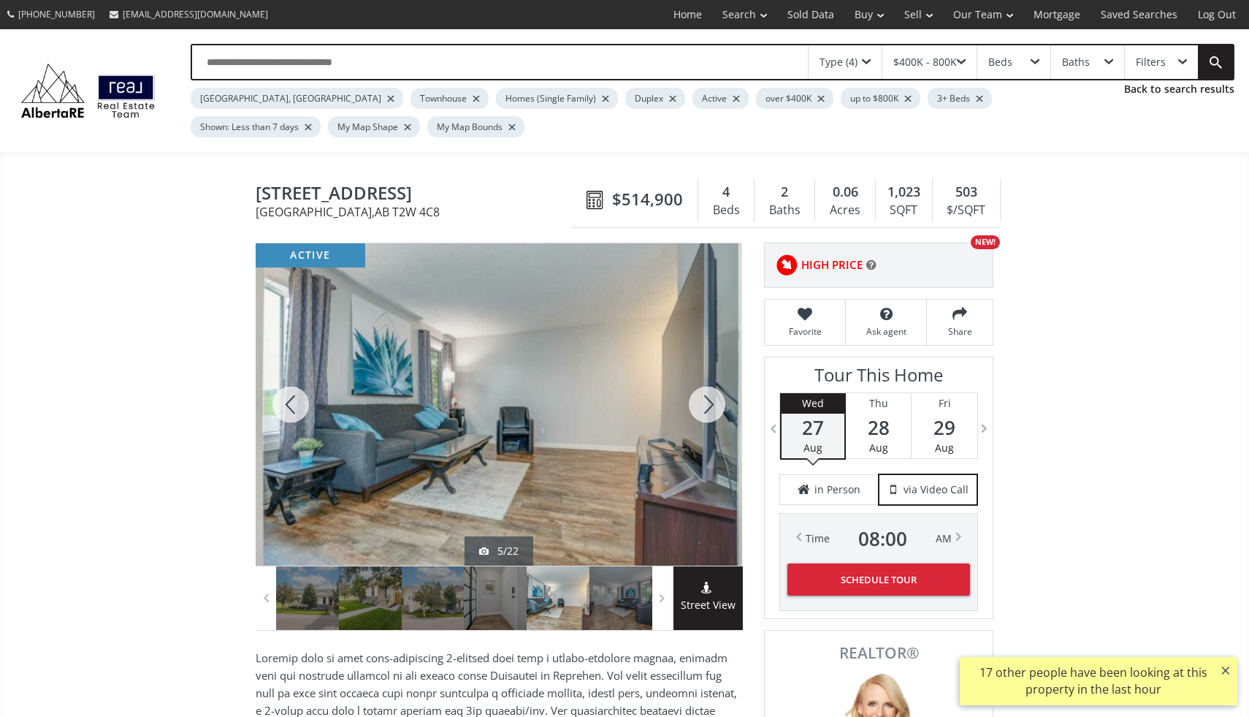
click at [715, 405] on div at bounding box center [707, 404] width 70 height 322
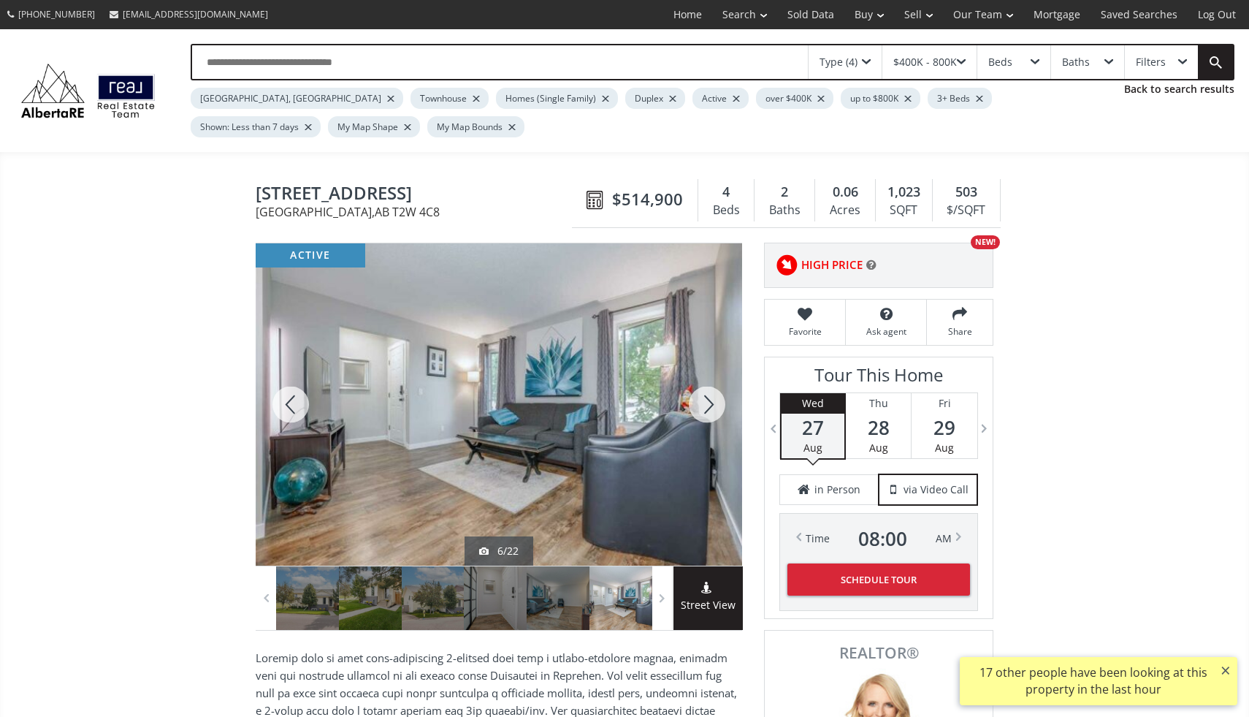
click at [715, 405] on div at bounding box center [707, 404] width 70 height 322
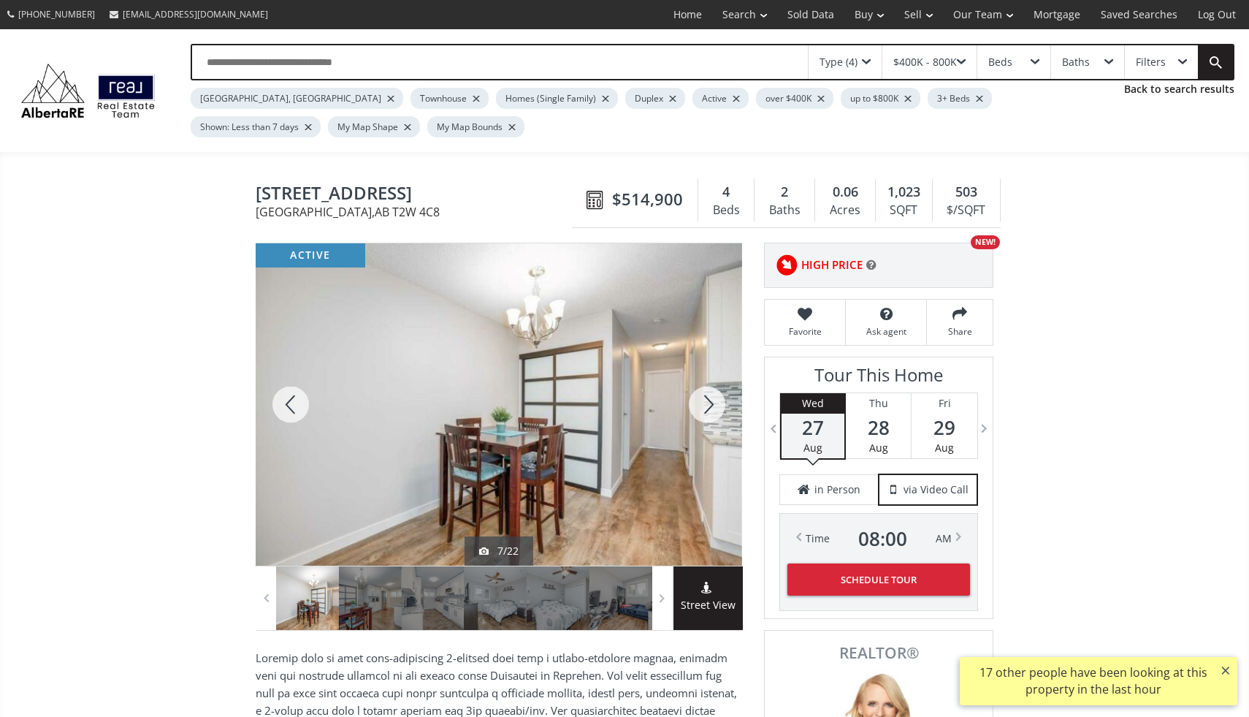
click at [715, 405] on div at bounding box center [707, 404] width 70 height 322
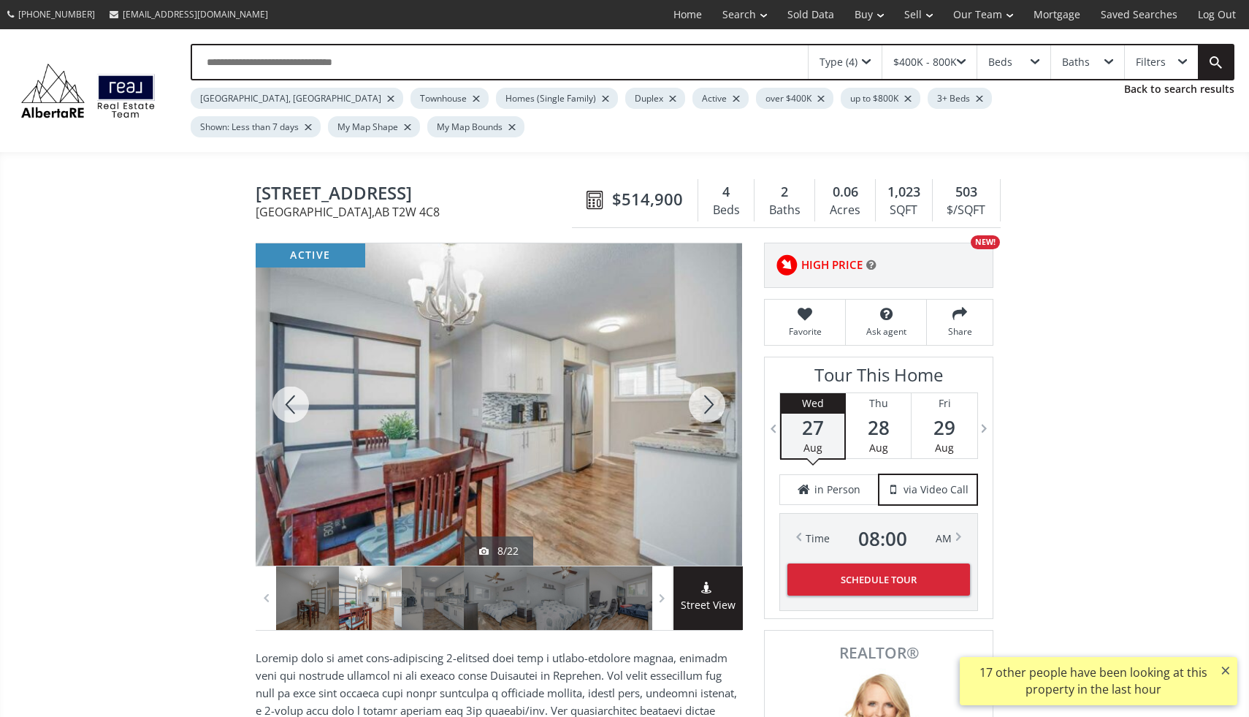
click at [715, 405] on div at bounding box center [707, 404] width 70 height 322
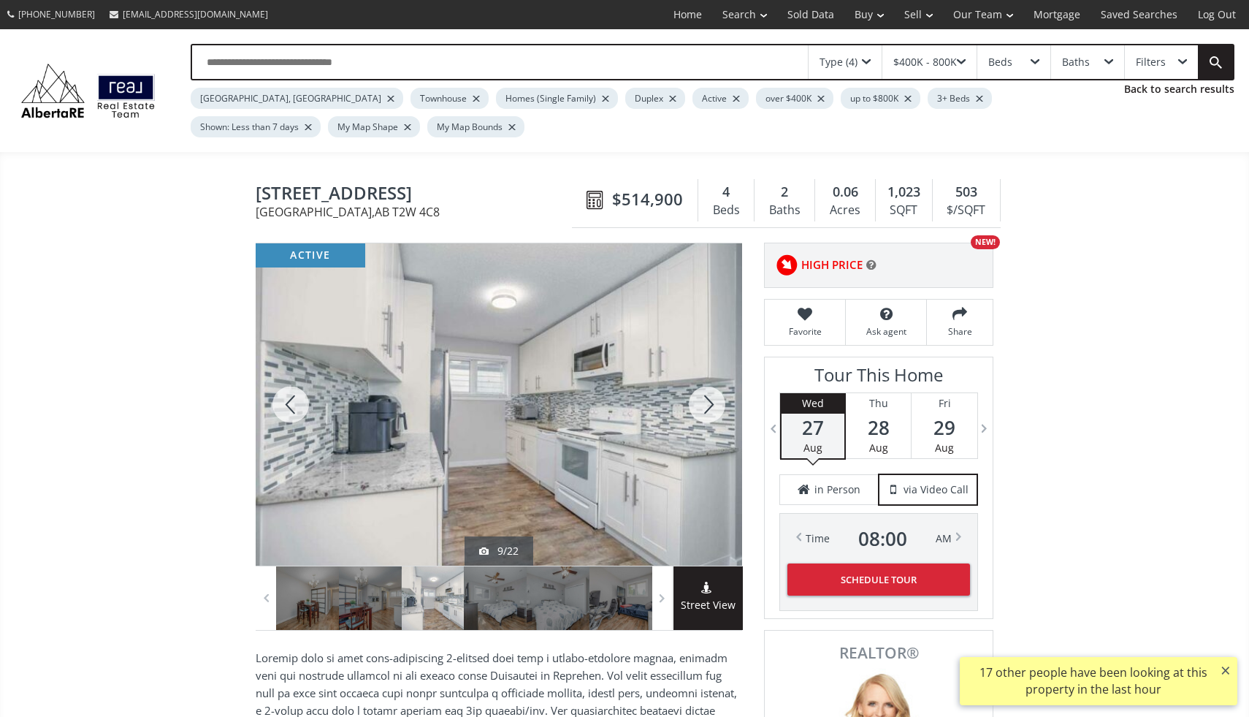
click at [715, 405] on div at bounding box center [707, 404] width 70 height 322
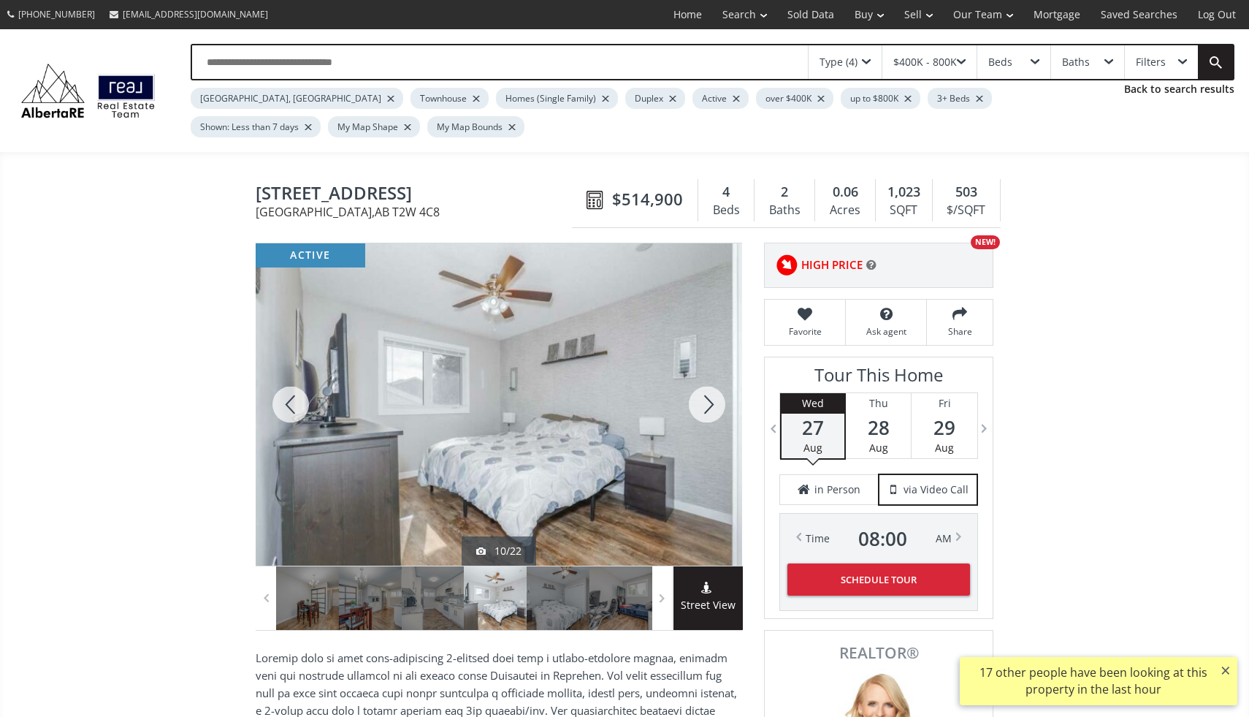
click at [715, 405] on div at bounding box center [707, 404] width 70 height 322
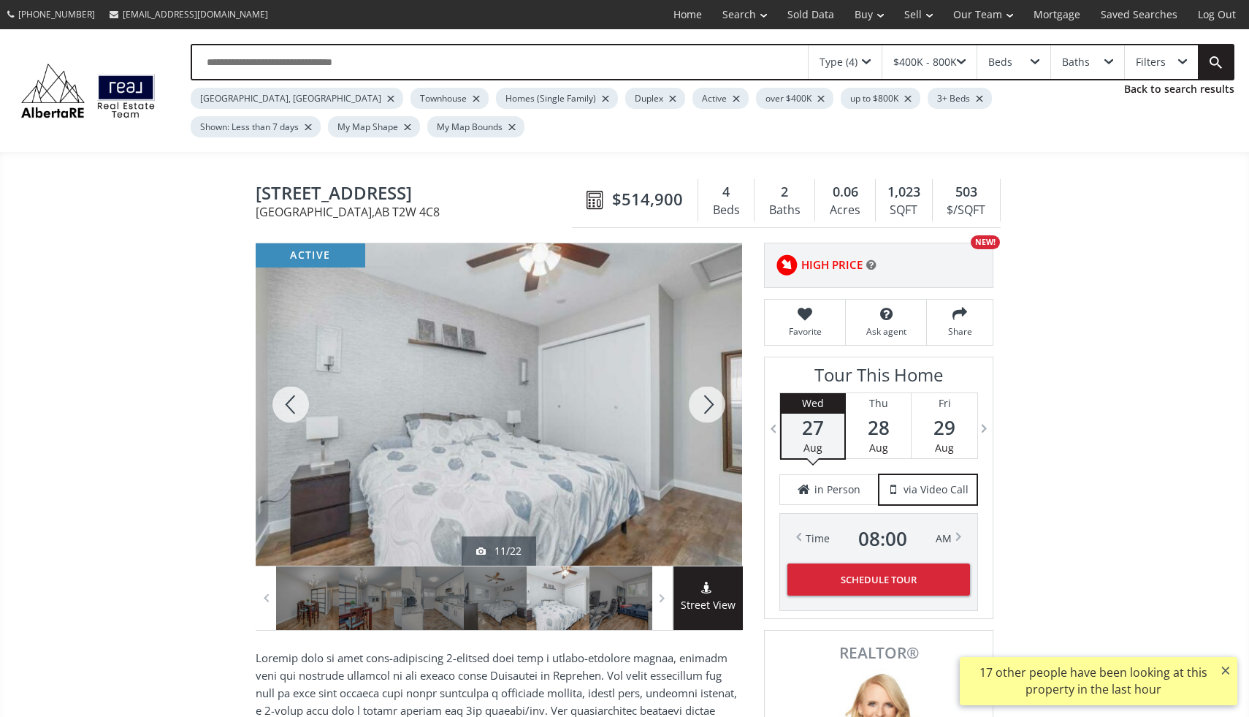
click at [715, 405] on div at bounding box center [707, 404] width 70 height 322
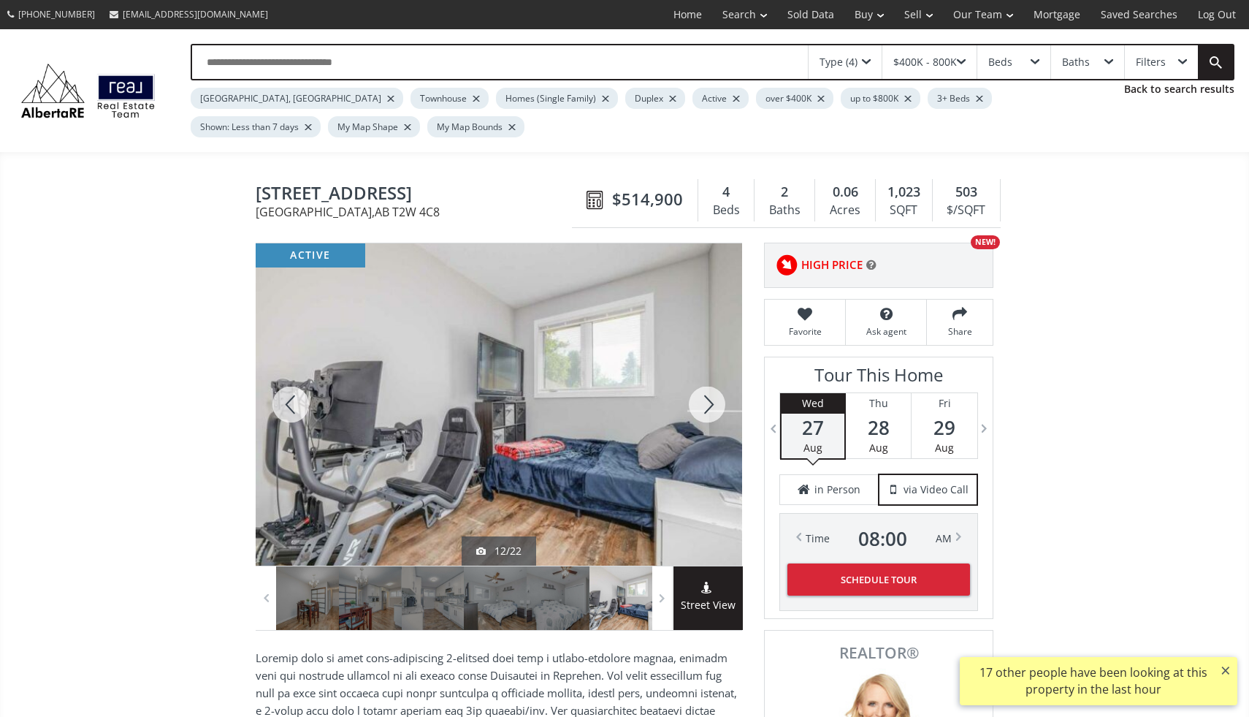
click at [715, 405] on div at bounding box center [707, 404] width 70 height 322
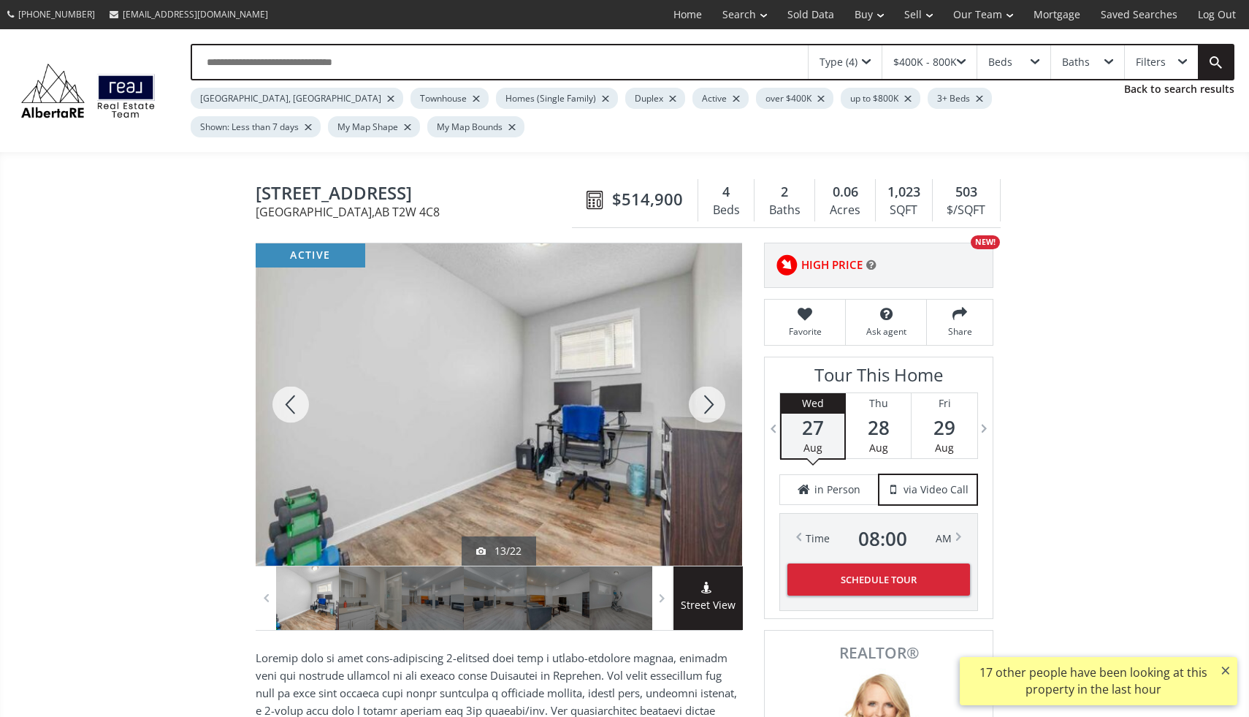
click at [715, 405] on div at bounding box center [707, 404] width 70 height 322
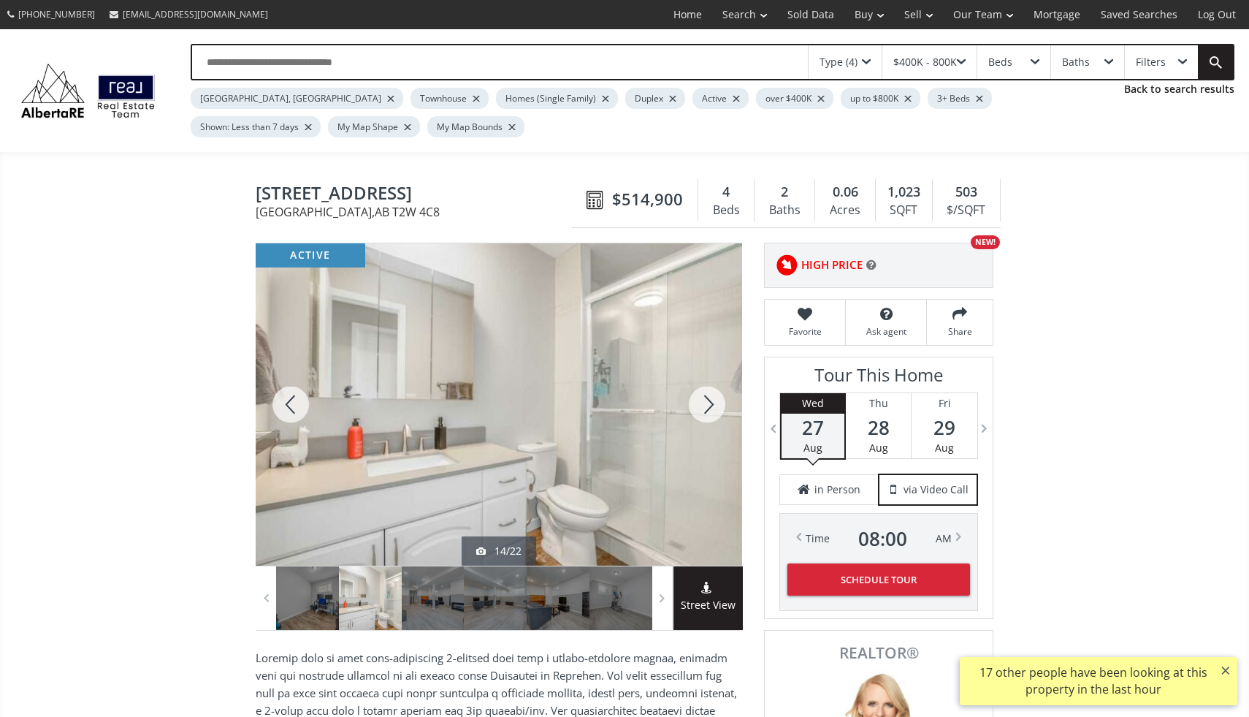
click at [715, 405] on div at bounding box center [707, 404] width 70 height 322
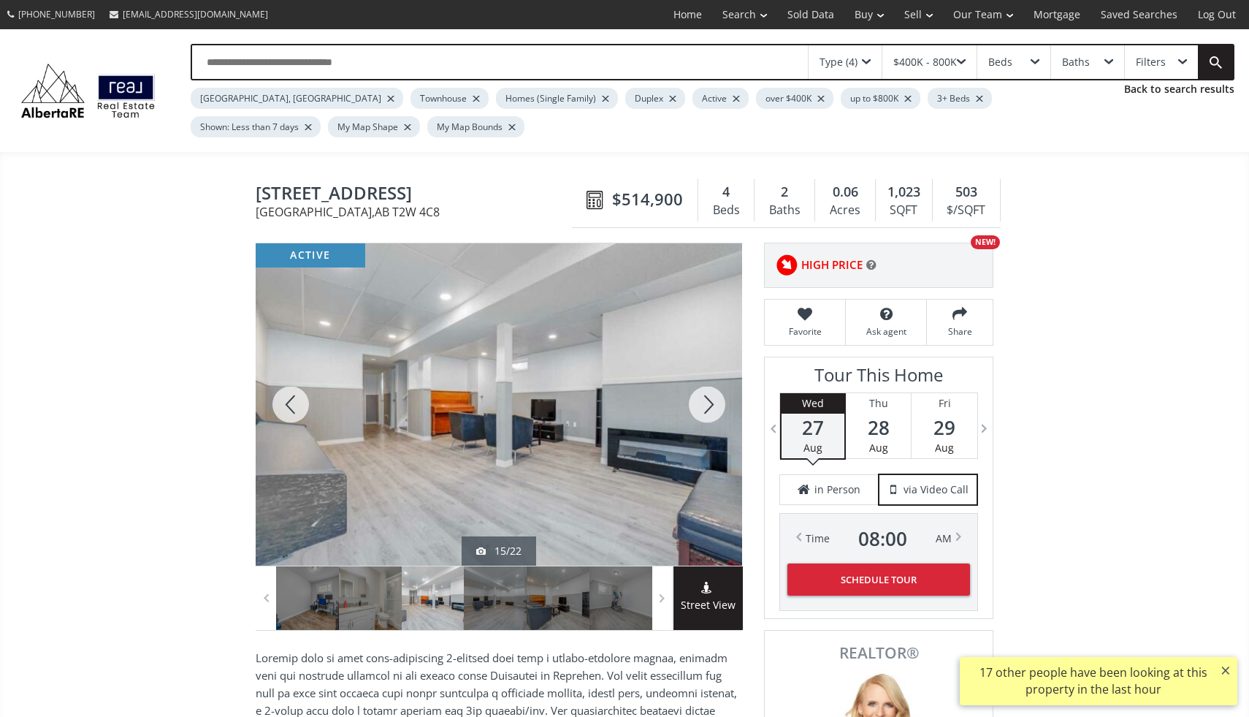
click at [715, 405] on div at bounding box center [707, 404] width 70 height 322
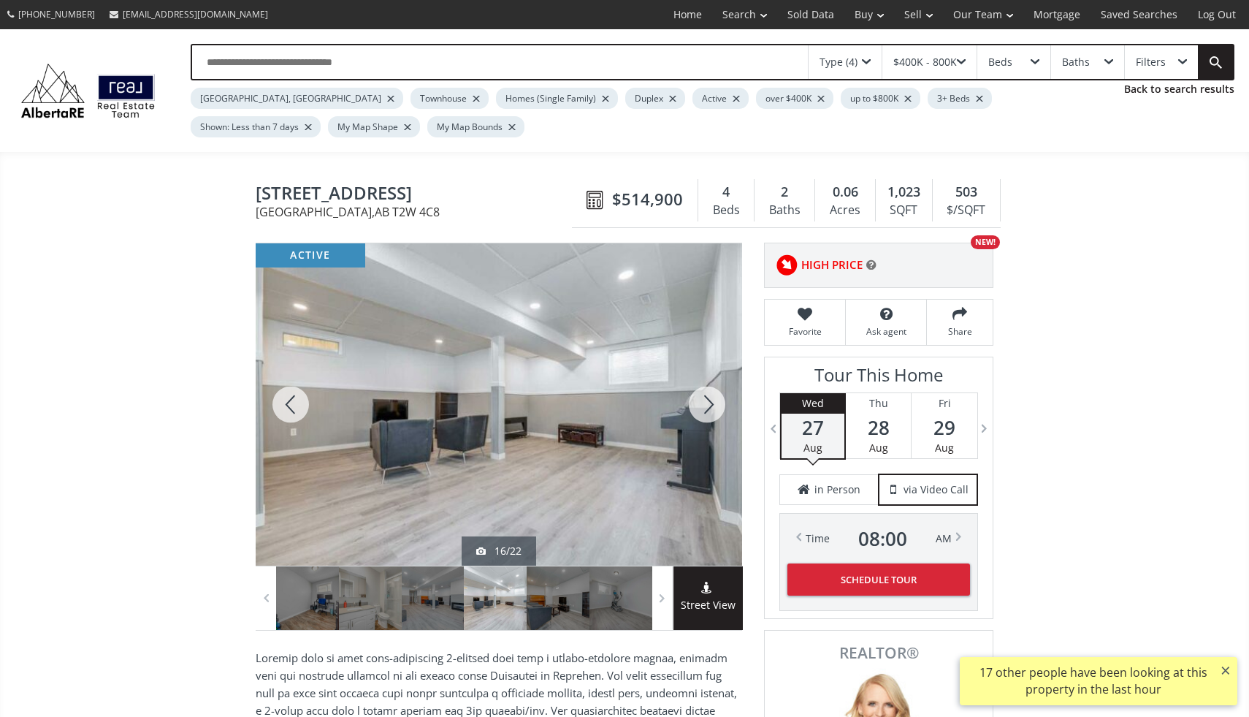
click at [715, 405] on div at bounding box center [707, 404] width 70 height 322
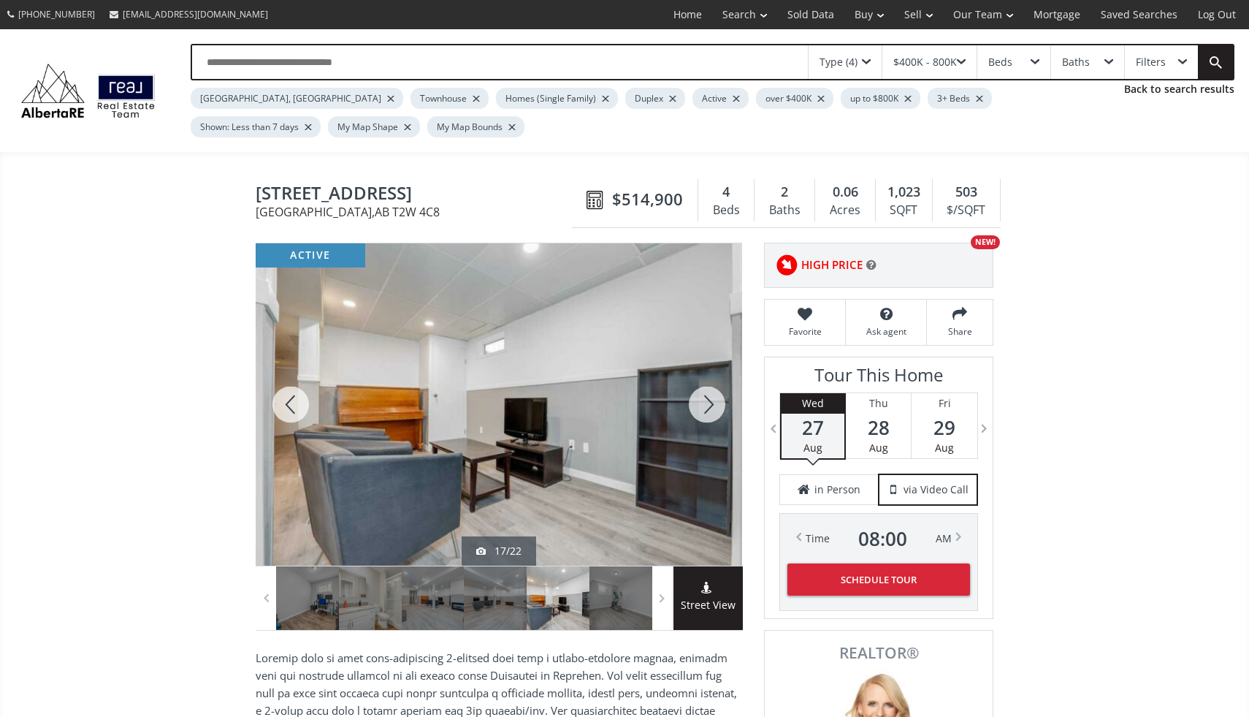
click at [715, 405] on div at bounding box center [707, 404] width 70 height 322
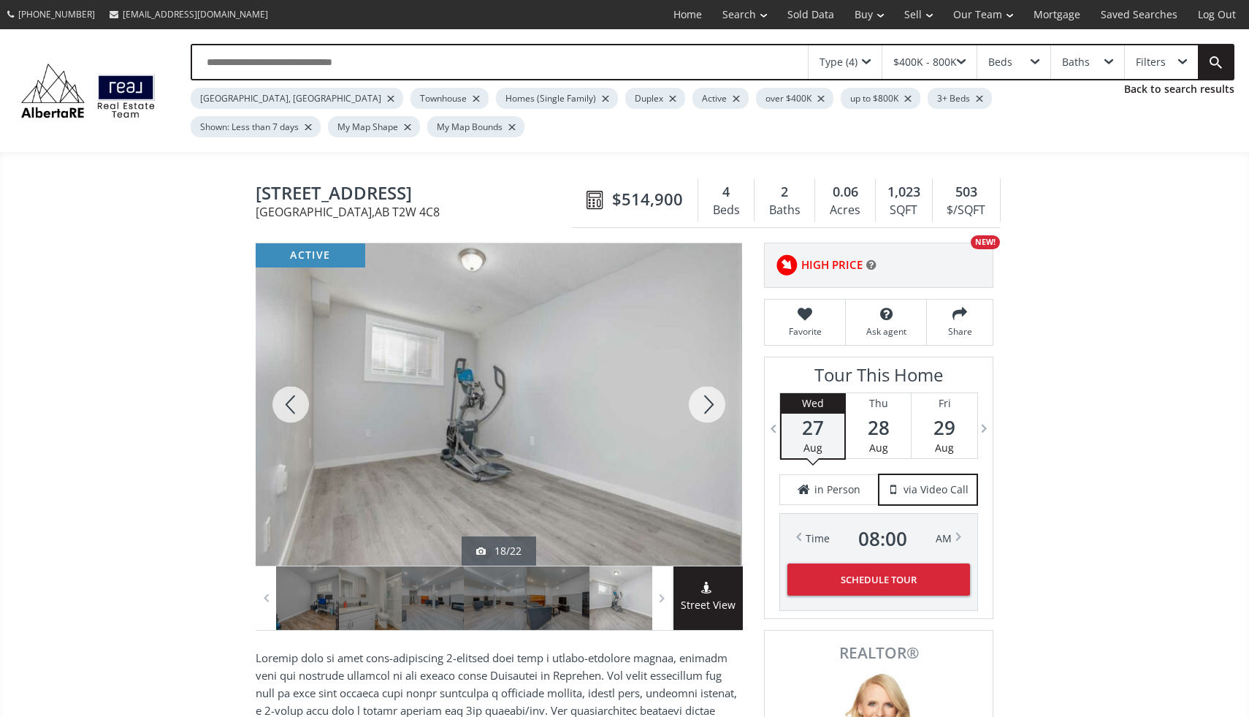
click at [715, 405] on div at bounding box center [707, 404] width 70 height 322
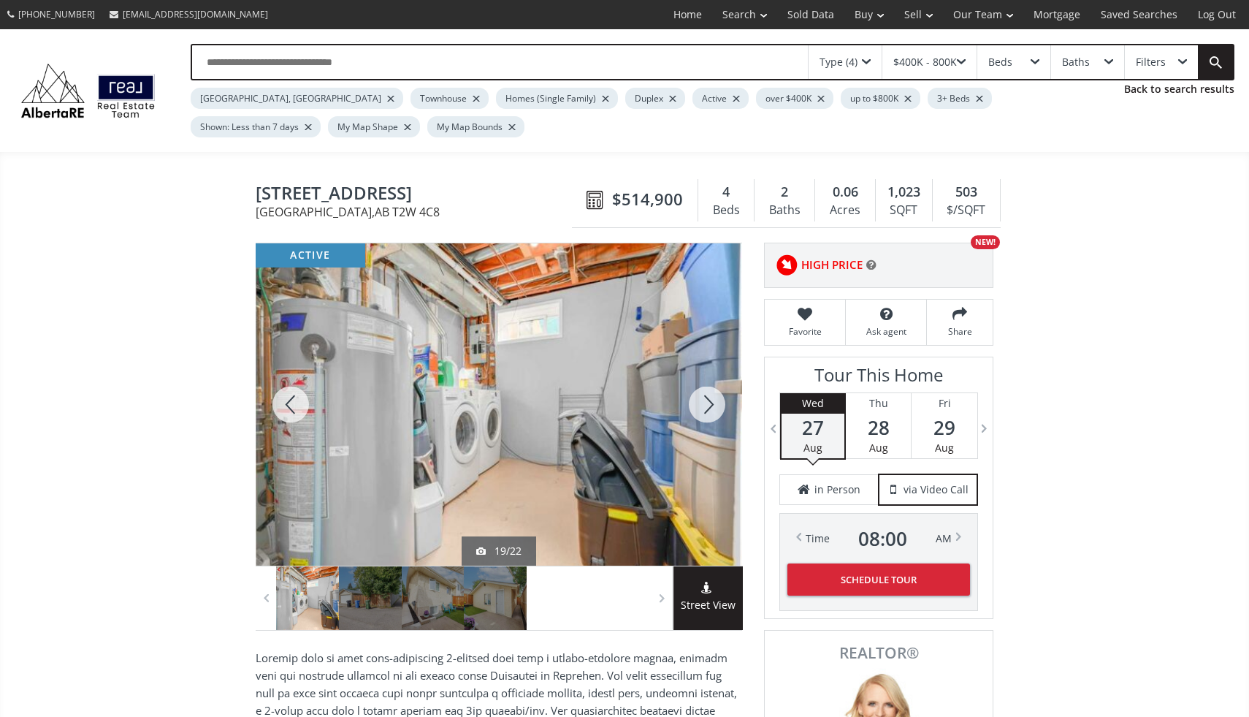
click at [715, 405] on div at bounding box center [707, 404] width 70 height 322
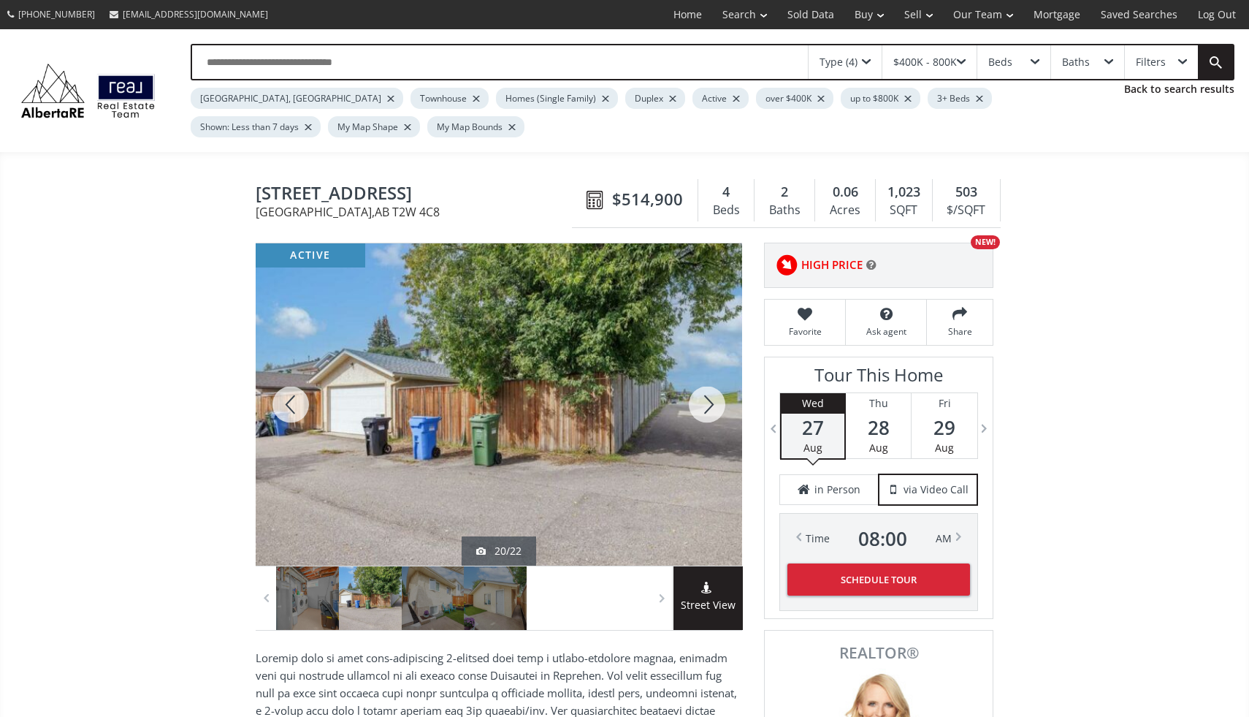
click at [715, 405] on div at bounding box center [707, 404] width 70 height 322
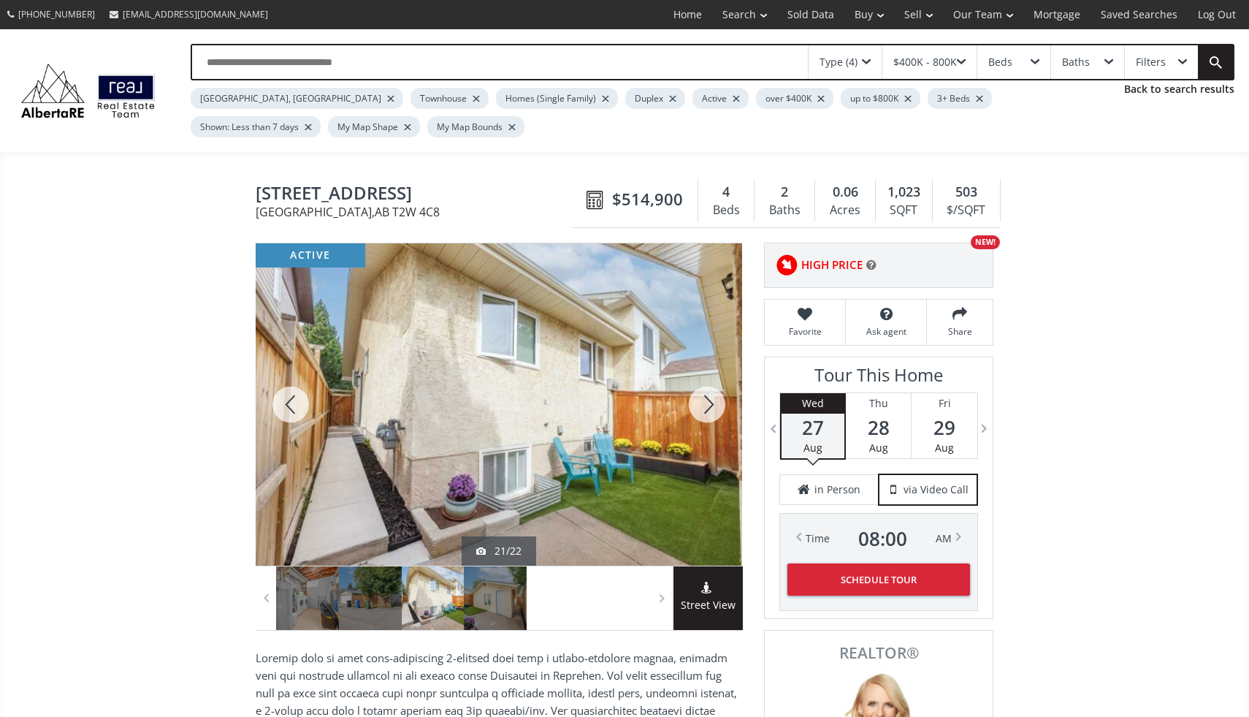
click at [715, 405] on div at bounding box center [707, 404] width 70 height 322
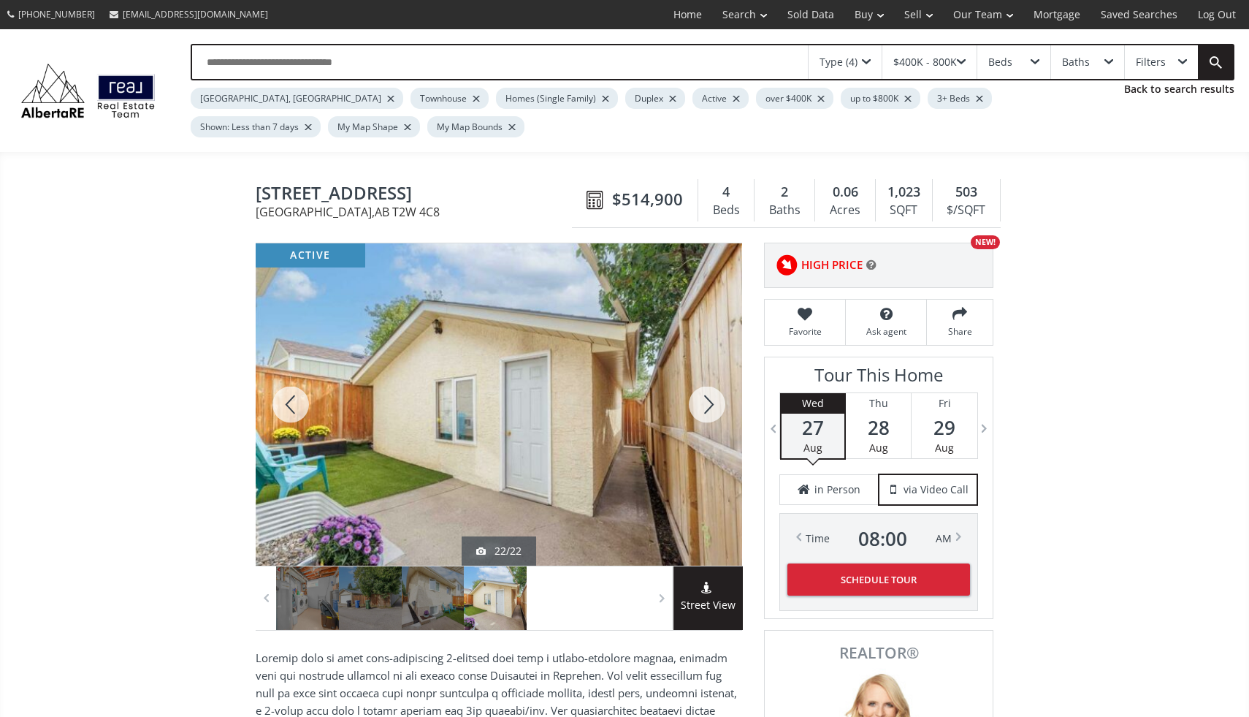
click at [715, 405] on div at bounding box center [707, 404] width 70 height 322
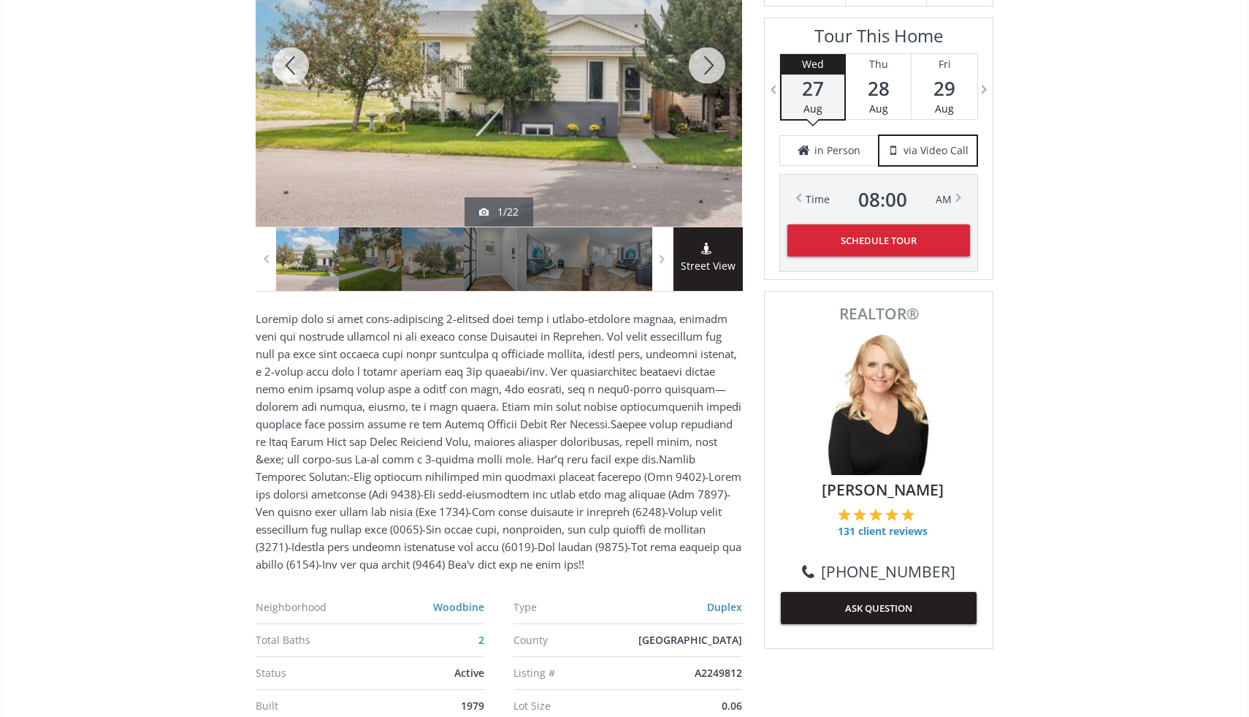
scroll to position [343, 0]
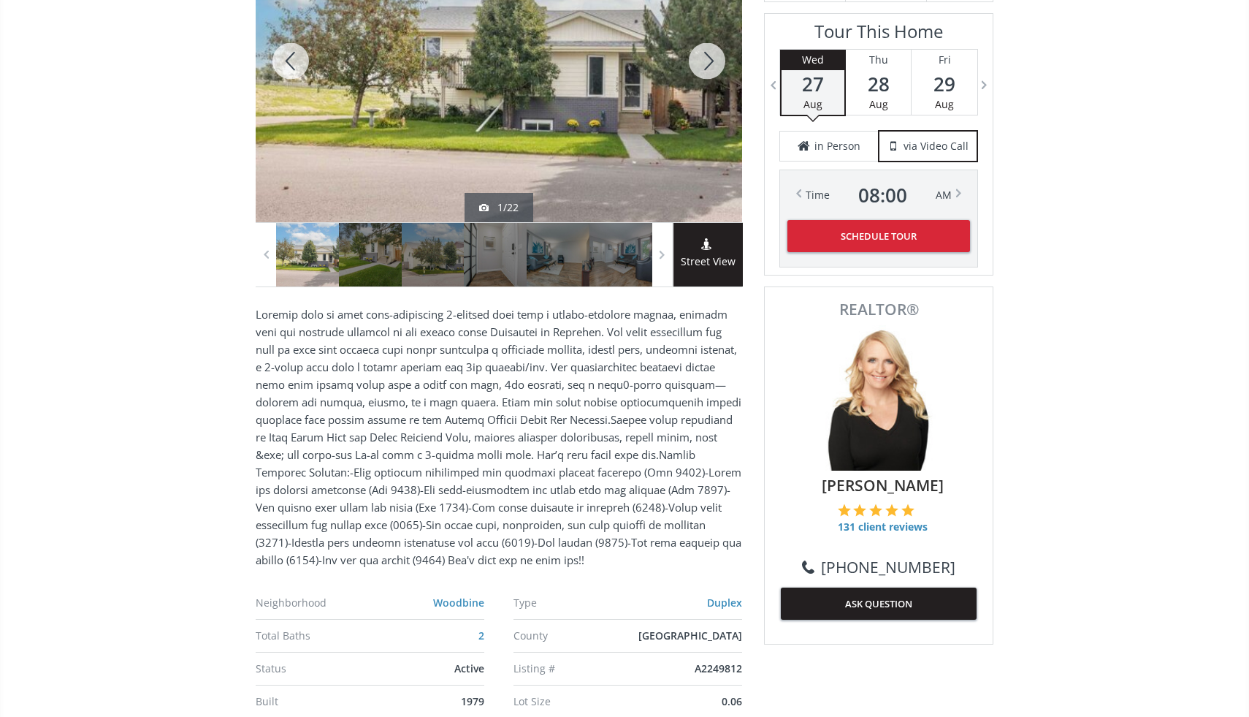
click at [711, 66] on div at bounding box center [707, 61] width 70 height 322
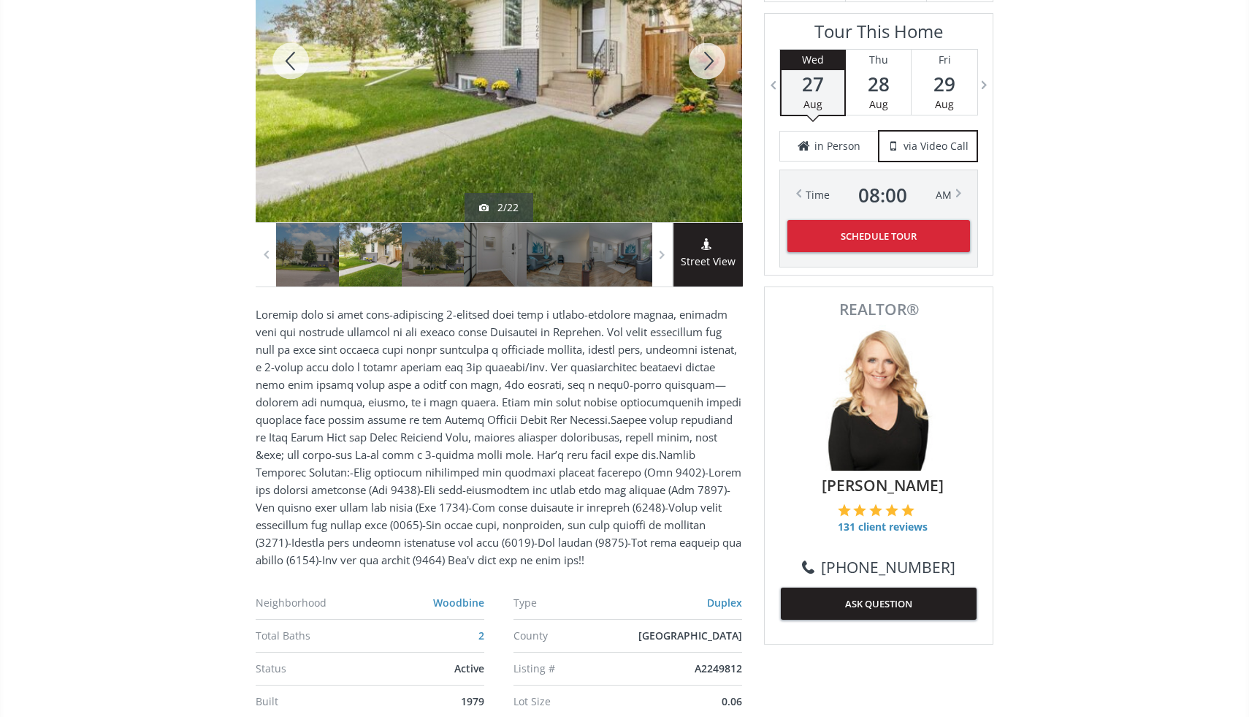
click at [711, 66] on div at bounding box center [707, 61] width 70 height 322
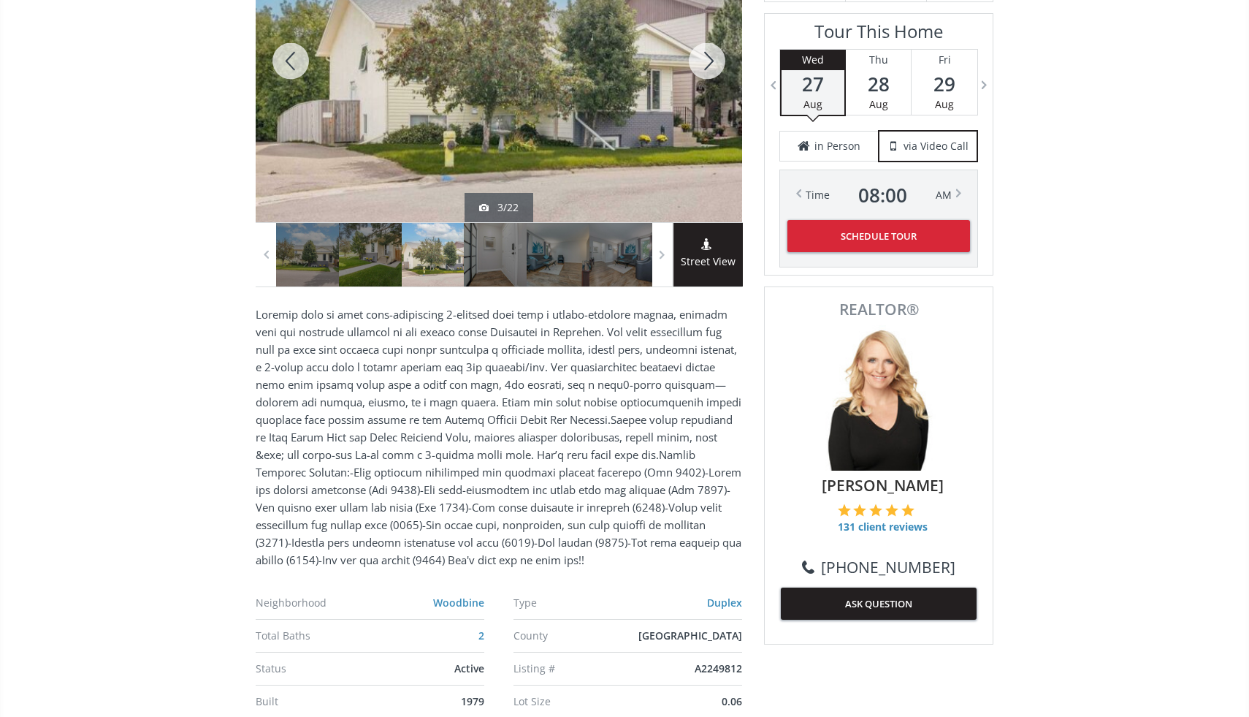
click at [711, 66] on div at bounding box center [707, 61] width 70 height 322
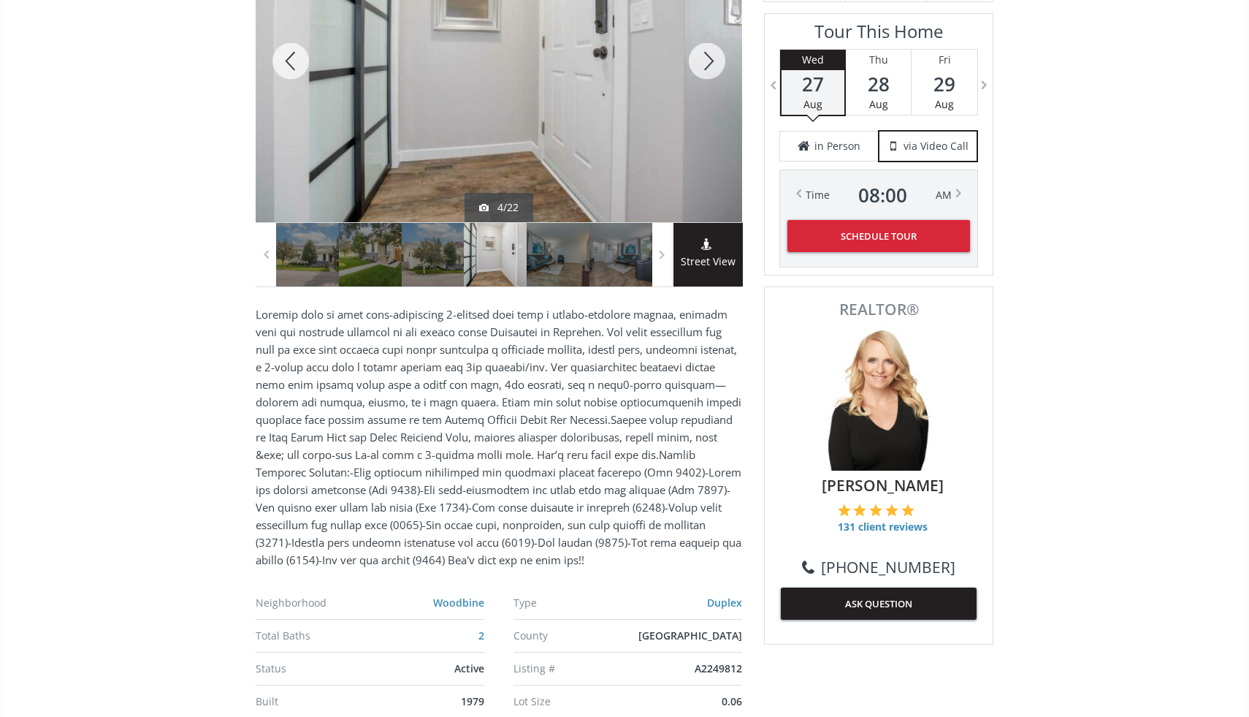
click at [711, 66] on div at bounding box center [707, 61] width 70 height 322
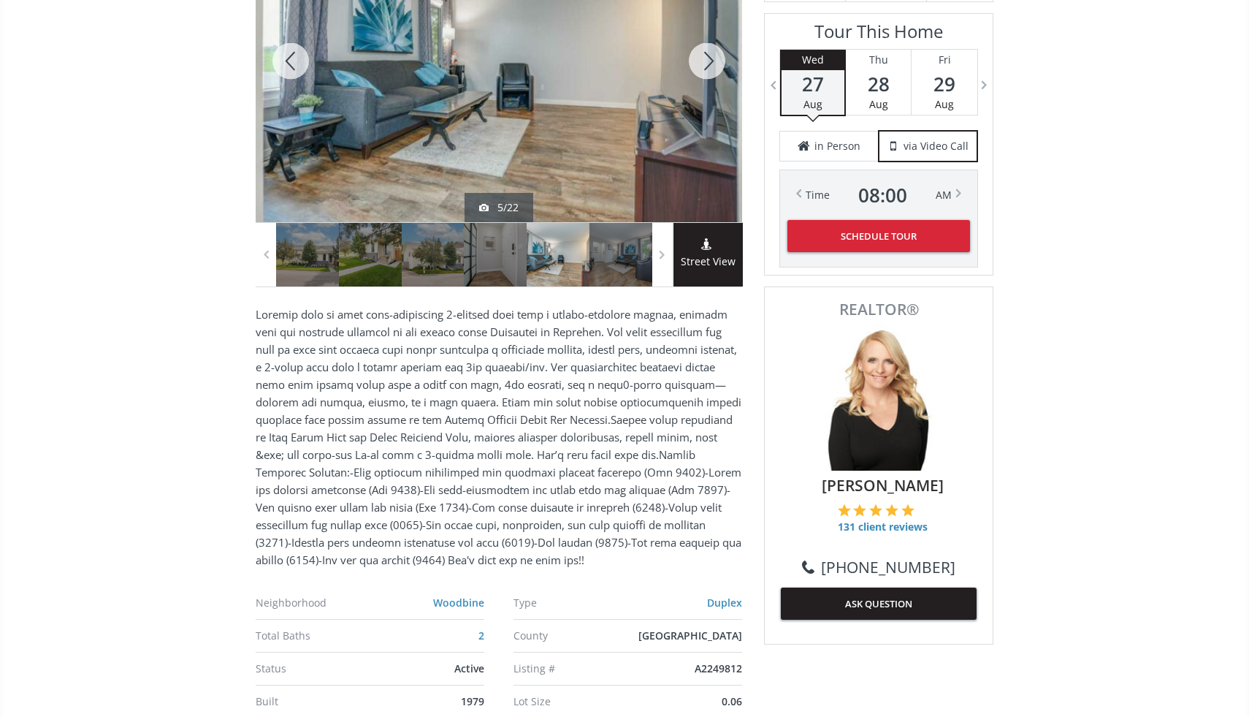
click at [711, 66] on div at bounding box center [707, 61] width 70 height 322
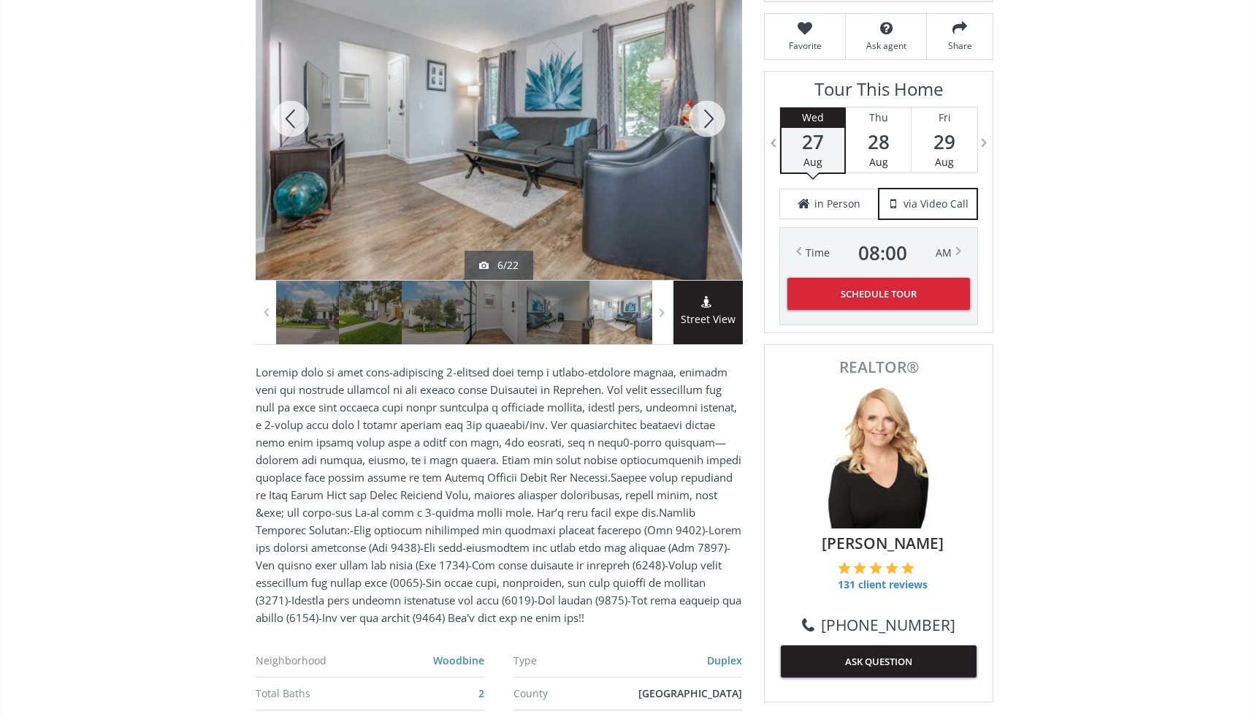
scroll to position [283, 0]
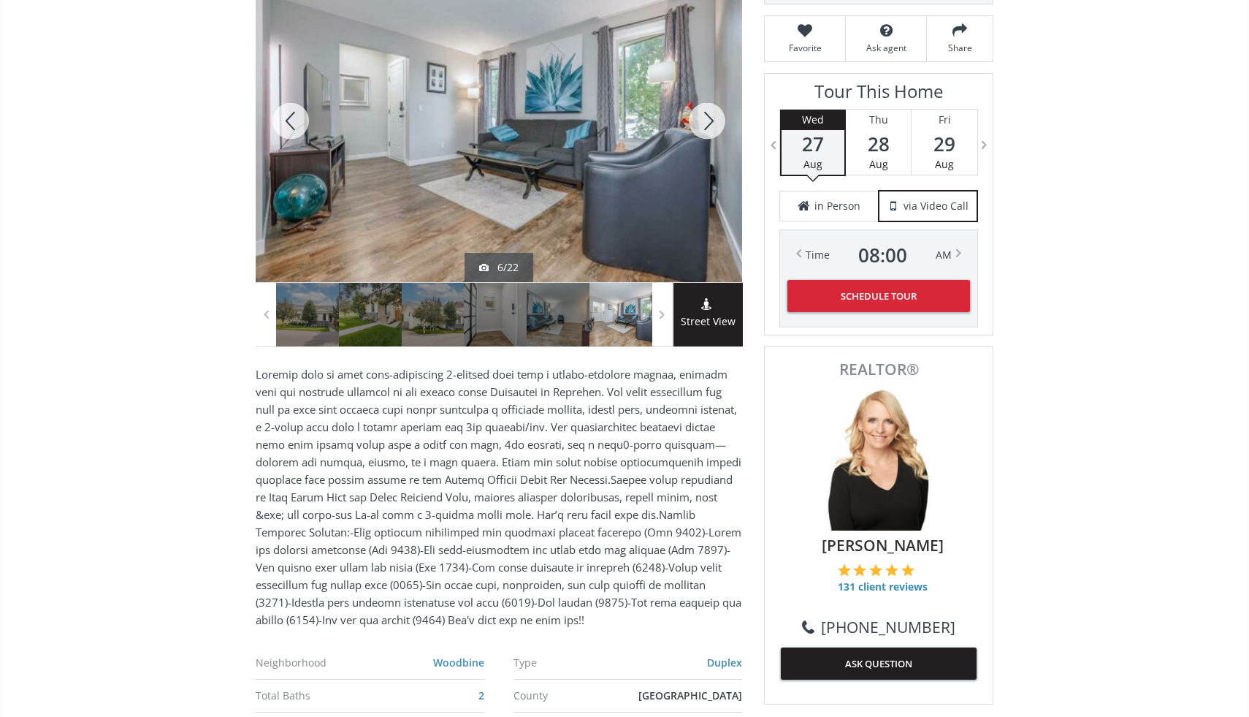
click at [695, 123] on div at bounding box center [707, 121] width 70 height 322
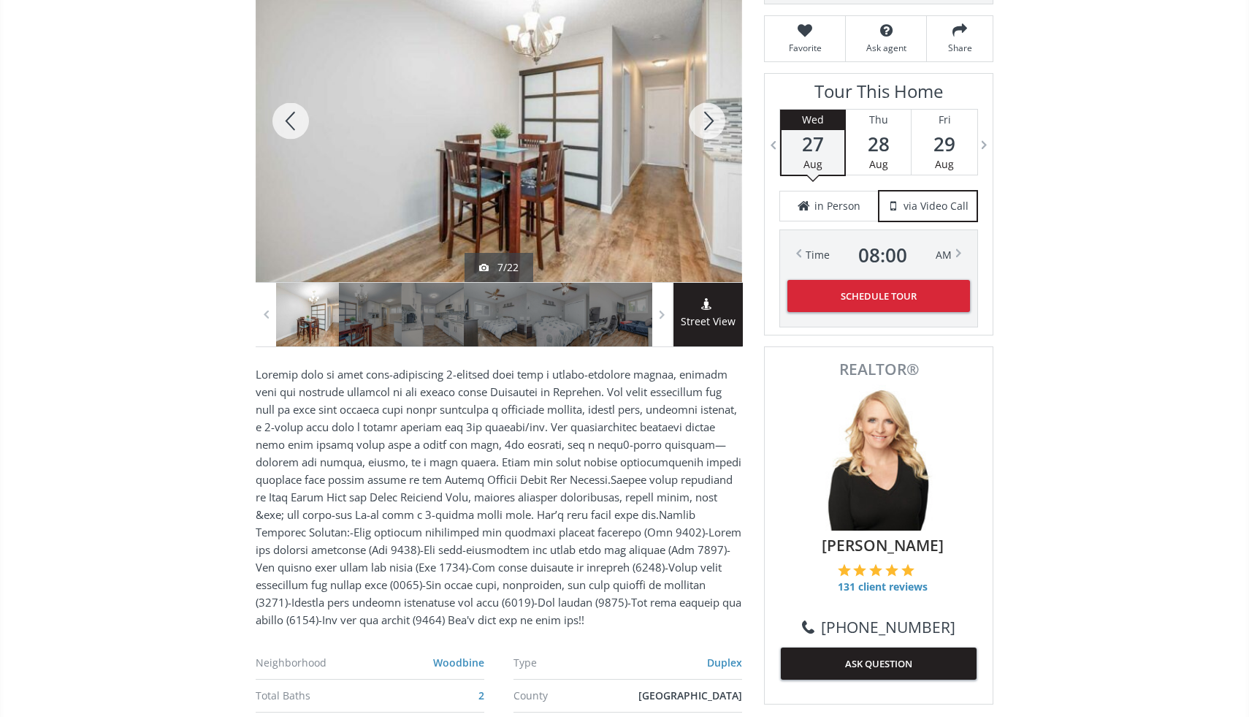
click at [709, 131] on div at bounding box center [707, 121] width 70 height 322
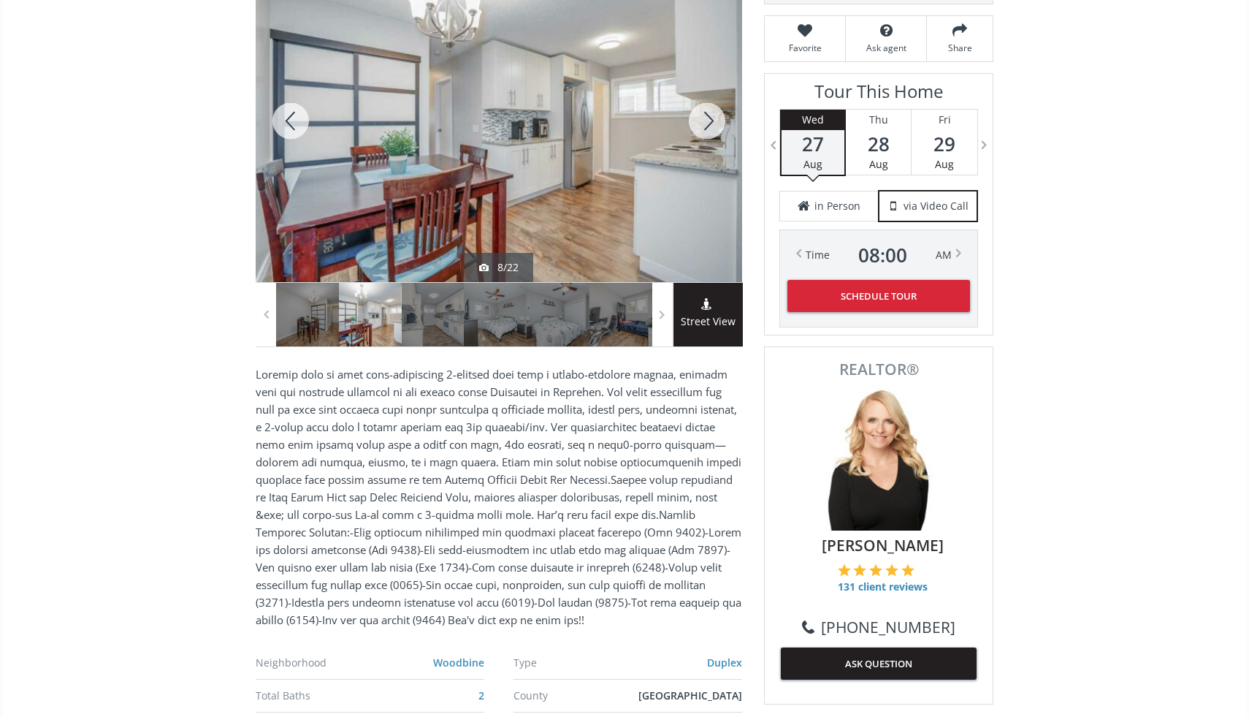
click at [709, 131] on div at bounding box center [707, 121] width 70 height 322
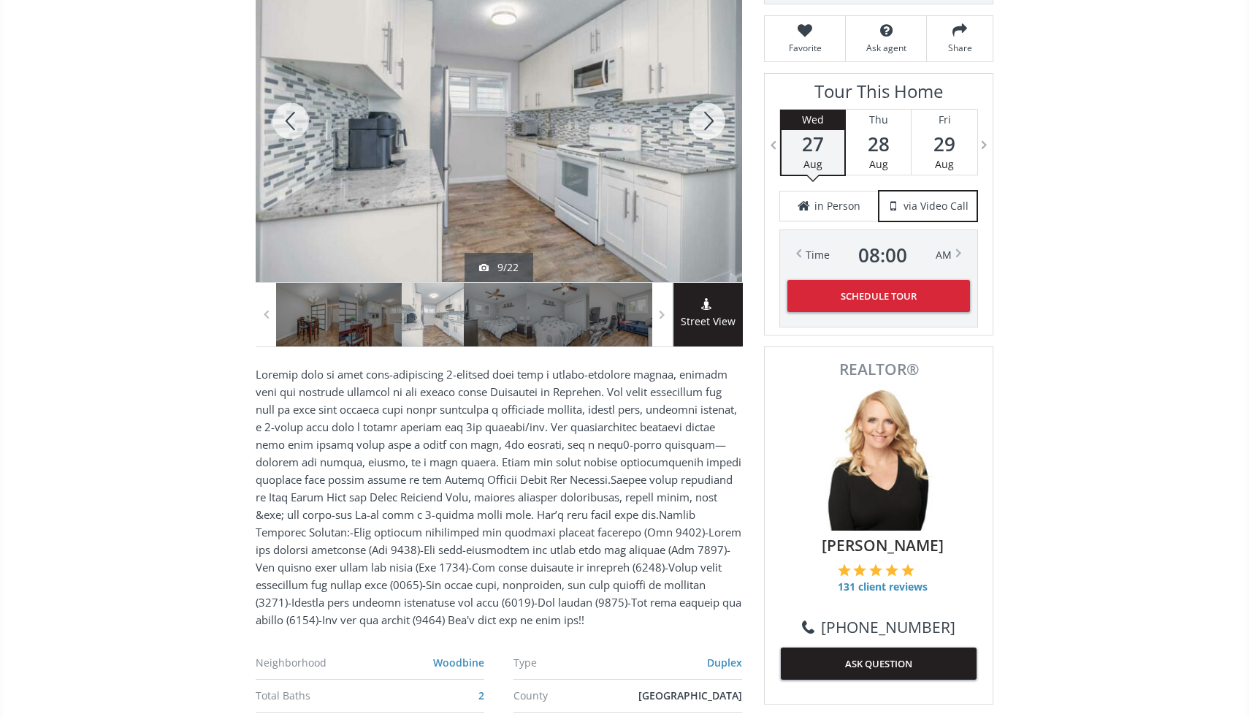
click at [709, 131] on div at bounding box center [707, 121] width 70 height 322
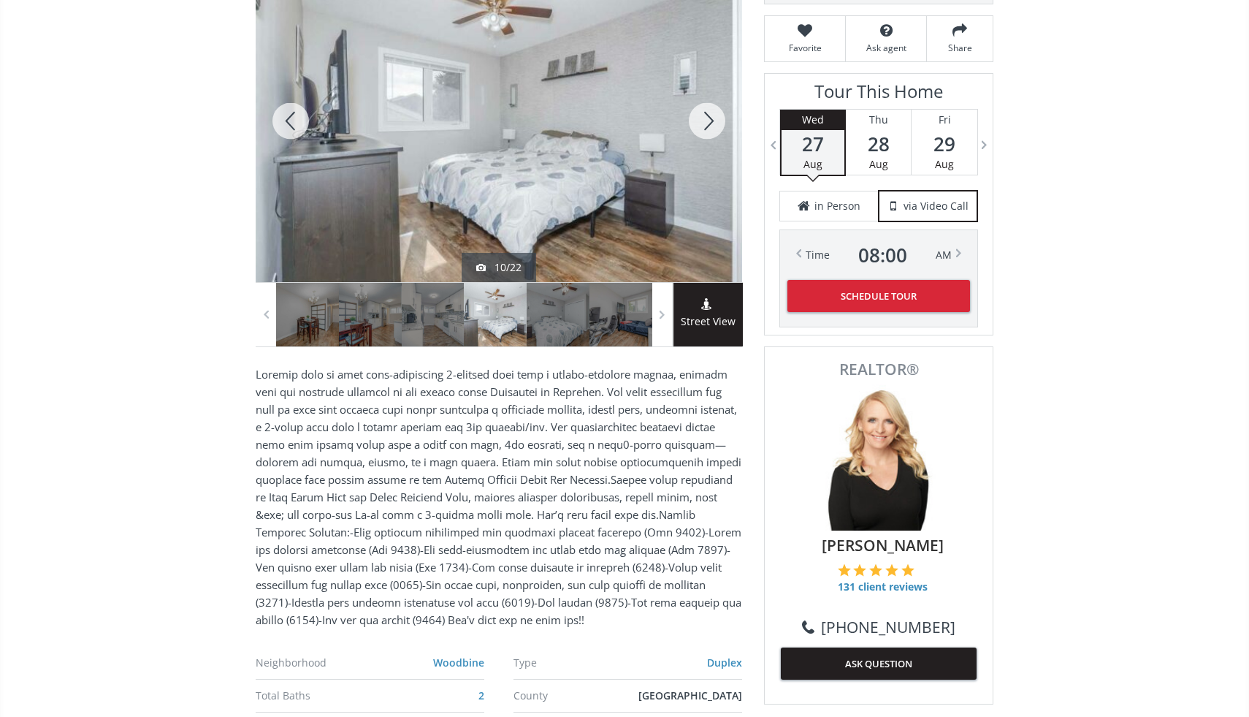
click at [712, 121] on div at bounding box center [707, 121] width 70 height 322
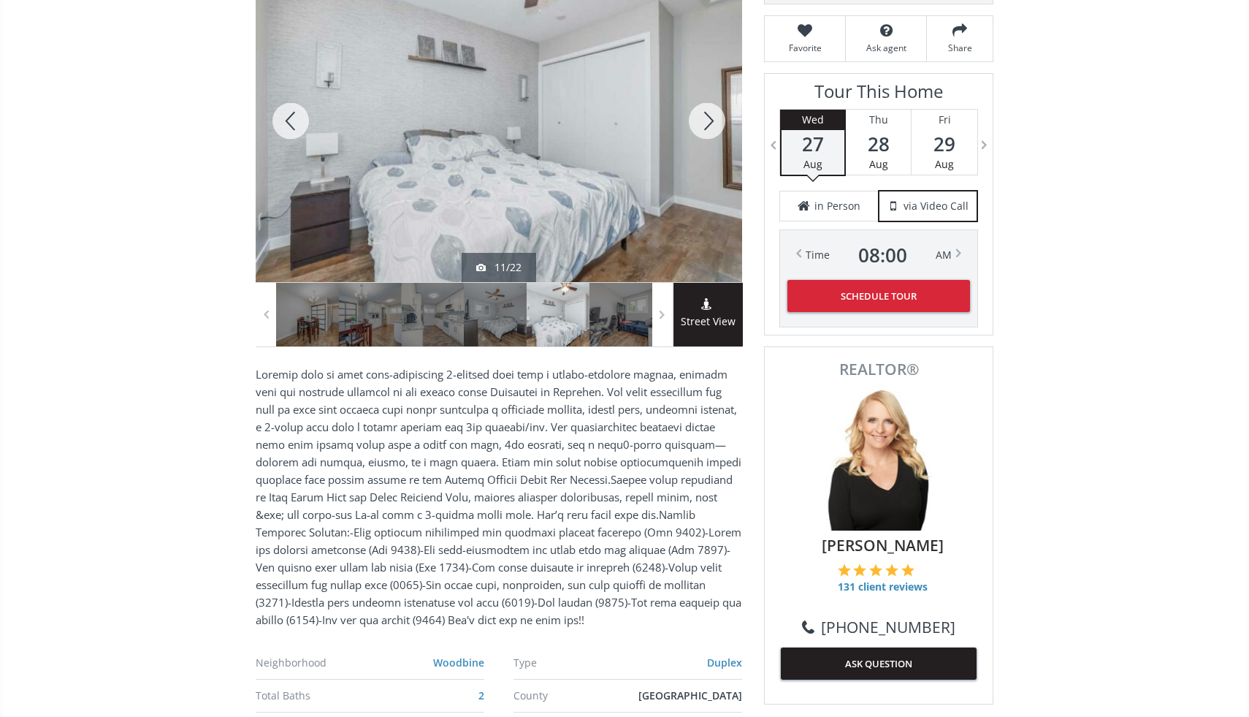
click at [712, 121] on div at bounding box center [707, 121] width 70 height 322
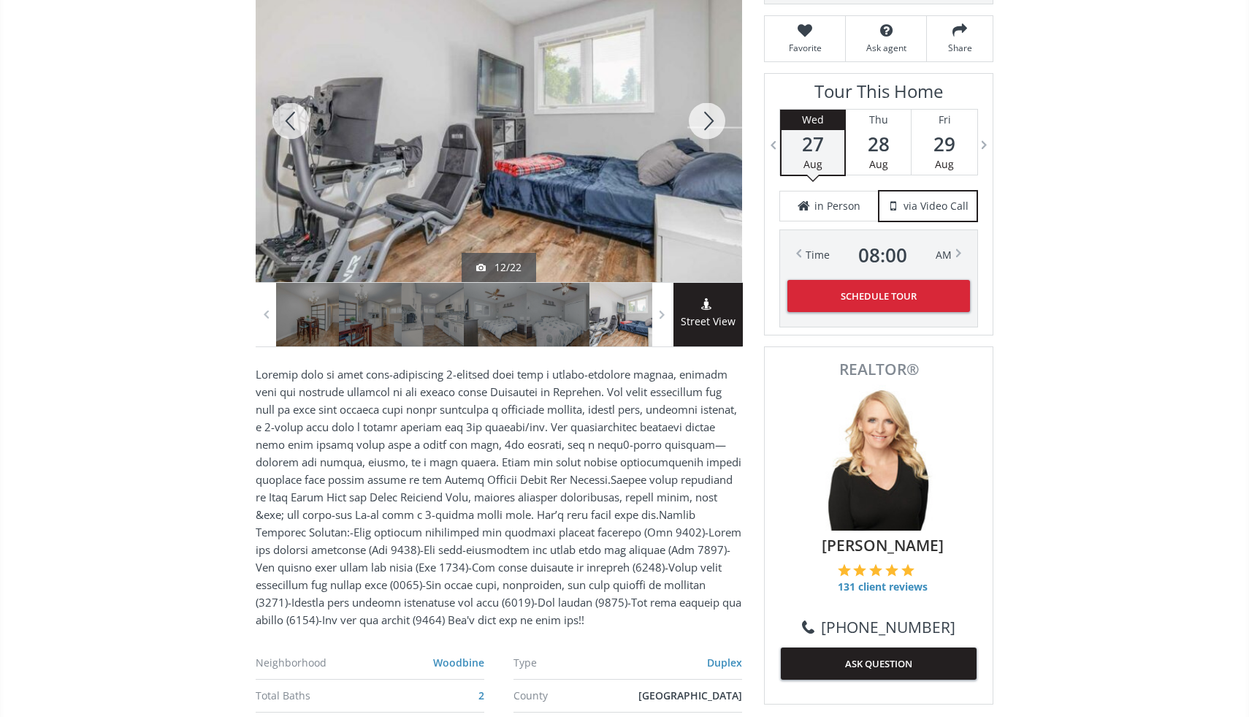
click at [703, 125] on div at bounding box center [707, 121] width 70 height 322
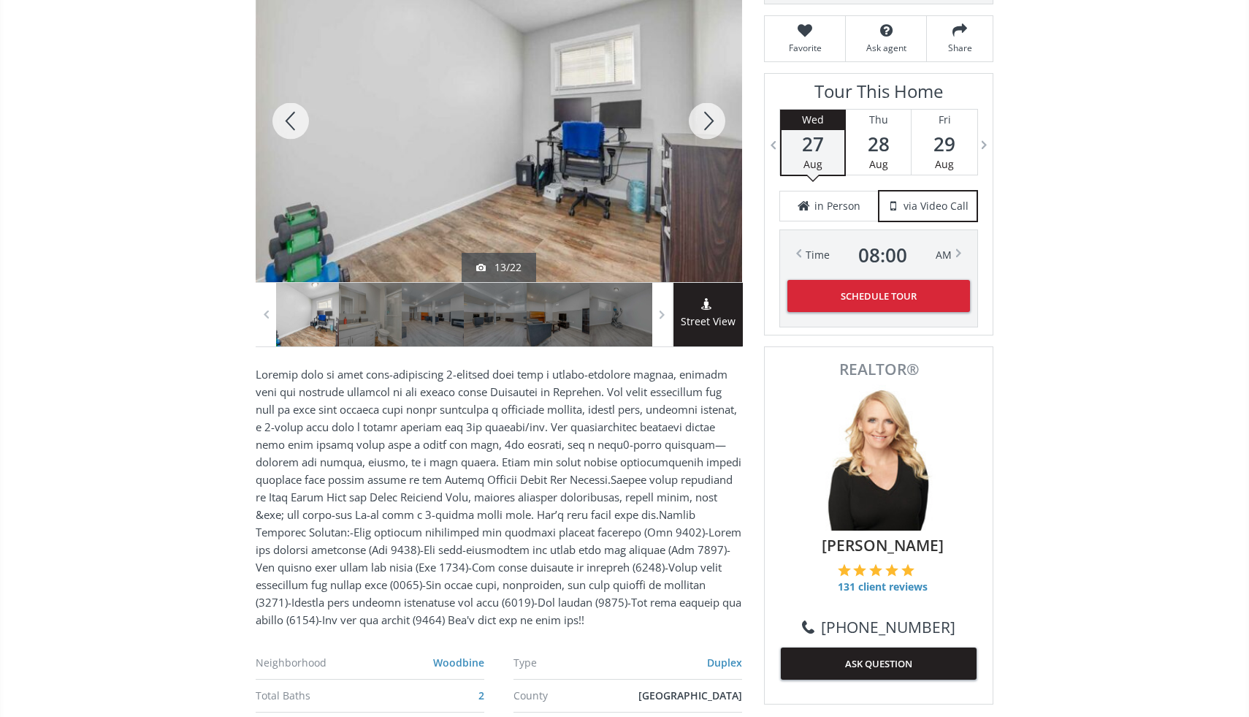
click at [708, 123] on div at bounding box center [707, 121] width 70 height 322
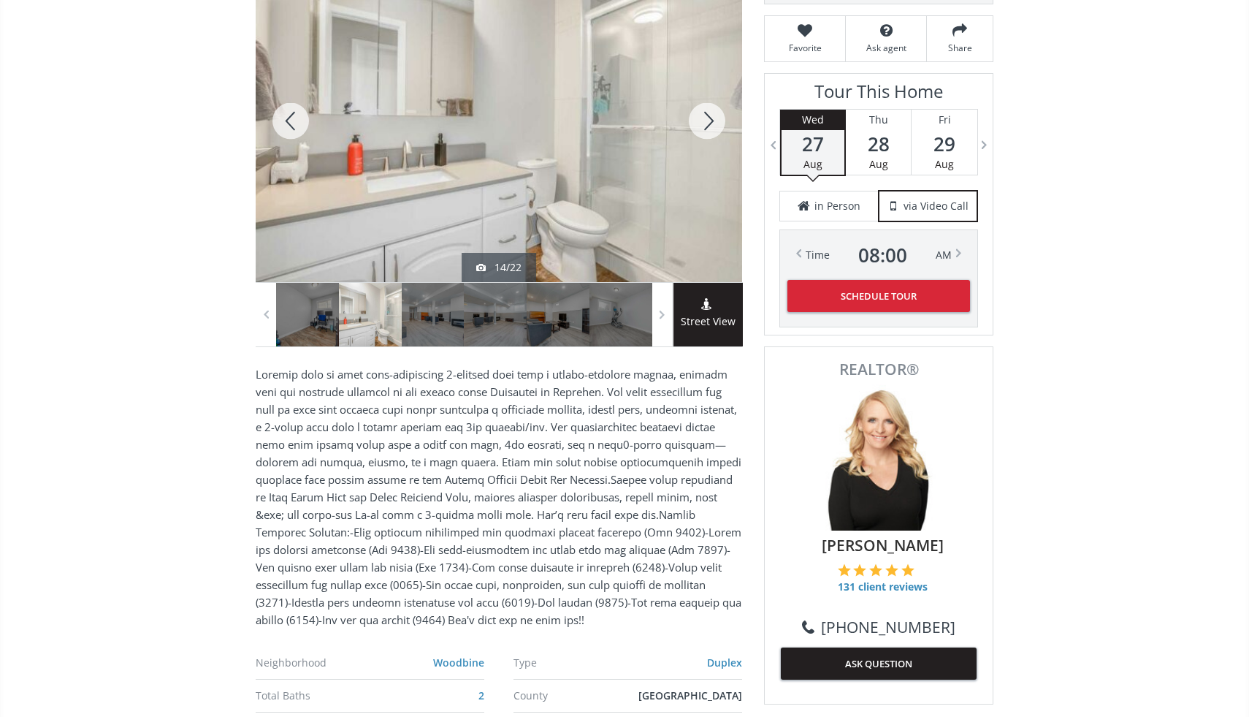
click at [708, 123] on div at bounding box center [707, 121] width 70 height 322
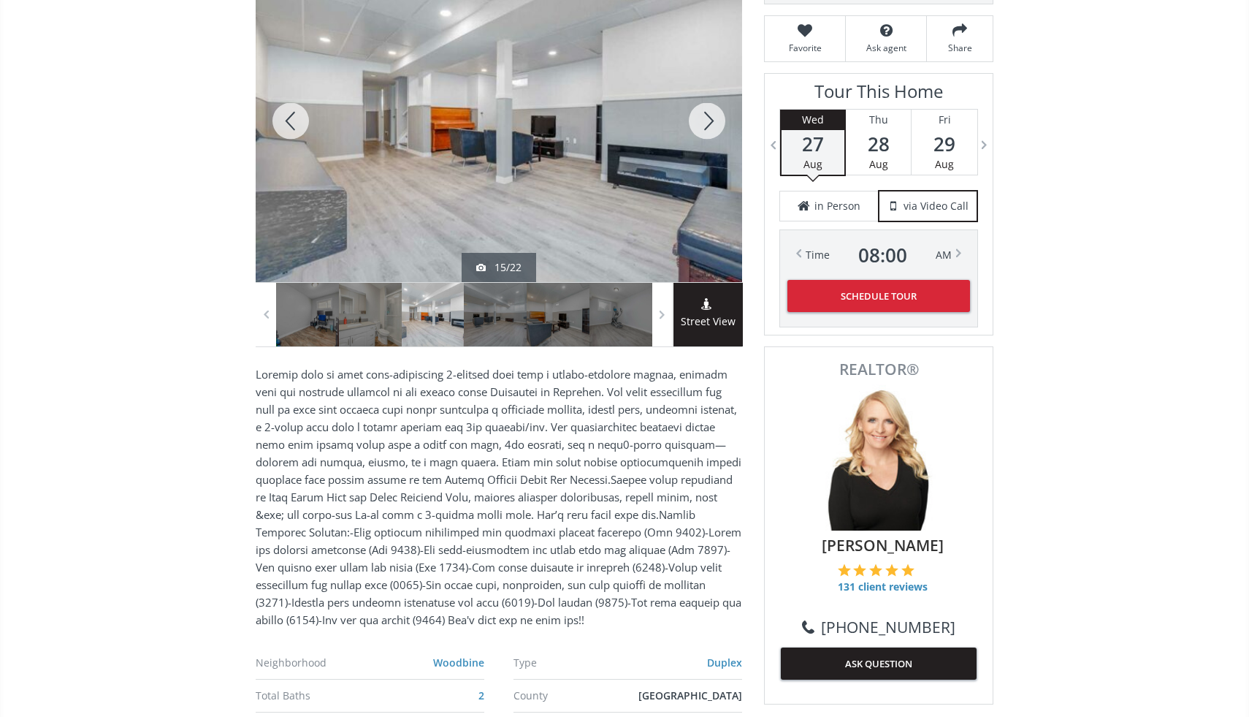
click at [709, 120] on div at bounding box center [707, 121] width 70 height 322
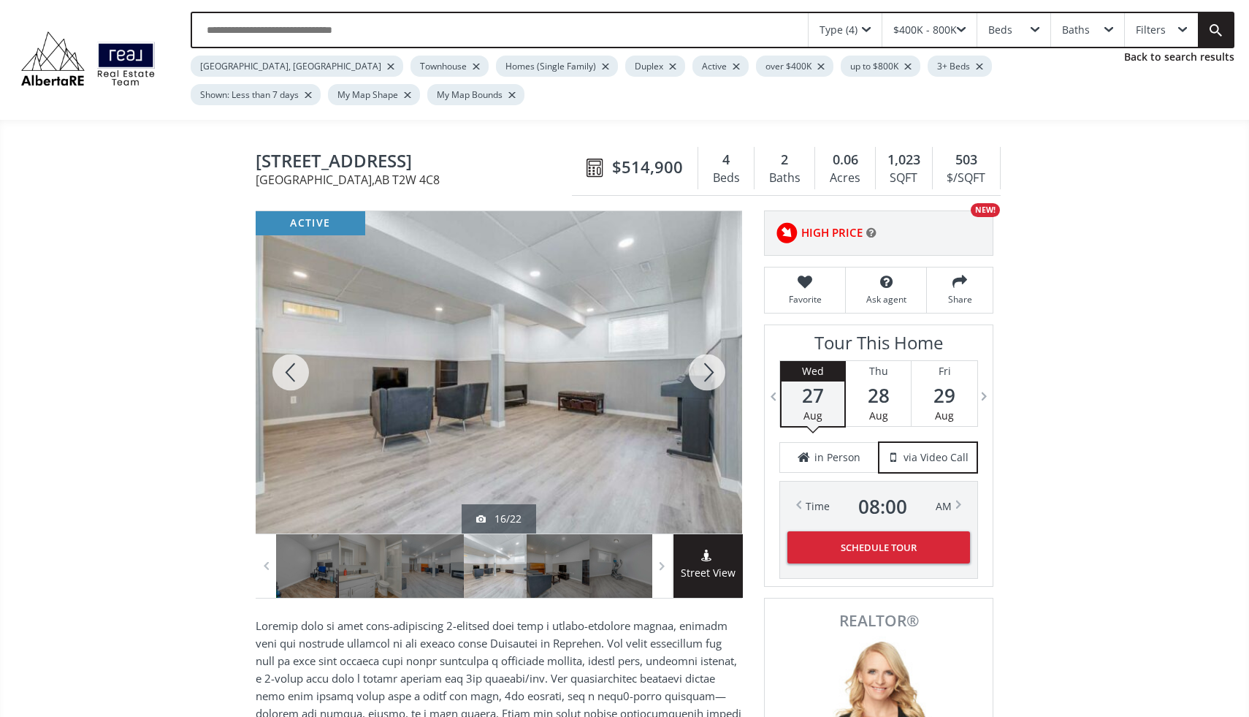
scroll to position [0, 0]
